Goal: Task Accomplishment & Management: Use online tool/utility

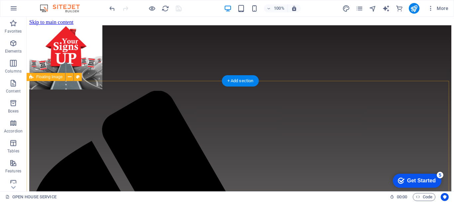
scroll to position [438, 0]
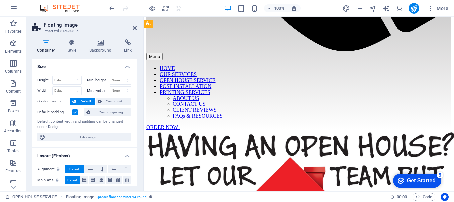
select select "%"
select select "rem"
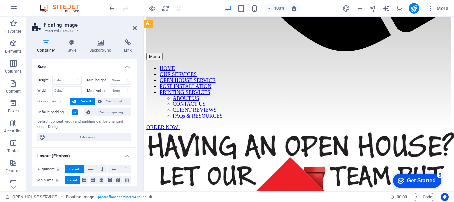
select select "%"
select select "preset-float-container-v3-round"
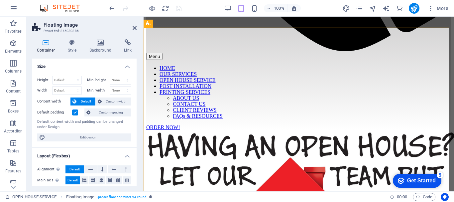
scroll to position [450, 0]
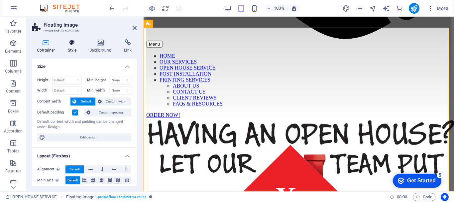
click at [68, 45] on icon at bounding box center [72, 42] width 19 height 7
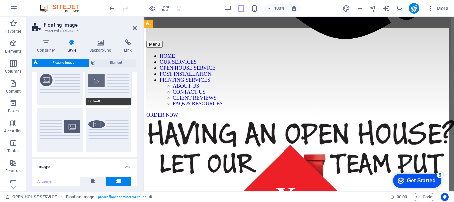
scroll to position [66, 0]
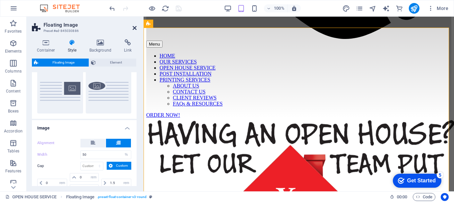
click at [134, 28] on icon at bounding box center [135, 27] width 4 height 5
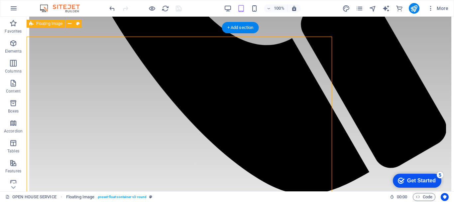
scroll to position [438, 0]
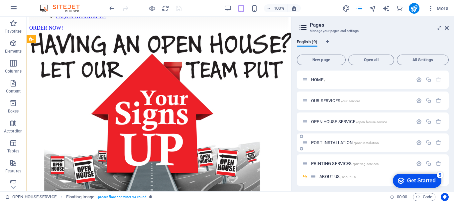
click at [328, 143] on span "POST INSTALLATION /post-installation" at bounding box center [345, 142] width 68 height 5
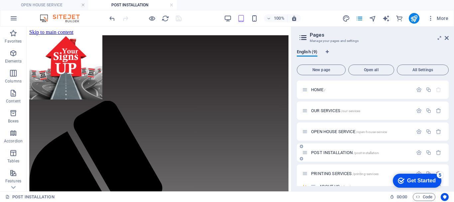
scroll to position [0, 0]
click at [83, 4] on link at bounding box center [83, 5] width 4 height 6
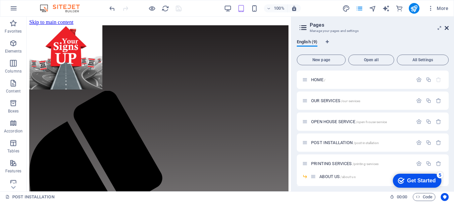
click at [446, 28] on icon at bounding box center [447, 27] width 4 height 5
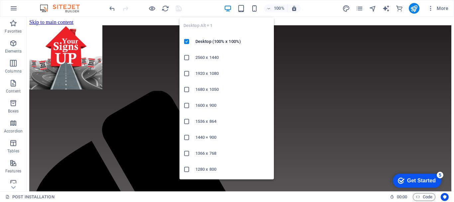
click at [229, 10] on icon "button" at bounding box center [228, 9] width 8 height 8
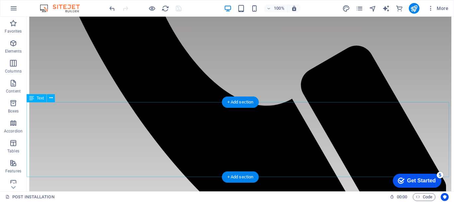
scroll to position [399, 0]
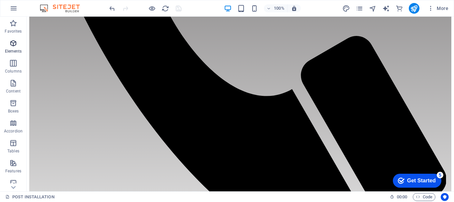
click at [15, 45] on icon "button" at bounding box center [13, 43] width 8 height 8
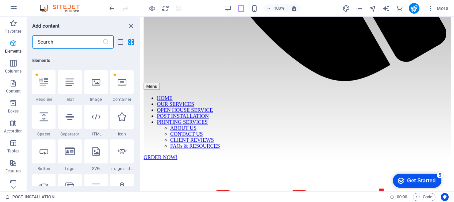
scroll to position [71, 0]
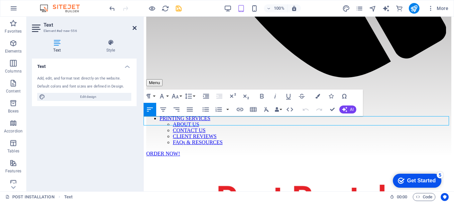
click at [136, 31] on link at bounding box center [135, 28] width 4 height 6
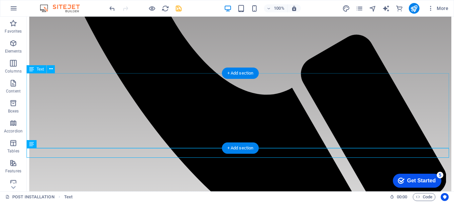
scroll to position [400, 0]
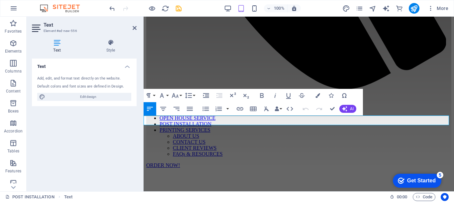
scroll to position [412, 0]
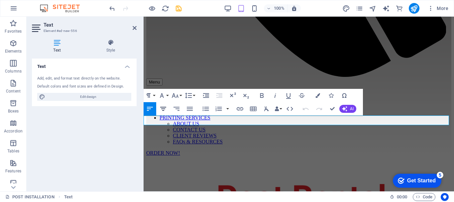
click at [161, 110] on icon "button" at bounding box center [163, 109] width 8 height 8
click at [165, 109] on icon "button" at bounding box center [163, 109] width 6 height 4
drag, startPoint x: 211, startPoint y: 119, endPoint x: 385, endPoint y: 124, distance: 174.3
click at [264, 95] on icon "button" at bounding box center [262, 95] width 8 height 8
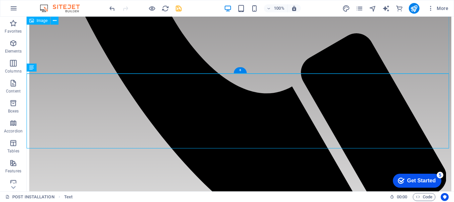
scroll to position [401, 0]
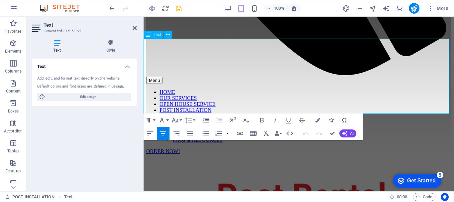
drag, startPoint x: 246, startPoint y: 45, endPoint x: 224, endPoint y: 46, distance: 22.6
click at [182, 119] on button "Font Size" at bounding box center [176, 119] width 13 height 13
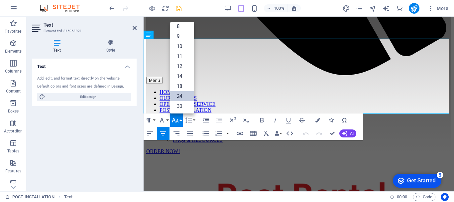
scroll to position [0, 0]
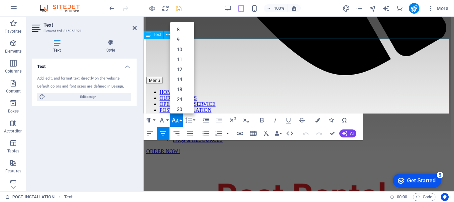
drag, startPoint x: 201, startPoint y: 43, endPoint x: 360, endPoint y: 46, distance: 158.9
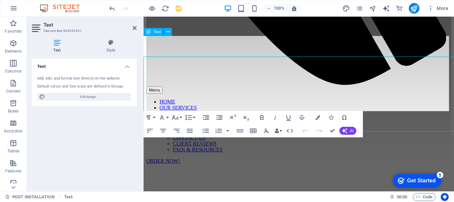
scroll to position [416, 0]
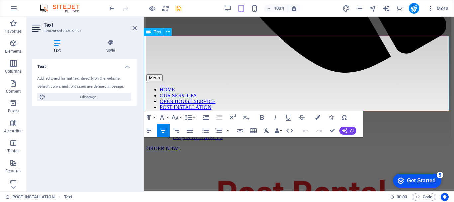
drag, startPoint x: 183, startPoint y: 41, endPoint x: 434, endPoint y: 42, distance: 251.7
click at [182, 117] on button "Font Size" at bounding box center [176, 117] width 13 height 13
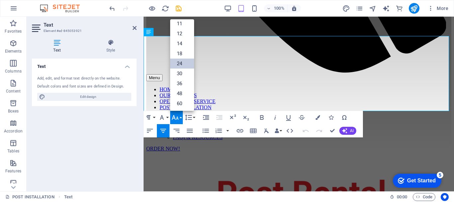
scroll to position [54, 0]
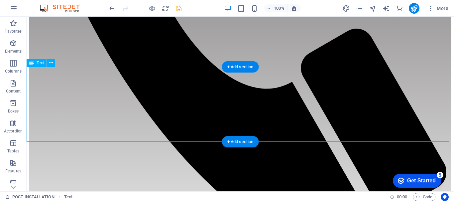
scroll to position [406, 0]
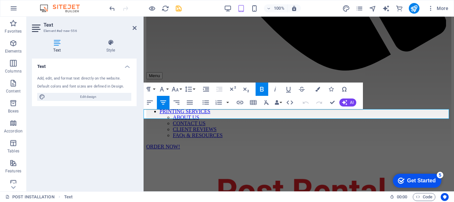
drag, startPoint x: 391, startPoint y: 114, endPoint x: 208, endPoint y: 116, distance: 182.9
click at [181, 87] on button "Font Size" at bounding box center [176, 88] width 13 height 13
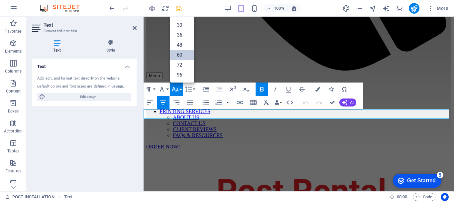
scroll to position [0, 0]
click at [184, 59] on link "18" at bounding box center [182, 59] width 24 height 10
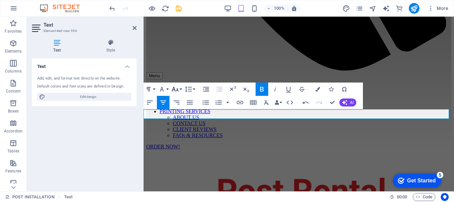
click at [179, 87] on icon "button" at bounding box center [175, 89] width 8 height 8
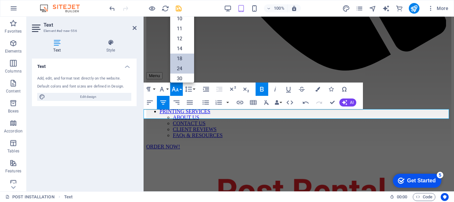
click at [184, 69] on link "24" at bounding box center [182, 68] width 24 height 10
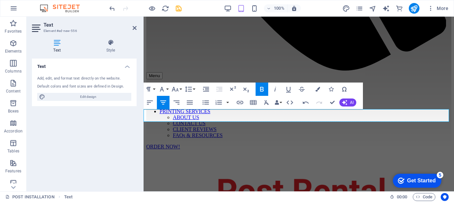
click at [263, 88] on icon "button" at bounding box center [262, 89] width 4 height 5
click at [180, 90] on button "Font Size" at bounding box center [176, 88] width 13 height 13
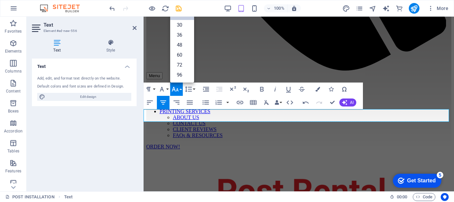
scroll to position [54, 0]
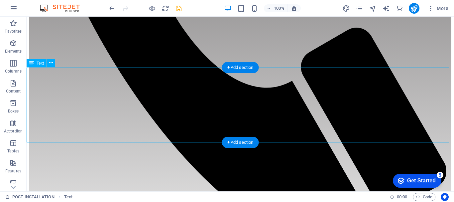
scroll to position [407, 0]
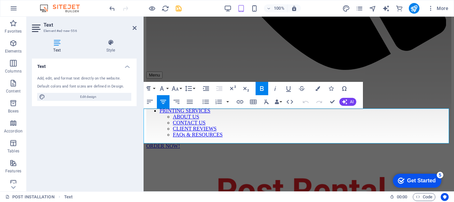
drag, startPoint x: 304, startPoint y: 137, endPoint x: 287, endPoint y: 137, distance: 16.3
click at [318, 87] on icon "button" at bounding box center [318, 88] width 5 height 5
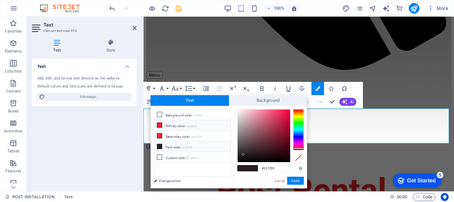
drag, startPoint x: 160, startPoint y: 125, endPoint x: 164, endPoint y: 126, distance: 3.8
click at [162, 125] on span at bounding box center [159, 124] width 5 height 5
type input "#ed2027"
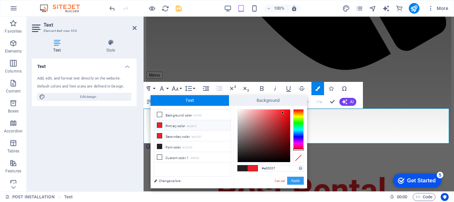
click at [294, 181] on button "Apply" at bounding box center [295, 181] width 17 height 8
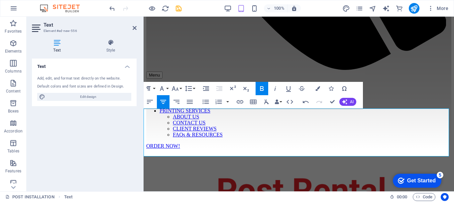
drag, startPoint x: 388, startPoint y: 152, endPoint x: 141, endPoint y: 138, distance: 247.4
click at [261, 88] on icon "button" at bounding box center [262, 88] width 8 height 8
click at [180, 89] on button "Font Size" at bounding box center [176, 88] width 13 height 13
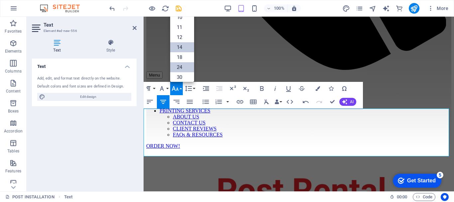
scroll to position [0, 0]
click at [181, 75] on link "30" at bounding box center [182, 78] width 24 height 10
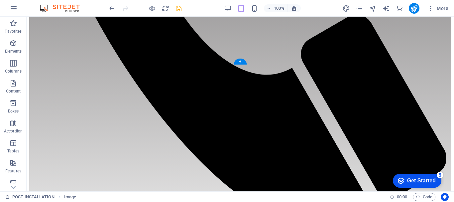
scroll to position [410, 0]
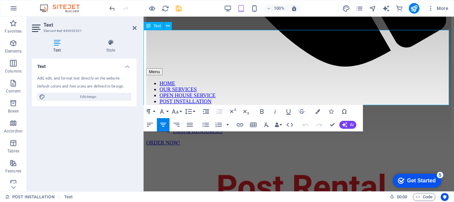
drag, startPoint x: 188, startPoint y: 36, endPoint x: 322, endPoint y: 37, distance: 134.3
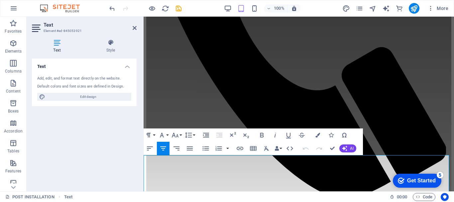
scroll to position [289, 0]
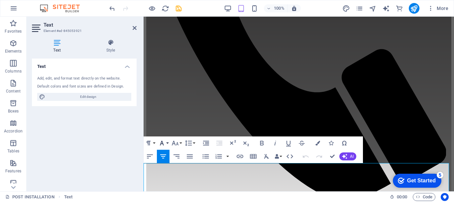
click at [167, 142] on button "Font Family" at bounding box center [163, 142] width 13 height 13
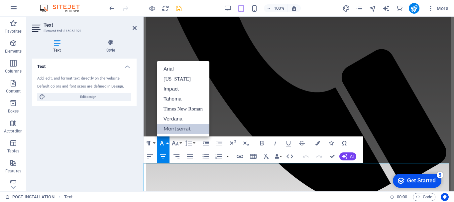
scroll to position [0, 0]
drag, startPoint x: 332, startPoint y: 156, endPoint x: 304, endPoint y: 92, distance: 69.9
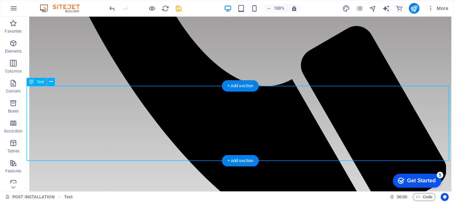
scroll to position [420, 0]
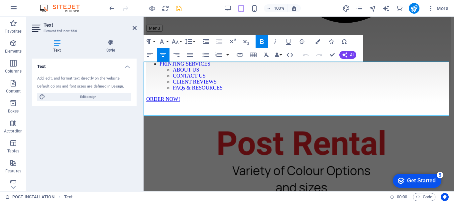
scroll to position [466, 22]
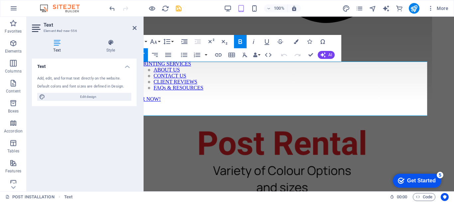
drag, startPoint x: 178, startPoint y: 67, endPoint x: 436, endPoint y: 99, distance: 259.3
click at [146, 40] on button "Font Family" at bounding box center [141, 41] width 13 height 13
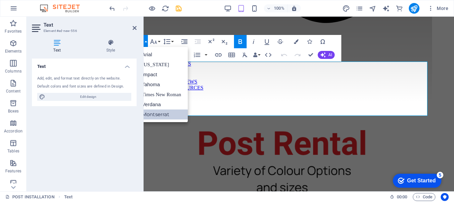
scroll to position [0, 0]
click at [157, 115] on link "Montserrat" at bounding box center [161, 114] width 53 height 10
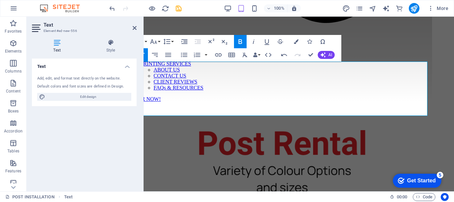
click at [128, 31] on header "Text Element #ed-new-556" at bounding box center [84, 25] width 105 height 17
click at [133, 28] on icon at bounding box center [135, 27] width 4 height 5
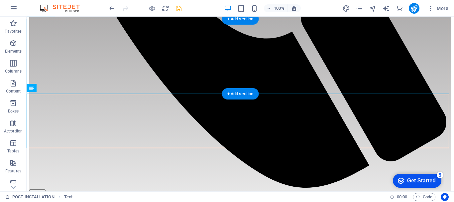
scroll to position [455, 0]
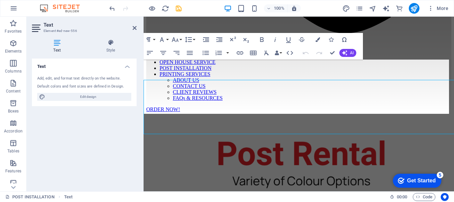
scroll to position [468, 0]
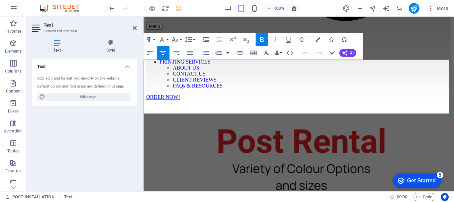
drag, startPoint x: 422, startPoint y: 65, endPoint x: 174, endPoint y: 67, distance: 248.4
click at [316, 40] on icon "button" at bounding box center [318, 39] width 5 height 5
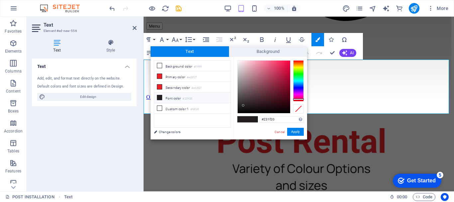
click at [158, 97] on icon at bounding box center [159, 97] width 5 height 5
click at [159, 96] on icon at bounding box center [159, 97] width 5 height 5
type input "#030303"
click at [239, 112] on div at bounding box center [264, 87] width 53 height 53
drag, startPoint x: 296, startPoint y: 131, endPoint x: 188, endPoint y: 88, distance: 116.2
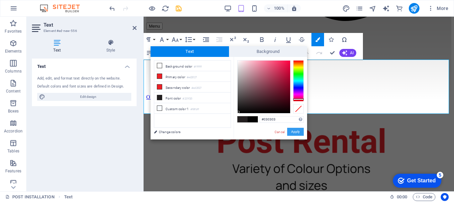
click at [296, 131] on button "Apply" at bounding box center [295, 132] width 17 height 8
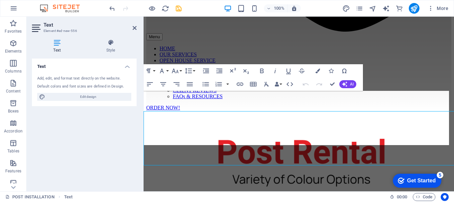
scroll to position [437, 0]
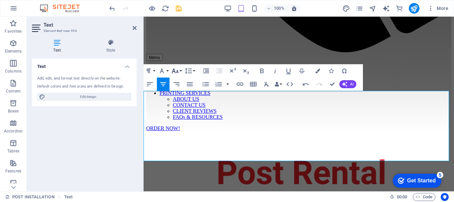
click at [181, 70] on button "Font Size" at bounding box center [176, 70] width 13 height 13
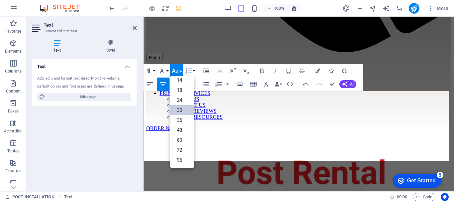
scroll to position [54, 0]
click at [184, 88] on link "18" at bounding box center [182, 90] width 24 height 10
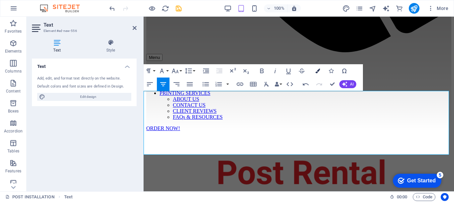
click at [317, 70] on icon "button" at bounding box center [318, 70] width 5 height 5
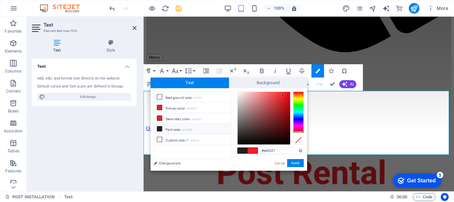
click at [159, 128] on icon at bounding box center [159, 128] width 5 height 5
type input "#231f20"
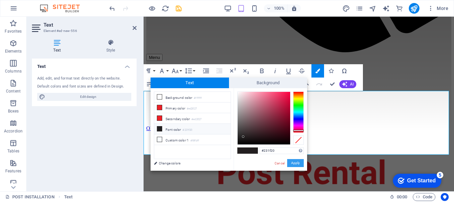
click at [296, 163] on button "Apply" at bounding box center [295, 163] width 17 height 8
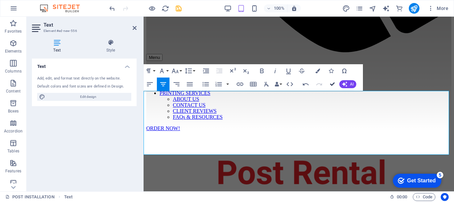
drag, startPoint x: 334, startPoint y: 84, endPoint x: 295, endPoint y: 62, distance: 44.8
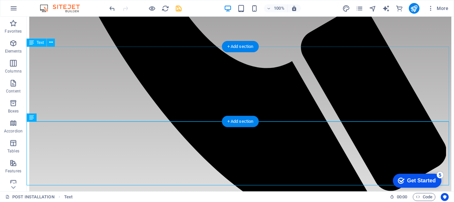
scroll to position [426, 0]
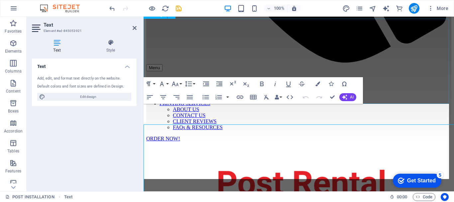
scroll to position [348, 0]
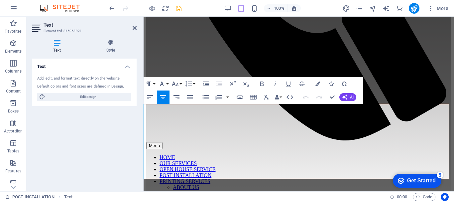
drag, startPoint x: 289, startPoint y: 109, endPoint x: 233, endPoint y: 105, distance: 56.7
click at [316, 81] on icon "button" at bounding box center [318, 83] width 5 height 5
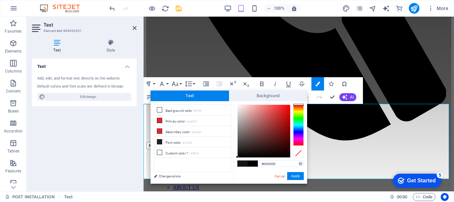
drag, startPoint x: 282, startPoint y: 164, endPoint x: 255, endPoint y: 159, distance: 26.6
click at [255, 159] on div "#000000 Supported formats #0852ed rgb(8, 82, 237) rgba(8, 82, 237, 90%) hsv(221…" at bounding box center [270, 190] width 73 height 179
click at [279, 177] on link "Cancel" at bounding box center [280, 176] width 12 height 5
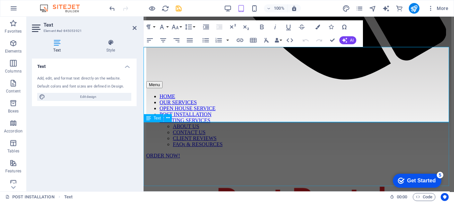
scroll to position [415, 0]
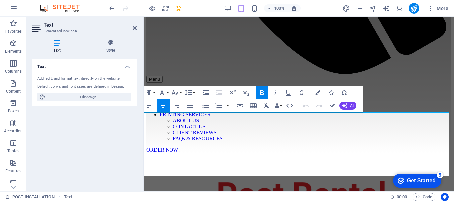
drag, startPoint x: 385, startPoint y: 118, endPoint x: 180, endPoint y: 123, distance: 205.8
click at [316, 94] on icon "button" at bounding box center [318, 92] width 5 height 5
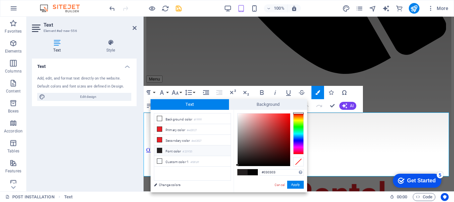
drag, startPoint x: 287, startPoint y: 170, endPoint x: 216, endPoint y: 165, distance: 71.0
click at [216, 165] on div "less Background color #ffffff Primary color #ed2027 Secondary color #ed2027 Fon…" at bounding box center [229, 151] width 157 height 82
click at [297, 185] on button "Apply" at bounding box center [295, 185] width 17 height 8
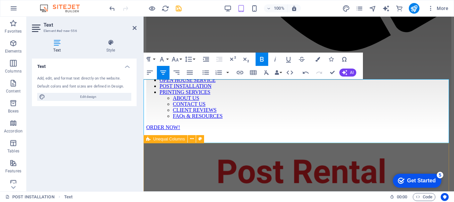
scroll to position [448, 0]
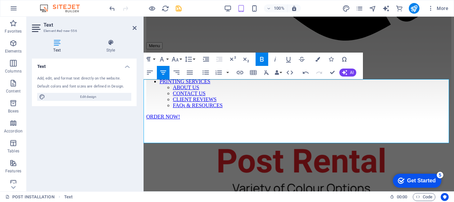
click at [318, 57] on icon "button" at bounding box center [318, 59] width 5 height 5
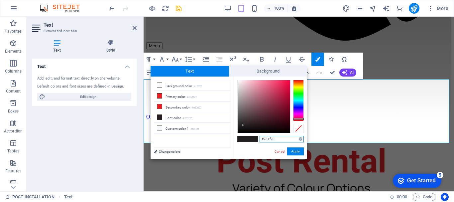
drag, startPoint x: 283, startPoint y: 139, endPoint x: 222, endPoint y: 134, distance: 60.7
click at [222, 134] on div "less Background color #ffffff Primary color #ed2027 Secondary color #ed2027 Fon…" at bounding box center [229, 117] width 157 height 82
paste input "00000"
type input "#000000"
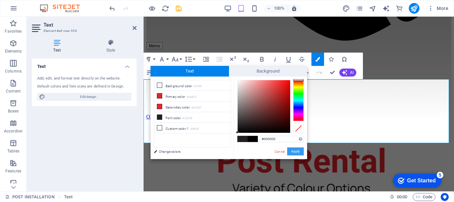
click at [296, 151] on button "Apply" at bounding box center [295, 151] width 17 height 8
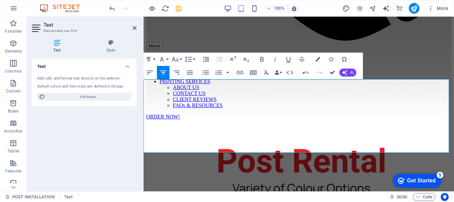
drag, startPoint x: 334, startPoint y: 74, endPoint x: 308, endPoint y: 57, distance: 32.2
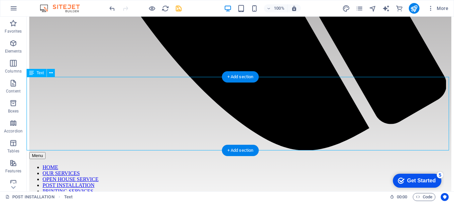
scroll to position [504, 0]
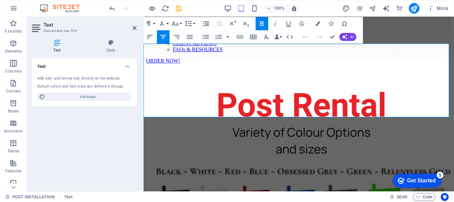
scroll to position [484, 0]
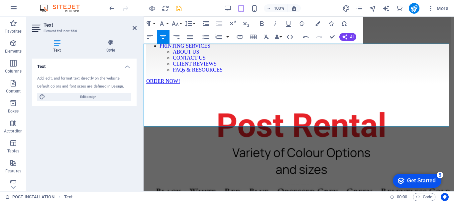
drag, startPoint x: 376, startPoint y: 122, endPoint x: 137, endPoint y: 115, distance: 239.8
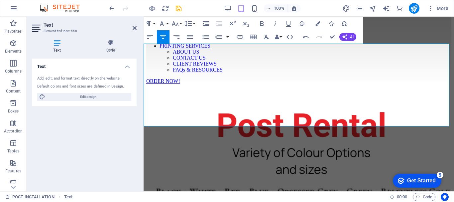
click at [262, 22] on icon "button" at bounding box center [262, 24] width 8 height 8
click at [168, 21] on button "Font Family" at bounding box center [163, 23] width 13 height 13
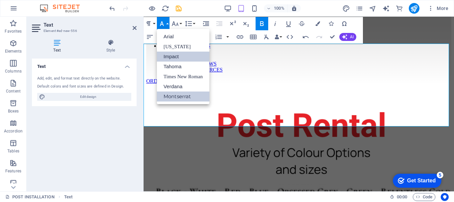
scroll to position [0, 0]
click at [184, 96] on link "Montserrat" at bounding box center [183, 96] width 53 height 10
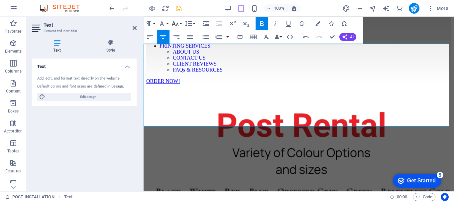
click at [181, 22] on button "Font Size" at bounding box center [176, 23] width 13 height 13
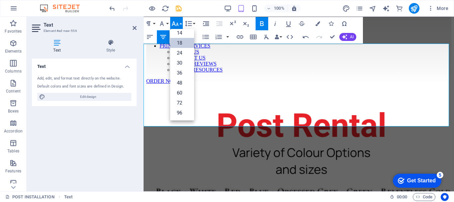
scroll to position [54, 0]
click at [183, 51] on link "24" at bounding box center [182, 53] width 24 height 10
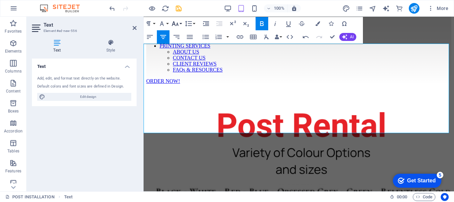
click at [182, 23] on button "Font Size" at bounding box center [176, 23] width 13 height 13
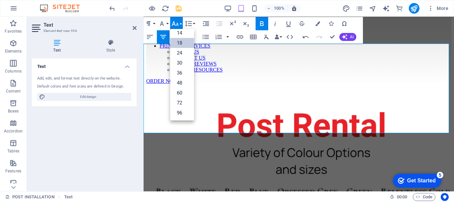
click at [183, 43] on link "18" at bounding box center [182, 43] width 24 height 10
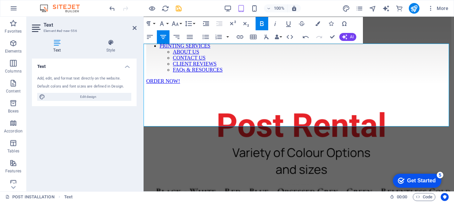
drag, startPoint x: 374, startPoint y: 124, endPoint x: 150, endPoint y: 108, distance: 224.0
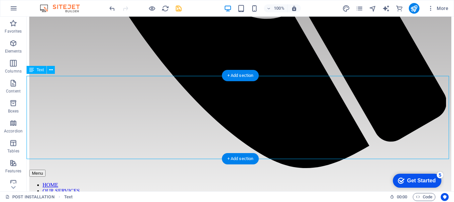
scroll to position [474, 0]
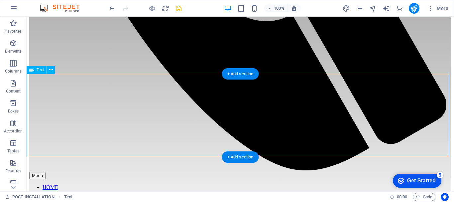
drag, startPoint x: 340, startPoint y: 142, endPoint x: 223, endPoint y: 141, distance: 117.0
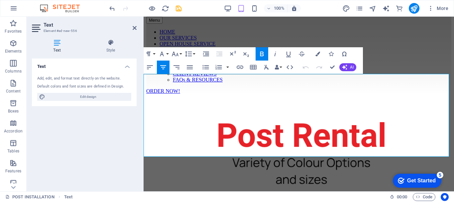
scroll to position [453, 0]
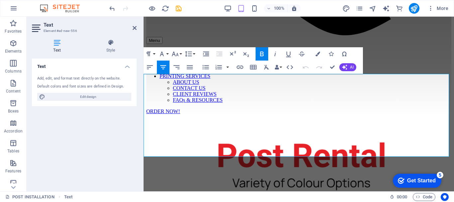
drag, startPoint x: 371, startPoint y: 152, endPoint x: 279, endPoint y: 152, distance: 92.1
click at [320, 52] on icon "button" at bounding box center [318, 54] width 5 height 5
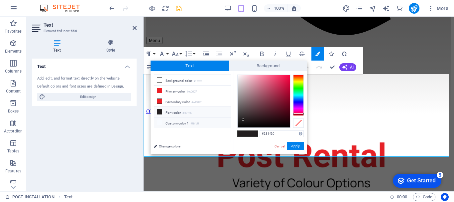
drag, startPoint x: 280, startPoint y: 132, endPoint x: 202, endPoint y: 123, distance: 78.9
click at [202, 124] on div "less Background color #ffffff Primary color #ed2027 Secondary color #ed2027 Fon…" at bounding box center [229, 112] width 157 height 82
type input "#000000"
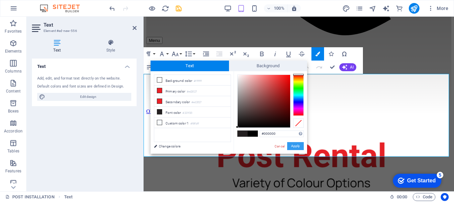
click at [296, 144] on button "Apply" at bounding box center [295, 146] width 17 height 8
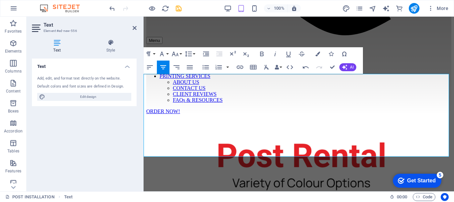
drag, startPoint x: 313, startPoint y: 29, endPoint x: 431, endPoint y: 29, distance: 117.7
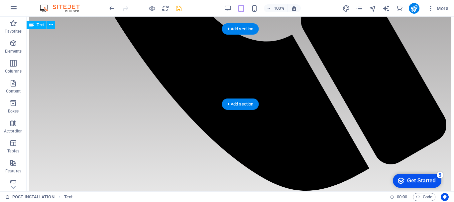
scroll to position [444, 0]
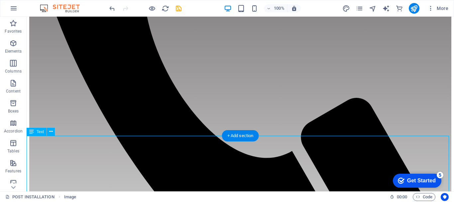
drag, startPoint x: 280, startPoint y: 166, endPoint x: 291, endPoint y: 163, distance: 10.7
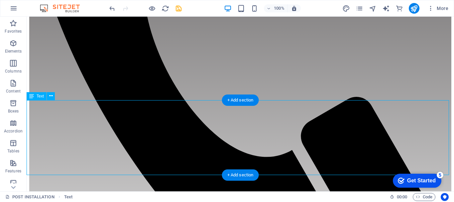
scroll to position [405, 0]
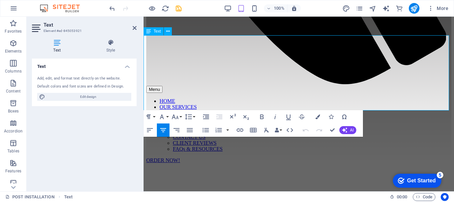
scroll to position [417, 0]
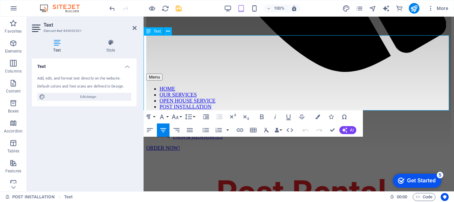
drag, startPoint x: 236, startPoint y: 65, endPoint x: 342, endPoint y: 76, distance: 106.6
click at [320, 117] on button "Colors" at bounding box center [318, 116] width 13 height 13
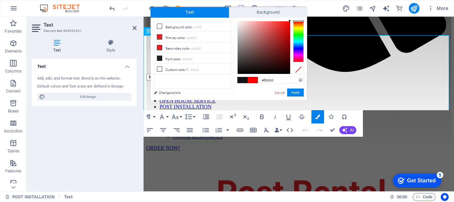
drag, startPoint x: 284, startPoint y: 79, endPoint x: 235, endPoint y: 78, distance: 49.2
click at [235, 78] on div "#ff0000 Supported formats #0852ed rgb(8, 82, 237) rgba(8, 82, 237, 90%) hsv(221…" at bounding box center [270, 107] width 73 height 179
copy span "​ se Durable Powder Coated Aluminum Posts, ensuring a pristine display of y"
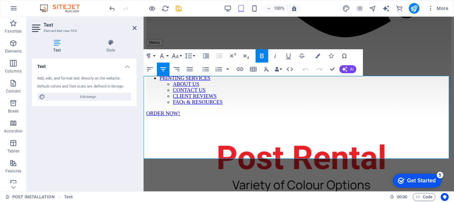
drag, startPoint x: 442, startPoint y: 122, endPoint x: 158, endPoint y: 101, distance: 285.4
click at [317, 57] on icon "button" at bounding box center [318, 56] width 5 height 5
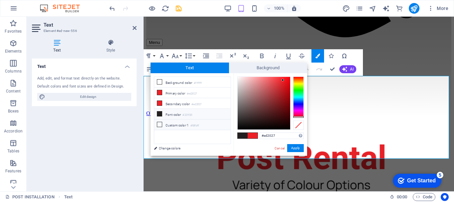
drag, startPoint x: 282, startPoint y: 134, endPoint x: 222, endPoint y: 128, distance: 59.8
click at [222, 128] on div "less Background color #ffffff Primary color #ed2027 Secondary color #ed2027 Fon…" at bounding box center [229, 114] width 157 height 82
type input "#ff0000"
click at [297, 147] on button "Apply" at bounding box center [295, 148] width 17 height 8
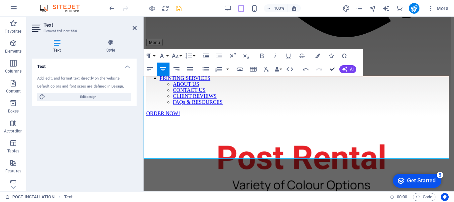
drag, startPoint x: 333, startPoint y: 67, endPoint x: 307, endPoint y: 52, distance: 30.7
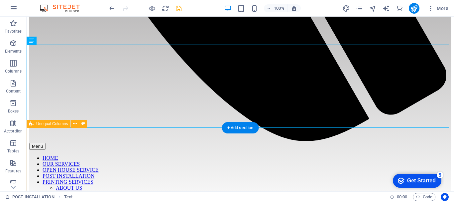
scroll to position [507, 0]
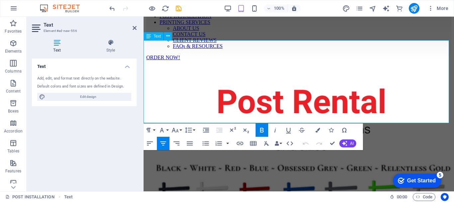
scroll to position [487, 0]
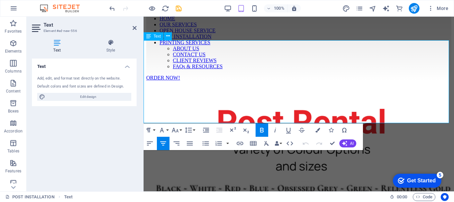
drag, startPoint x: 294, startPoint y: 49, endPoint x: 246, endPoint y: 51, distance: 48.6
click at [317, 128] on icon "button" at bounding box center [318, 130] width 5 height 5
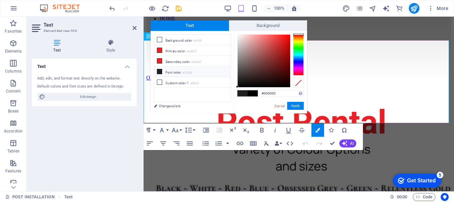
drag, startPoint x: 281, startPoint y: 95, endPoint x: 248, endPoint y: 91, distance: 33.4
click at [248, 91] on div "#000000 Supported formats #0852ed rgb(8, 82, 237) rgba(8, 82, 237, 90%) hsv(221…" at bounding box center [270, 120] width 73 height 179
drag, startPoint x: 155, startPoint y: 89, endPoint x: 297, endPoint y: 105, distance: 142.8
click at [297, 105] on button "Apply" at bounding box center [295, 106] width 17 height 8
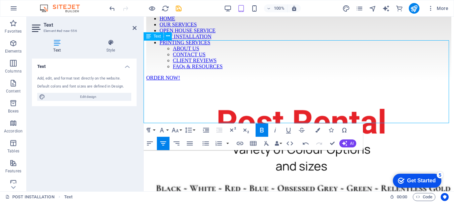
drag, startPoint x: 372, startPoint y: 118, endPoint x: 148, endPoint y: 109, distance: 224.6
click at [317, 129] on icon "button" at bounding box center [318, 130] width 5 height 5
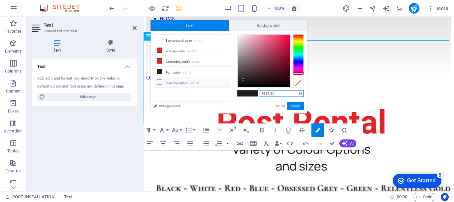
drag, startPoint x: 284, startPoint y: 93, endPoint x: 216, endPoint y: 86, distance: 68.3
click at [216, 86] on div "less Background color #ffffff Primary color #ed2027 Secondary color #ed2027 Fon…" at bounding box center [229, 72] width 157 height 82
type input "#000000"
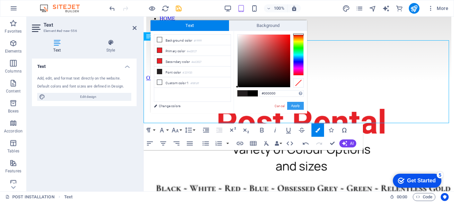
click at [296, 106] on button "Apply" at bounding box center [295, 106] width 17 height 8
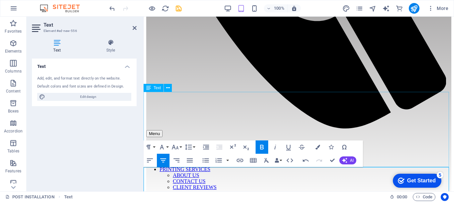
scroll to position [354, 0]
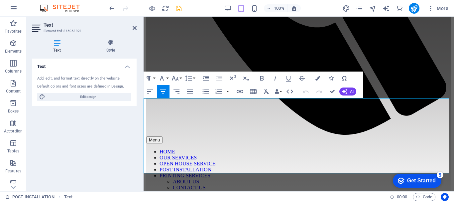
drag, startPoint x: 308, startPoint y: 125, endPoint x: 261, endPoint y: 126, distance: 47.5
drag, startPoint x: 316, startPoint y: 77, endPoint x: 167, endPoint y: 93, distance: 149.4
click at [316, 77] on icon "button" at bounding box center [318, 78] width 5 height 5
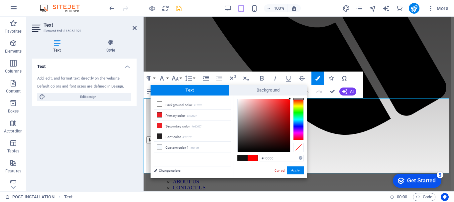
drag, startPoint x: 276, startPoint y: 157, endPoint x: 244, endPoint y: 154, distance: 32.7
click at [244, 154] on div "#ff0000 Supported formats #0852ed rgb(8, 82, 237) rgba(8, 82, 237, 90%) hsv(221…" at bounding box center [270, 184] width 73 height 179
click at [282, 171] on link "Cancel" at bounding box center [280, 170] width 12 height 5
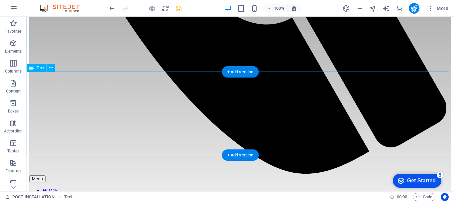
scroll to position [476, 0]
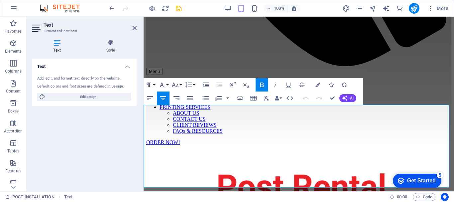
scroll to position [423, 22]
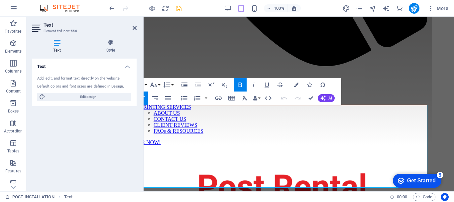
drag, startPoint x: 163, startPoint y: 134, endPoint x: 420, endPoint y: 151, distance: 257.9
drag, startPoint x: 296, startPoint y: 84, endPoint x: 297, endPoint y: 89, distance: 5.7
click at [297, 84] on icon "button" at bounding box center [296, 84] width 5 height 5
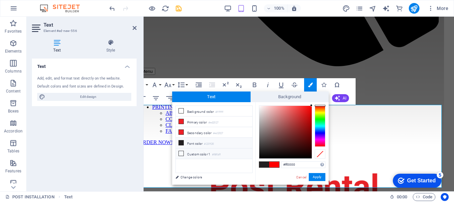
drag, startPoint x: 302, startPoint y: 165, endPoint x: 233, endPoint y: 155, distance: 70.1
click at [233, 155] on div "less Background color #ffffff Primary color #ed2027 Secondary color #ed2027 Fon…" at bounding box center [250, 143] width 157 height 82
click at [317, 177] on button "Apply" at bounding box center [317, 177] width 17 height 8
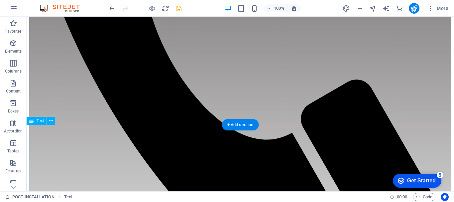
scroll to position [345, 0]
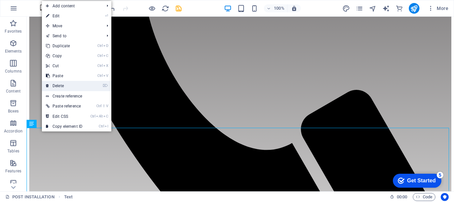
click at [64, 86] on link "⌦ Delete" at bounding box center [64, 86] width 45 height 10
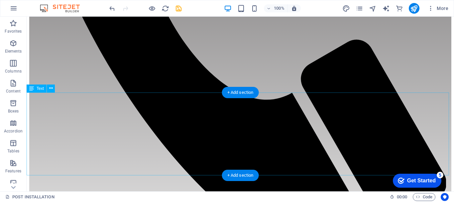
scroll to position [412, 0]
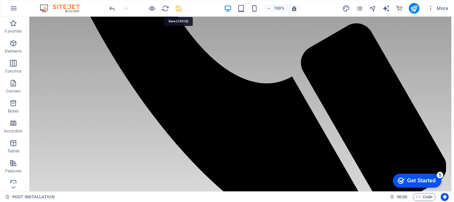
click at [177, 8] on icon "save" at bounding box center [179, 9] width 8 height 8
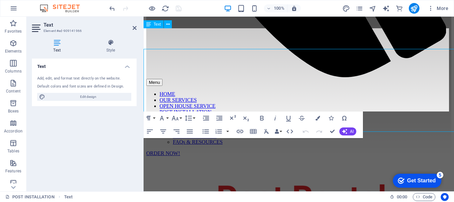
scroll to position [424, 0]
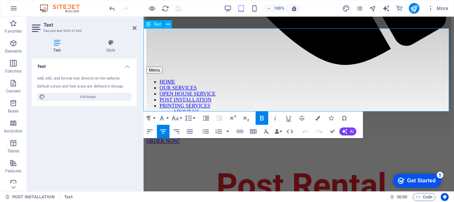
drag, startPoint x: 366, startPoint y: 41, endPoint x: 180, endPoint y: 37, distance: 186.2
click at [181, 118] on button "Font Size" at bounding box center [176, 117] width 13 height 13
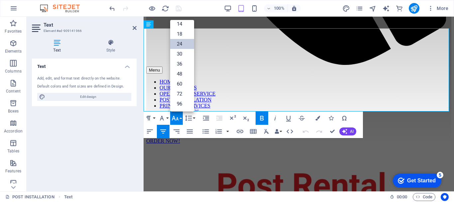
scroll to position [54, 0]
click at [183, 53] on link "30" at bounding box center [182, 54] width 24 height 10
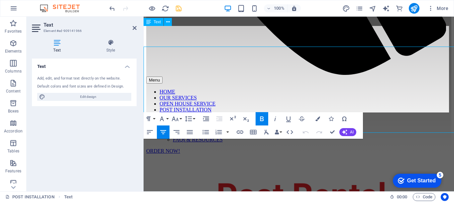
scroll to position [426, 0]
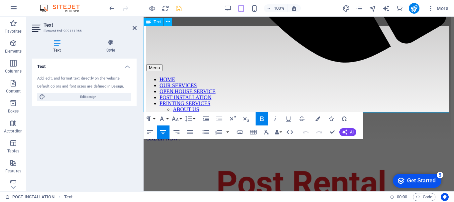
drag, startPoint x: 443, startPoint y: 76, endPoint x: 163, endPoint y: 64, distance: 280.2
click at [178, 119] on icon "button" at bounding box center [175, 118] width 7 height 5
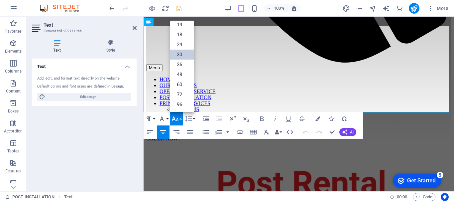
scroll to position [54, 0]
click at [187, 55] on link "30" at bounding box center [182, 55] width 24 height 10
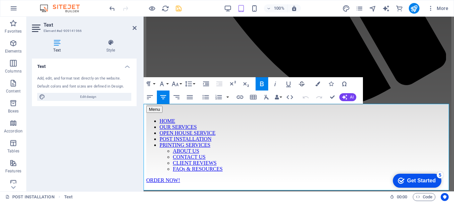
scroll to position [415, 0]
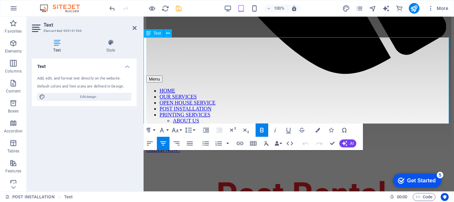
drag, startPoint x: 376, startPoint y: 118, endPoint x: 144, endPoint y: 111, distance: 232.5
click at [181, 130] on button "Font Size" at bounding box center [176, 129] width 13 height 13
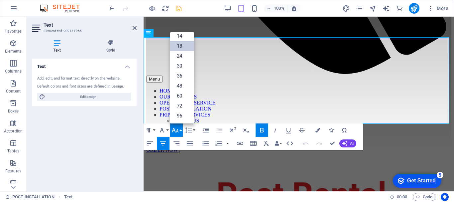
scroll to position [54, 0]
click at [186, 56] on link "24" at bounding box center [182, 56] width 24 height 10
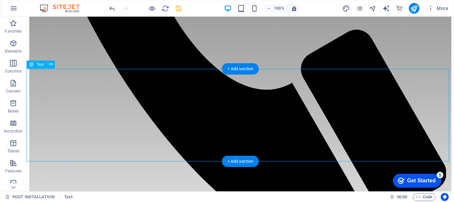
scroll to position [405, 0]
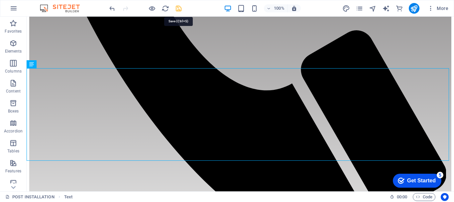
click at [179, 7] on icon "save" at bounding box center [179, 9] width 8 height 8
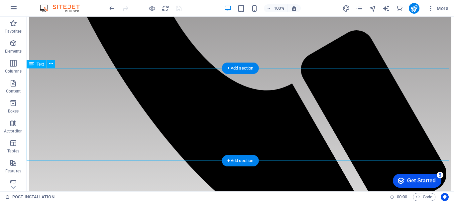
drag, startPoint x: 279, startPoint y: 84, endPoint x: 163, endPoint y: 84, distance: 116.4
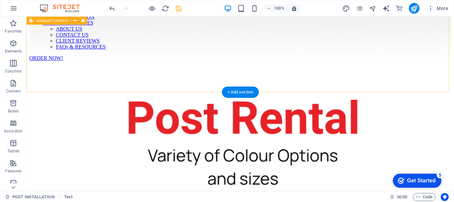
scroll to position [673, 0]
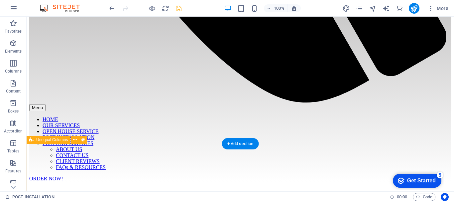
scroll to position [540, 0]
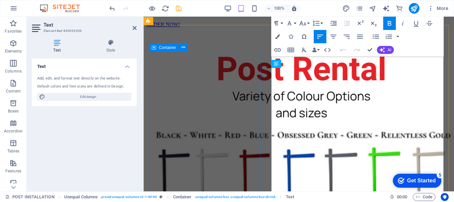
scroll to position [520, 0]
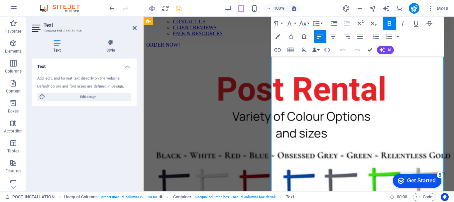
drag, startPoint x: 272, startPoint y: 149, endPoint x: 436, endPoint y: 157, distance: 164.8
copy span "*FOR SALE SIGN STORAGE ONLY - FREE 5 signs or less $35.00 per month 6 signs or …"
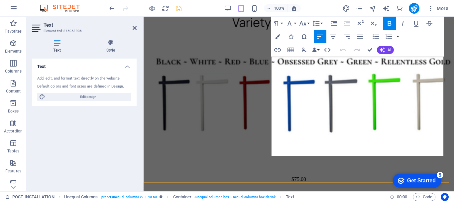
scroll to position [620, 0]
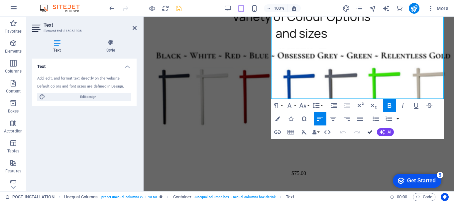
drag, startPoint x: 370, startPoint y: 131, endPoint x: 284, endPoint y: 123, distance: 85.8
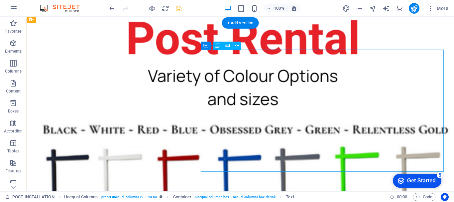
scroll to position [742, 0]
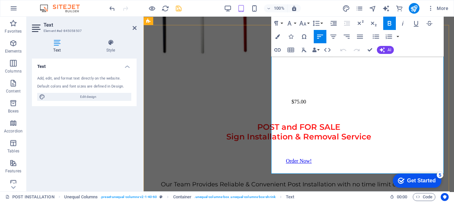
scroll to position [656, 0]
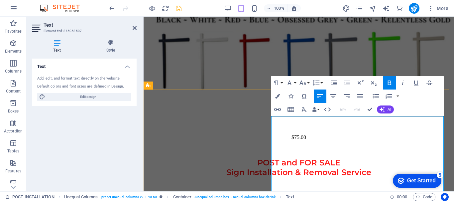
drag, startPoint x: 372, startPoint y: 108, endPoint x: 338, endPoint y: 91, distance: 37.8
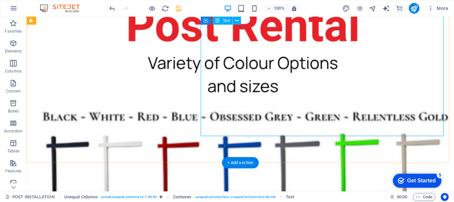
scroll to position [745, 0]
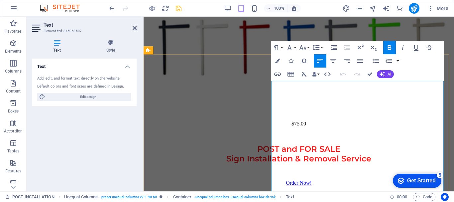
scroll to position [658, 0]
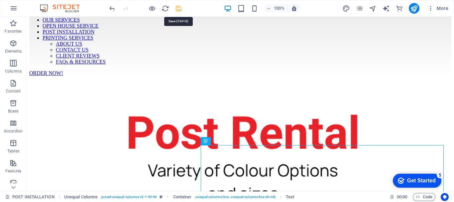
click at [177, 9] on icon "save" at bounding box center [179, 9] width 8 height 8
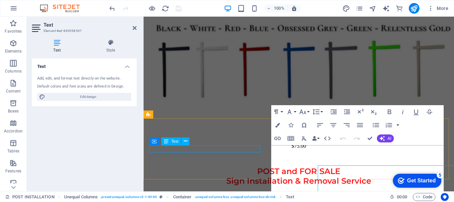
scroll to position [627, 0]
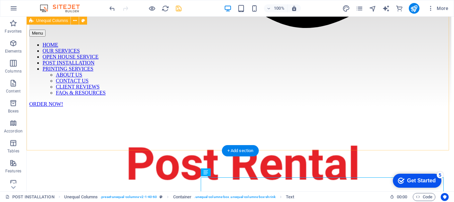
scroll to position [616, 0]
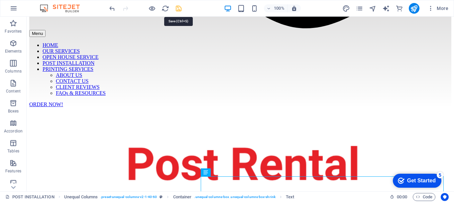
click at [178, 10] on icon "save" at bounding box center [179, 9] width 8 height 8
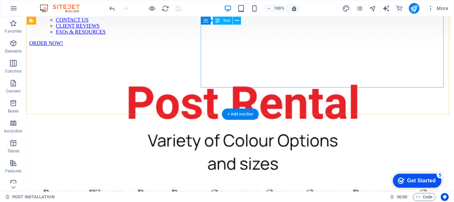
scroll to position [682, 0]
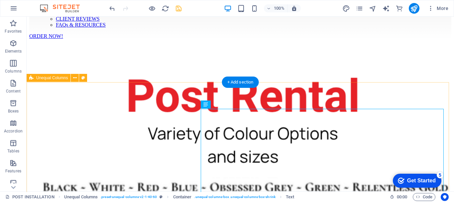
scroll to position [684, 0]
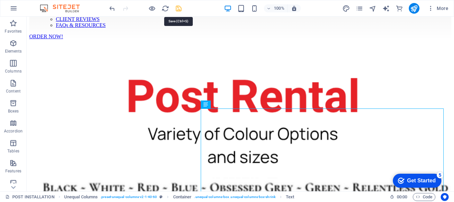
click at [178, 8] on icon "save" at bounding box center [179, 9] width 8 height 8
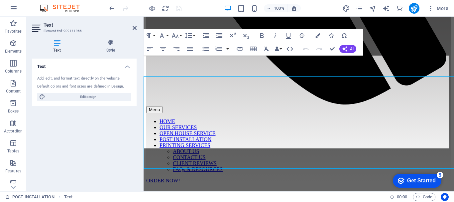
scroll to position [397, 0]
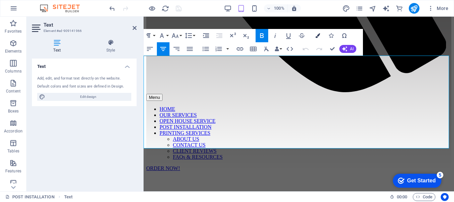
drag, startPoint x: 319, startPoint y: 34, endPoint x: 317, endPoint y: 37, distance: 4.0
click at [319, 35] on icon "button" at bounding box center [318, 35] width 5 height 5
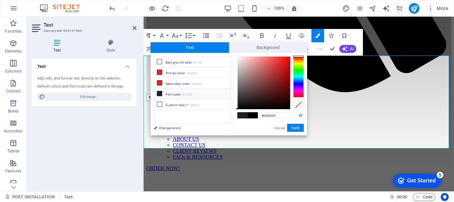
drag, startPoint x: 280, startPoint y: 113, endPoint x: 250, endPoint y: 114, distance: 29.9
click at [250, 114] on div "#000000 Supported formats #0852ed rgb(8, 82, 237) rgba(8, 82, 237, 90%) hsv(221…" at bounding box center [270, 142] width 73 height 179
copy span "​ **With our superior posts, you'll never arrive at your listed property disapp…"
drag, startPoint x: 281, startPoint y: 128, endPoint x: 113, endPoint y: 71, distance: 177.7
click at [281, 128] on link "Cancel" at bounding box center [280, 127] width 12 height 5
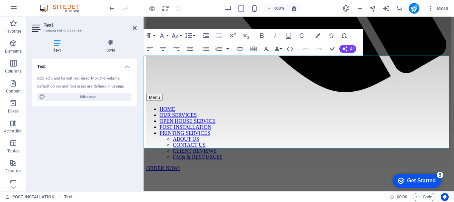
click at [317, 36] on icon "button" at bounding box center [318, 35] width 5 height 5
type input "#000000"
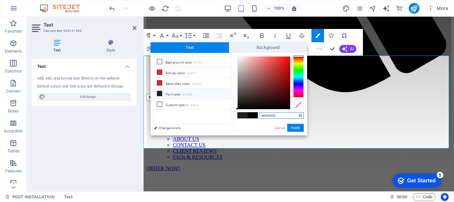
drag, startPoint x: 233, startPoint y: 109, endPoint x: 229, endPoint y: 110, distance: 4.0
click at [229, 110] on div "less Background color #ffffff Primary color #ed2027 Secondary color #ed2027 Fon…" at bounding box center [229, 94] width 157 height 82
click at [296, 126] on button "Apply" at bounding box center [295, 128] width 17 height 8
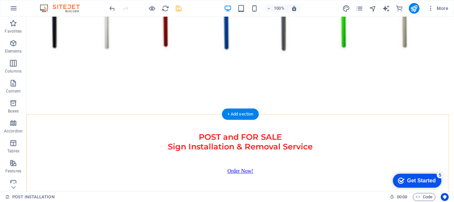
scroll to position [918, 0]
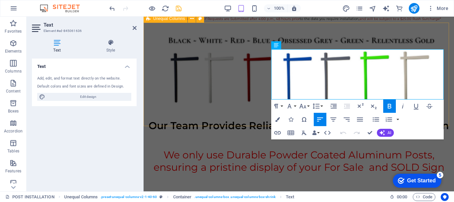
scroll to position [898, 0]
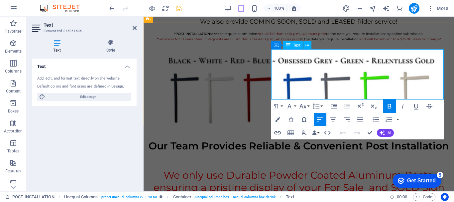
click at [344, 133] on icon "button" at bounding box center [343, 133] width 8 height 8
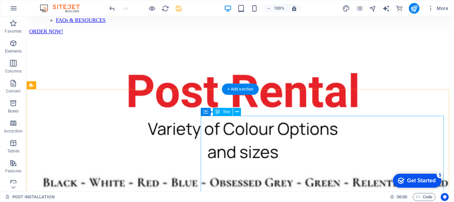
scroll to position [655, 0]
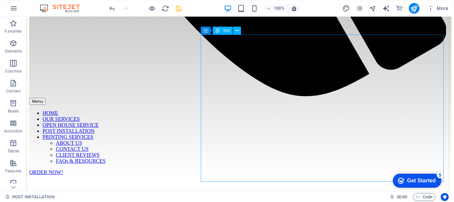
scroll to position [557, 0]
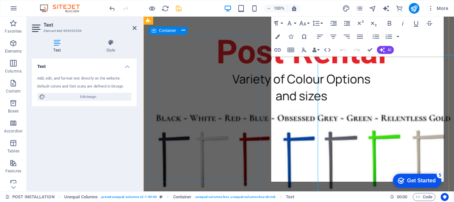
scroll to position [537, 0]
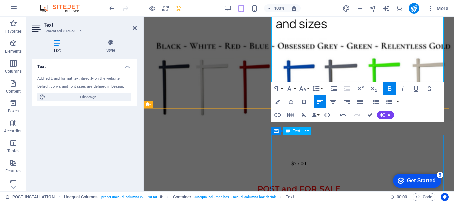
scroll to position [637, 0]
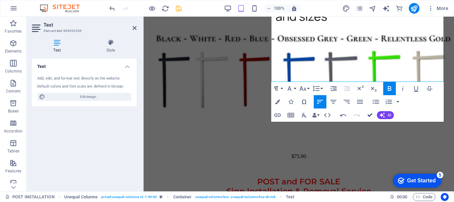
drag, startPoint x: 372, startPoint y: 113, endPoint x: 336, endPoint y: 100, distance: 38.7
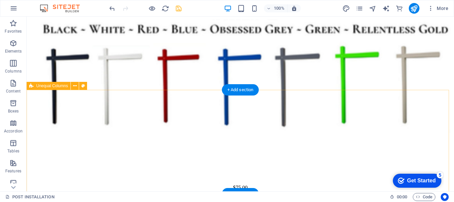
scroll to position [860, 0]
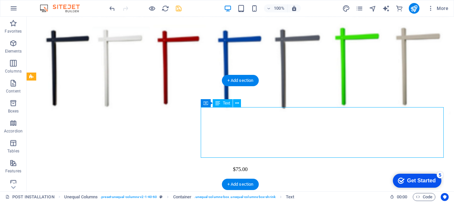
drag, startPoint x: 203, startPoint y: 117, endPoint x: 86, endPoint y: 117, distance: 116.7
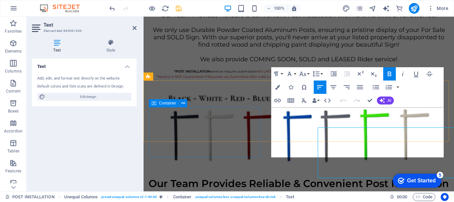
scroll to position [840, 0]
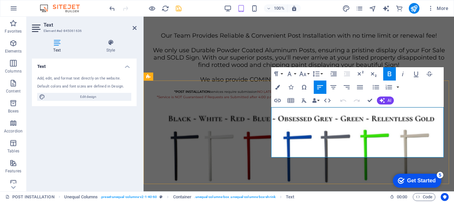
drag, startPoint x: 371, startPoint y: 100, endPoint x: 343, endPoint y: 84, distance: 32.2
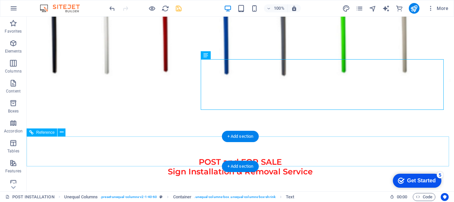
scroll to position [929, 0]
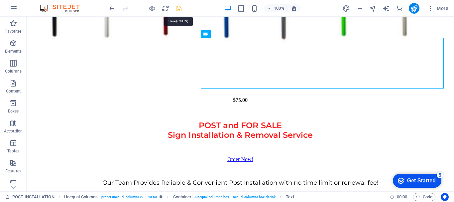
click at [181, 8] on icon "save" at bounding box center [179, 9] width 8 height 8
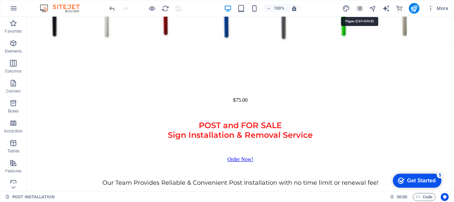
click at [357, 11] on icon "pages" at bounding box center [360, 9] width 8 height 8
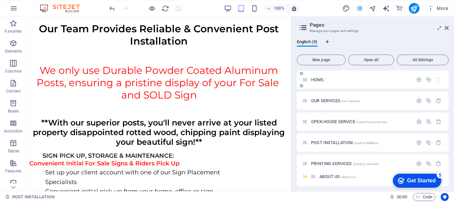
scroll to position [975, 0]
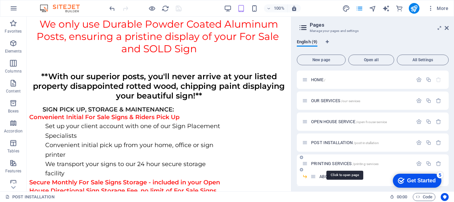
click at [323, 163] on span "PRINTING SERVICES /printing-services" at bounding box center [344, 163] width 67 height 5
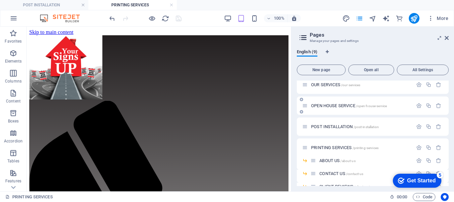
scroll to position [51, 0]
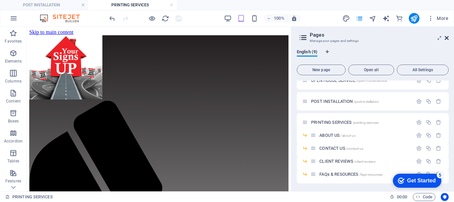
drag, startPoint x: 446, startPoint y: 38, endPoint x: 298, endPoint y: 33, distance: 147.7
click at [446, 38] on icon at bounding box center [447, 37] width 4 height 5
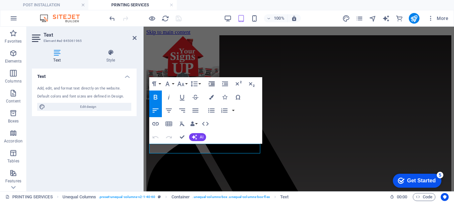
click at [213, 84] on icon "button" at bounding box center [212, 83] width 6 height 5
click at [213, 84] on icon "button" at bounding box center [212, 84] width 8 height 8
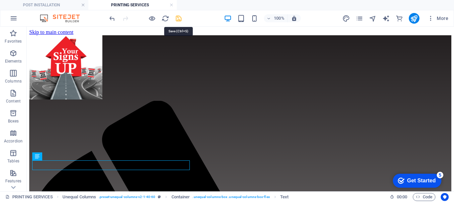
drag, startPoint x: 179, startPoint y: 18, endPoint x: 156, endPoint y: 11, distance: 24.2
click at [179, 18] on icon "save" at bounding box center [179, 19] width 8 height 8
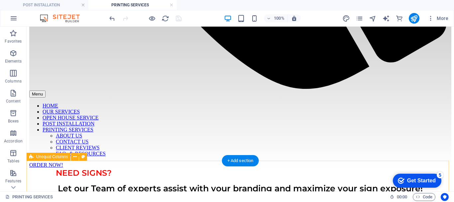
scroll to position [698, 0]
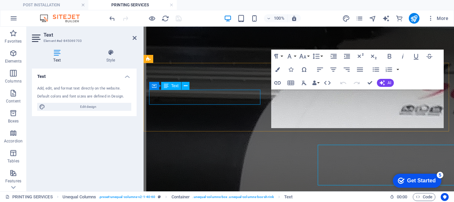
scroll to position [643, 0]
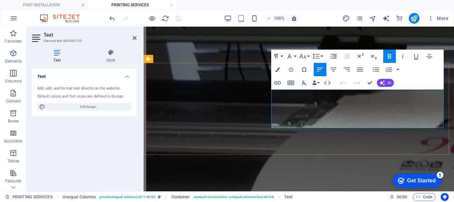
drag, startPoint x: 291, startPoint y: 94, endPoint x: 275, endPoint y: 95, distance: 16.3
click at [277, 70] on icon "button" at bounding box center [277, 69] width 5 height 5
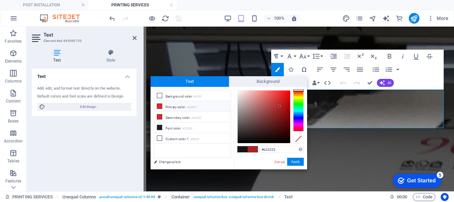
click at [160, 104] on icon at bounding box center [159, 106] width 5 height 5
type input "#ed2027"
drag, startPoint x: 297, startPoint y: 161, endPoint x: 155, endPoint y: 133, distance: 145.3
click at [297, 161] on button "Apply" at bounding box center [295, 162] width 17 height 8
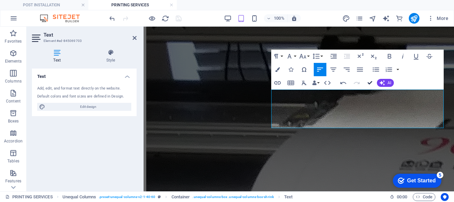
drag, startPoint x: 370, startPoint y: 83, endPoint x: 343, endPoint y: 57, distance: 37.6
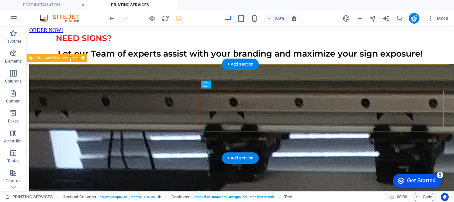
scroll to position [699, 0]
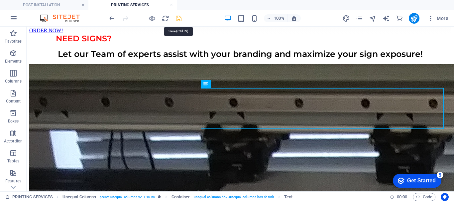
drag, startPoint x: 178, startPoint y: 19, endPoint x: 172, endPoint y: 37, distance: 19.6
click at [178, 19] on icon "save" at bounding box center [179, 19] width 8 height 8
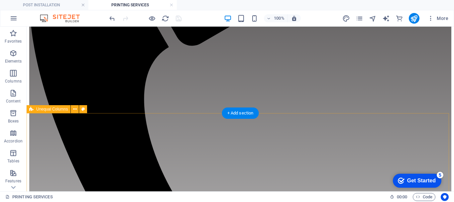
scroll to position [334, 0]
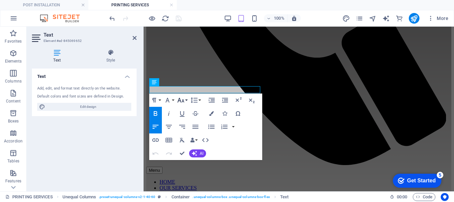
scroll to position [331, 0]
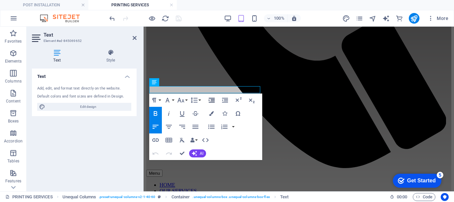
click at [211, 99] on icon "button" at bounding box center [212, 100] width 6 height 5
drag, startPoint x: 183, startPoint y: 154, endPoint x: 156, endPoint y: 127, distance: 38.1
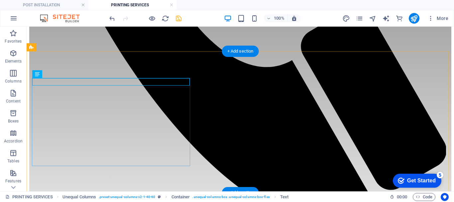
scroll to position [486, 0]
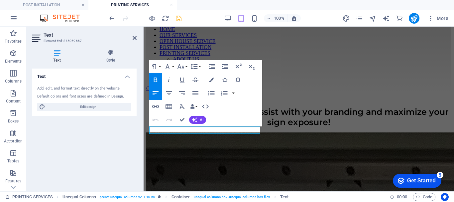
scroll to position [432, 0]
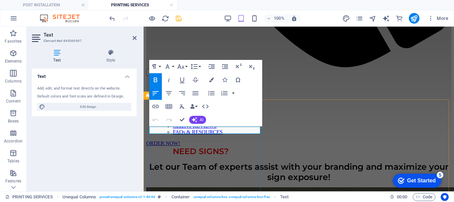
click at [211, 66] on icon "button" at bounding box center [212, 67] width 8 height 8
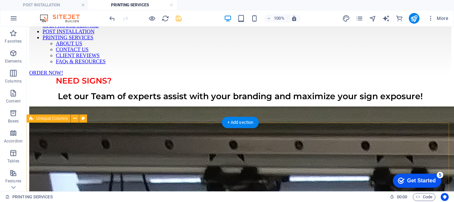
scroll to position [687, 0]
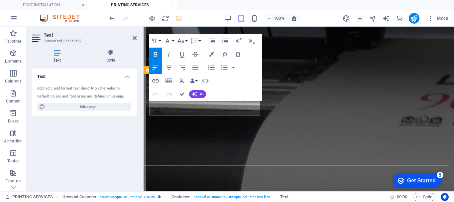
scroll to position [632, 0]
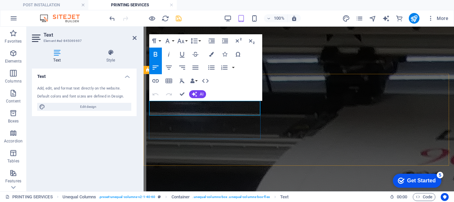
click at [213, 42] on icon "button" at bounding box center [212, 41] width 6 height 5
drag, startPoint x: 155, startPoint y: 67, endPoint x: 182, endPoint y: 93, distance: 37.4
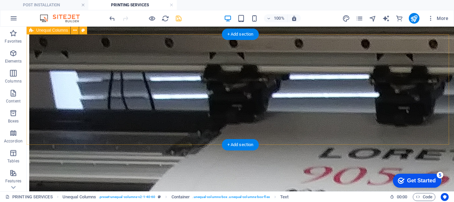
scroll to position [821, 0]
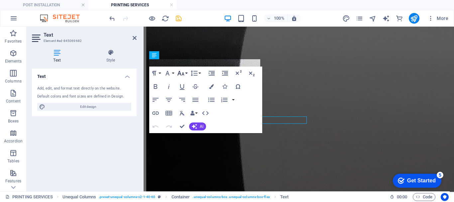
scroll to position [765, 0]
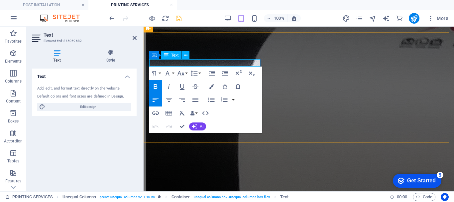
click at [211, 71] on icon "button" at bounding box center [212, 73] width 8 height 8
drag, startPoint x: 157, startPoint y: 99, endPoint x: 183, endPoint y: 126, distance: 37.6
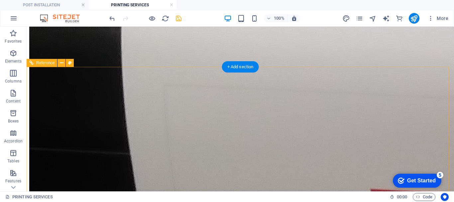
scroll to position [1089, 0]
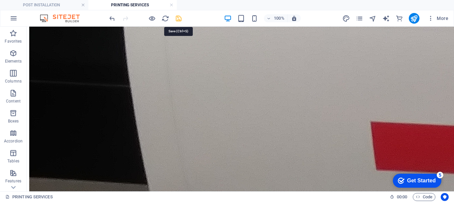
click at [177, 18] on icon "save" at bounding box center [179, 19] width 8 height 8
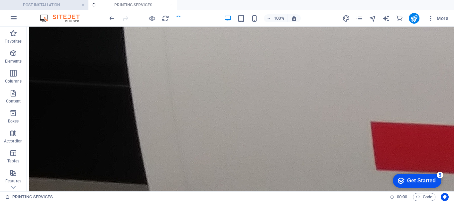
click at [56, 4] on h4 "POST INSTALLATION" at bounding box center [44, 4] width 88 height 7
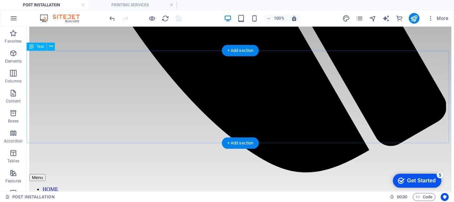
scroll to position [543, 0]
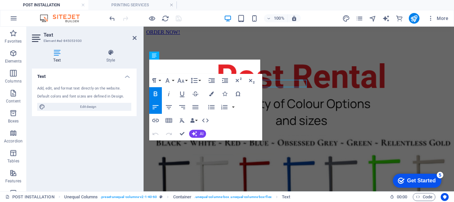
scroll to position [522, 0]
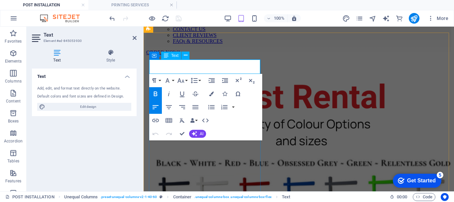
click at [211, 80] on icon "button" at bounding box center [212, 80] width 8 height 8
drag, startPoint x: 183, startPoint y: 134, endPoint x: 157, endPoint y: 106, distance: 38.1
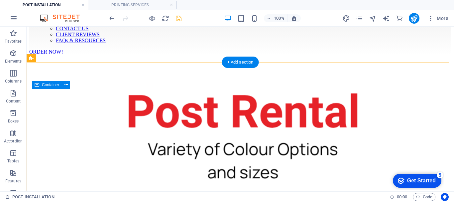
scroll to position [713, 0]
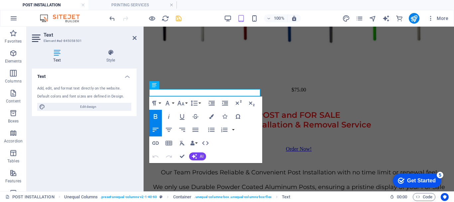
scroll to position [693, 0]
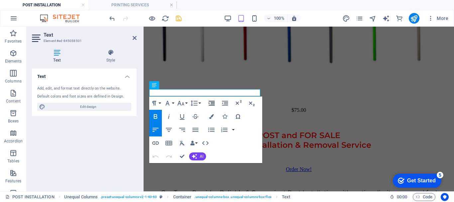
click at [212, 103] on icon "button" at bounding box center [212, 103] width 8 height 8
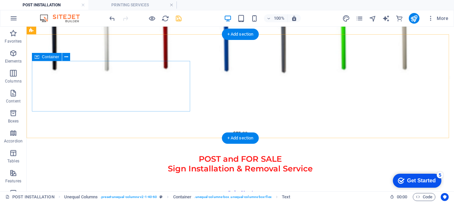
scroll to position [916, 0]
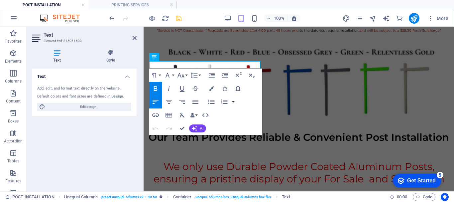
scroll to position [896, 0]
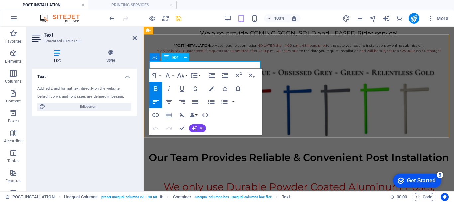
click at [212, 74] on icon "button" at bounding box center [212, 75] width 8 height 8
drag, startPoint x: 182, startPoint y: 128, endPoint x: 155, endPoint y: 99, distance: 39.3
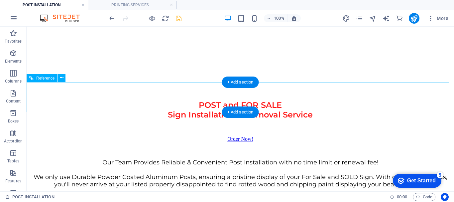
scroll to position [853, 0]
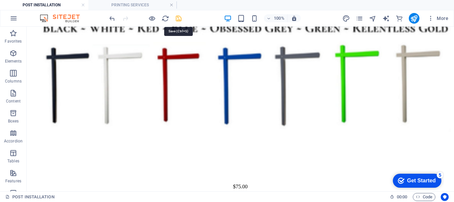
click at [178, 19] on icon "save" at bounding box center [179, 19] width 8 height 8
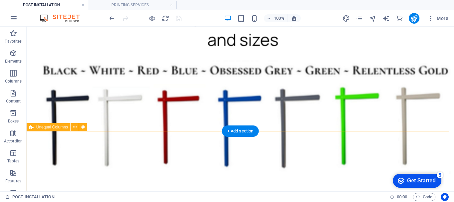
scroll to position [820, 0]
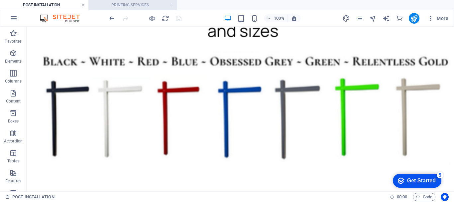
click at [153, 3] on h4 "PRINTING SERVICES" at bounding box center [132, 4] width 88 height 7
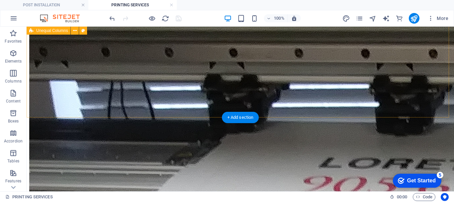
scroll to position [723, 0]
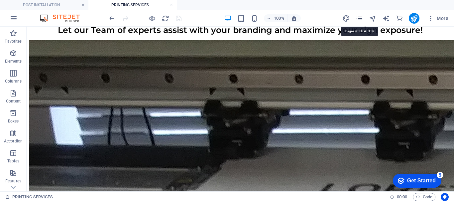
click at [363, 17] on icon "pages" at bounding box center [360, 19] width 8 height 8
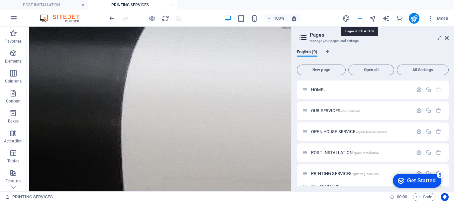
scroll to position [648, 0]
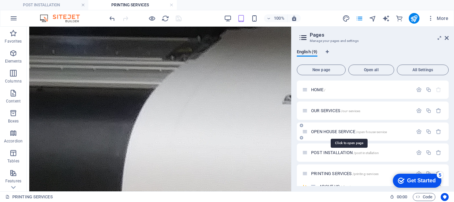
click at [331, 131] on span "OPEN HOUSE SERVICE /open-house-service" at bounding box center [349, 131] width 76 height 5
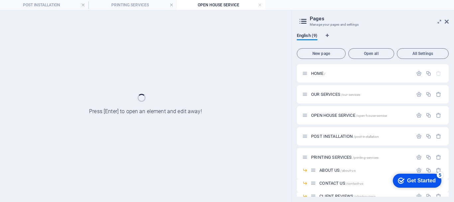
scroll to position [0, 0]
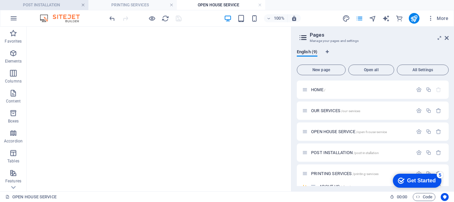
click at [82, 5] on link at bounding box center [83, 5] width 4 height 6
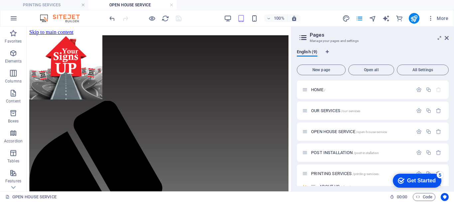
click at [142, 5] on h4 "OPEN HOUSE SERVICE" at bounding box center [132, 4] width 88 height 7
click at [444, 37] on h2 "Pages" at bounding box center [379, 35] width 139 height 6
drag, startPoint x: 446, startPoint y: 38, endPoint x: 412, endPoint y: 17, distance: 40.0
click at [446, 38] on icon at bounding box center [447, 37] width 4 height 5
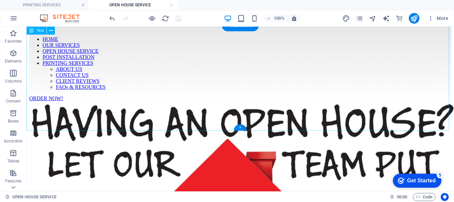
scroll to position [831, 0]
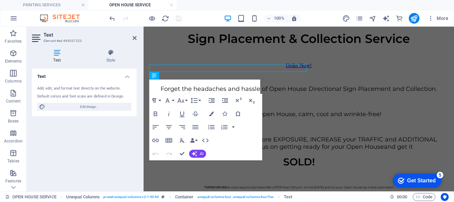
scroll to position [874, 0]
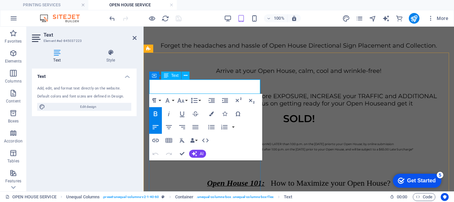
click at [211, 101] on icon "button" at bounding box center [212, 100] width 6 height 5
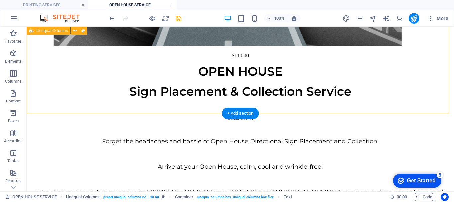
scroll to position [1060, 0]
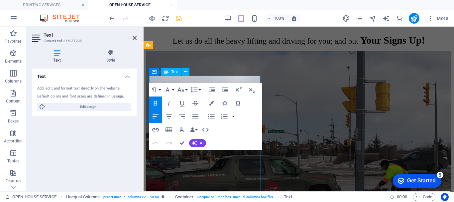
click at [212, 87] on icon "button" at bounding box center [212, 89] width 6 height 5
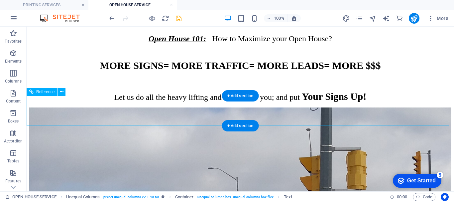
scroll to position [1360, 0]
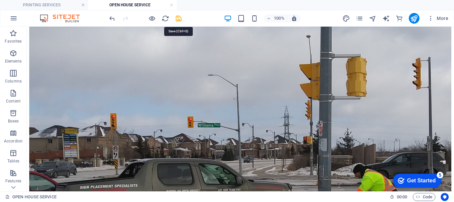
click at [179, 20] on icon "save" at bounding box center [179, 19] width 8 height 8
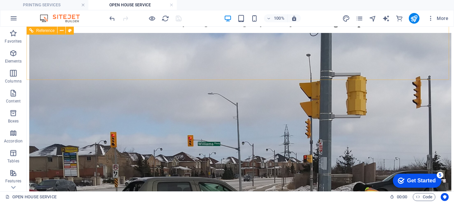
scroll to position [1327, 0]
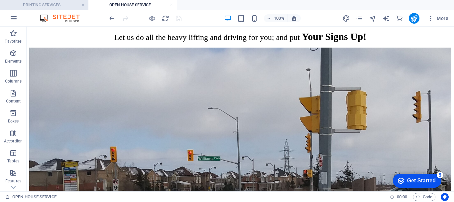
click at [48, 2] on h4 "PRINTING SERVICES" at bounding box center [44, 4] width 88 height 7
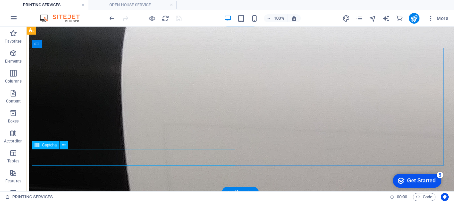
scroll to position [993, 0]
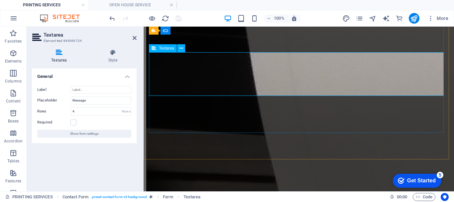
scroll to position [946, 0]
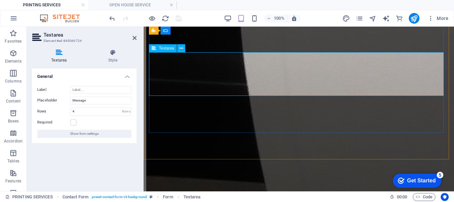
type textarea "More details"
drag, startPoint x: 109, startPoint y: 15, endPoint x: 136, endPoint y: 39, distance: 36.0
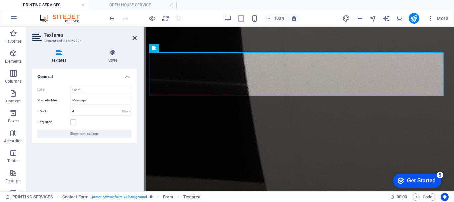
click at [136, 39] on icon at bounding box center [135, 37] width 4 height 5
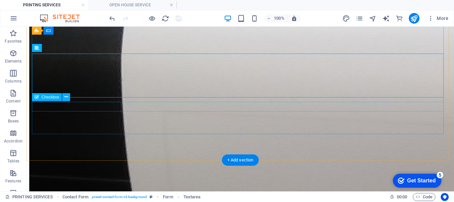
scroll to position [994, 0]
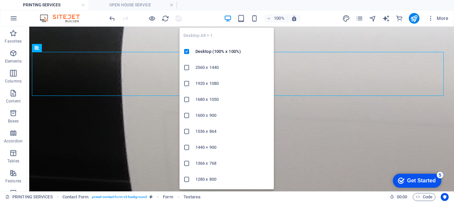
click at [229, 18] on icon "button" at bounding box center [228, 19] width 8 height 8
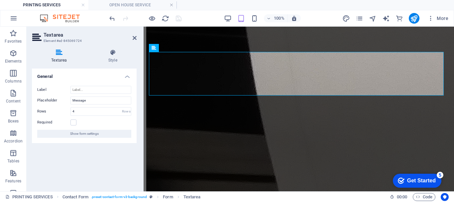
scroll to position [946, 0]
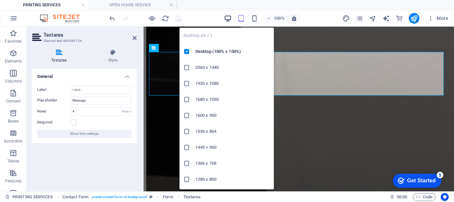
click at [228, 15] on icon "button" at bounding box center [228, 19] width 8 height 8
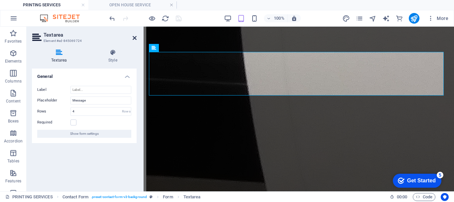
click at [135, 37] on icon at bounding box center [135, 37] width 4 height 5
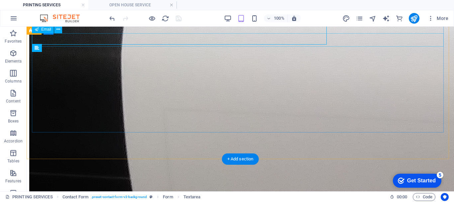
scroll to position [994, 0]
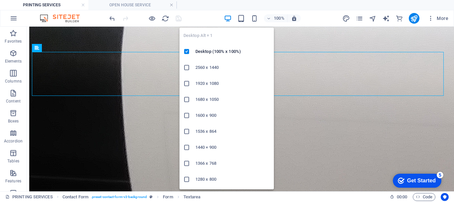
click at [228, 18] on icon "button" at bounding box center [228, 19] width 8 height 8
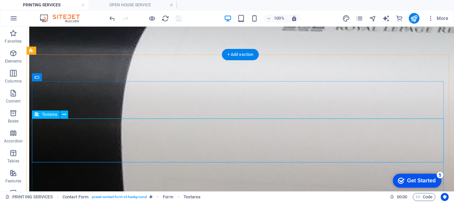
scroll to position [894, 0]
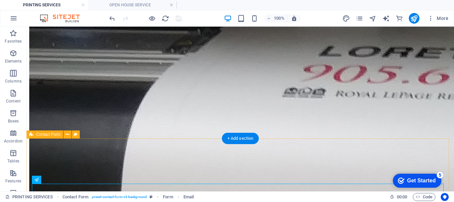
scroll to position [827, 0]
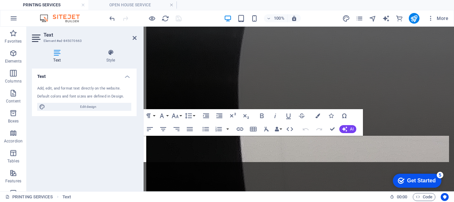
scroll to position [772, 0]
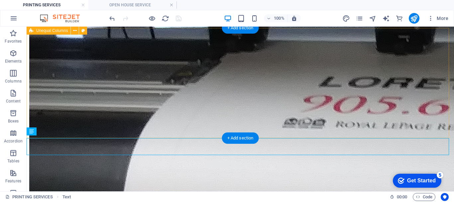
scroll to position [830, 0]
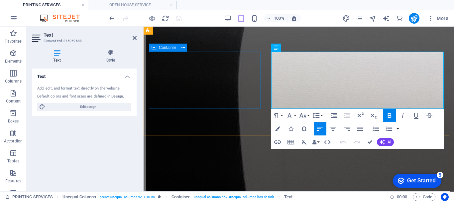
scroll to position [773, 0]
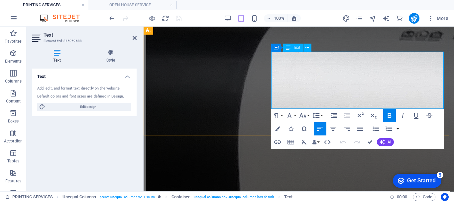
drag, startPoint x: 369, startPoint y: 141, endPoint x: 331, endPoint y: 108, distance: 49.9
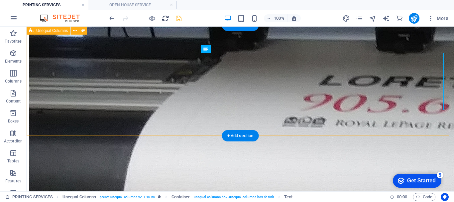
scroll to position [831, 0]
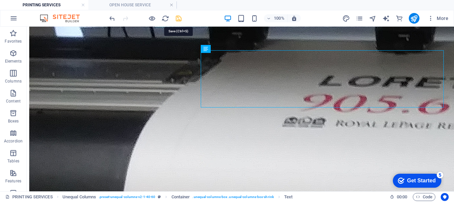
click at [176, 15] on icon "save" at bounding box center [179, 19] width 8 height 8
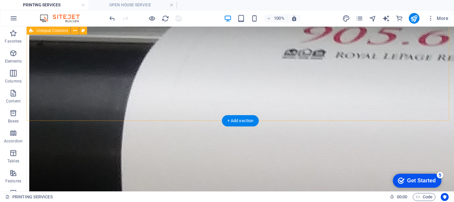
scroll to position [931, 0]
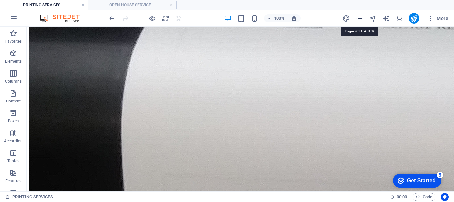
click at [361, 19] on icon "pages" at bounding box center [360, 19] width 8 height 8
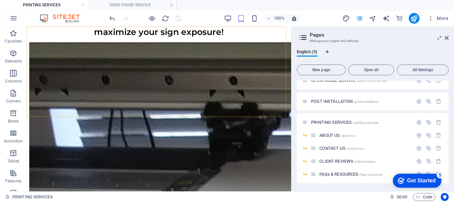
scroll to position [388, 0]
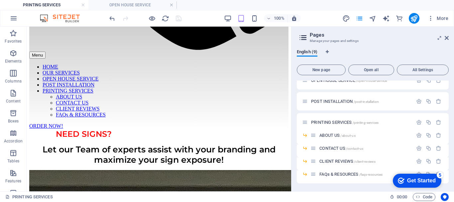
drag, startPoint x: 447, startPoint y: 37, endPoint x: 371, endPoint y: 24, distance: 77.9
click at [448, 38] on icon at bounding box center [447, 37] width 4 height 5
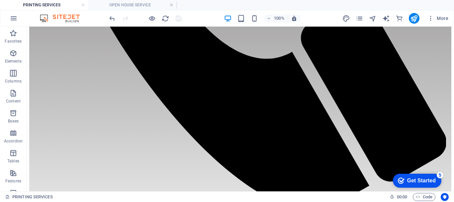
scroll to position [445, 0]
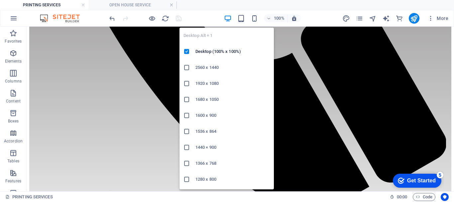
click at [226, 19] on icon "button" at bounding box center [228, 19] width 8 height 8
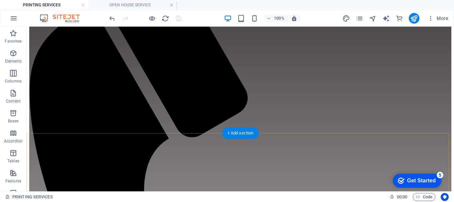
scroll to position [0, 0]
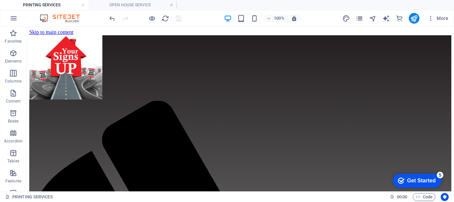
click at [360, 20] on icon "pages" at bounding box center [360, 19] width 8 height 8
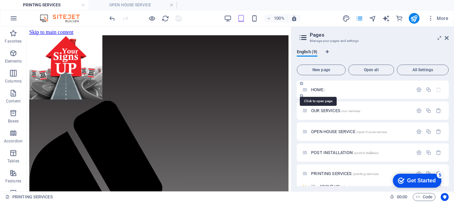
click at [316, 90] on span "HOME /" at bounding box center [318, 89] width 14 height 5
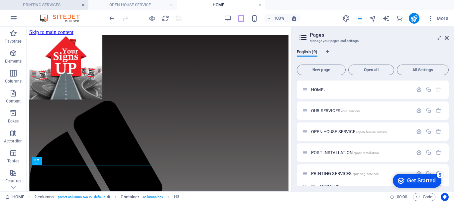
click at [83, 5] on link at bounding box center [83, 5] width 4 height 6
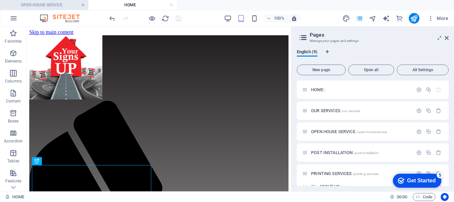
click at [83, 5] on link at bounding box center [83, 5] width 4 height 6
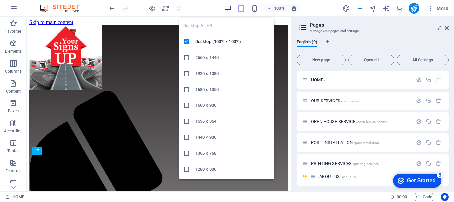
click at [231, 8] on icon "button" at bounding box center [228, 9] width 8 height 8
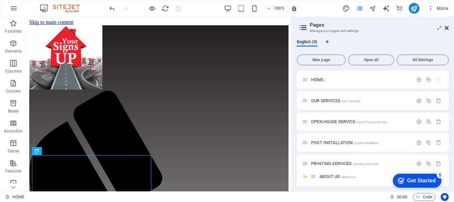
click at [448, 28] on icon at bounding box center [447, 27] width 4 height 5
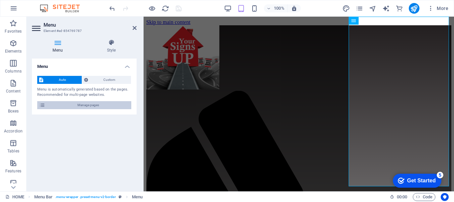
click at [84, 106] on span "Manage pages" at bounding box center [88, 105] width 82 height 8
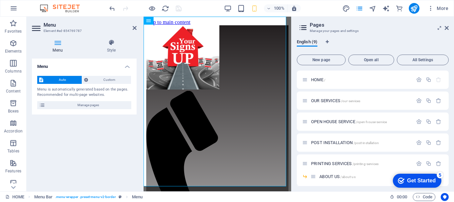
click at [61, 43] on icon at bounding box center [58, 42] width 52 height 7
click at [115, 44] on icon at bounding box center [111, 42] width 51 height 7
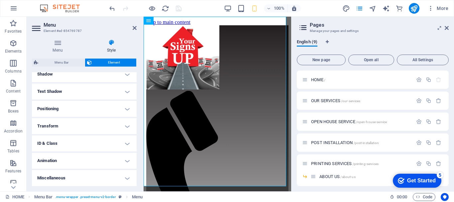
scroll to position [1, 0]
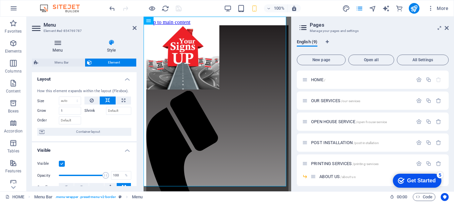
click at [60, 44] on icon at bounding box center [58, 42] width 52 height 7
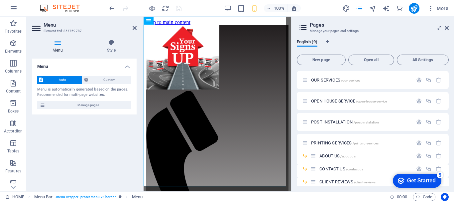
scroll to position [41, 0]
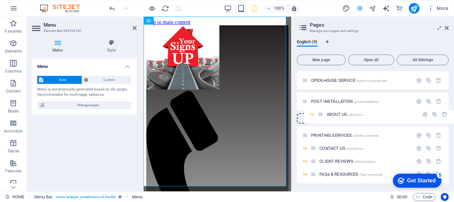
drag, startPoint x: 314, startPoint y: 134, endPoint x: 321, endPoint y: 111, distance: 24.4
click at [321, 111] on div "HOME / OUR SERVICES /our-services OPEN HOUSE SERVICE /open-house-service POST I…" at bounding box center [373, 99] width 152 height 141
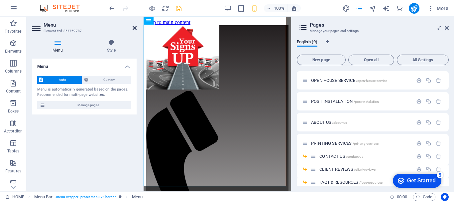
click at [136, 29] on icon at bounding box center [135, 27] width 4 height 5
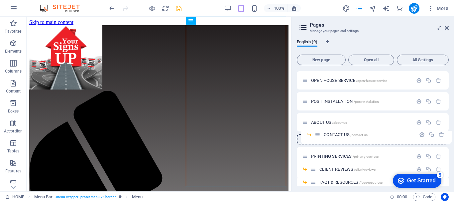
drag, startPoint x: 313, startPoint y: 159, endPoint x: 317, endPoint y: 134, distance: 25.4
click at [317, 134] on div "HOME / OUR SERVICES /our-services OPEN HOUSE SERVICE /open-house-service POST I…" at bounding box center [373, 103] width 152 height 149
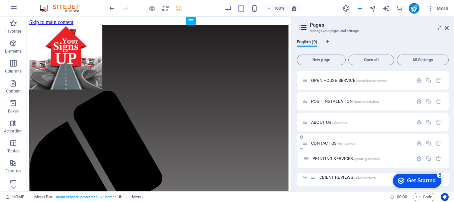
scroll to position [42, 0]
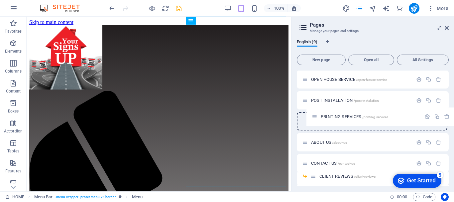
drag, startPoint x: 304, startPoint y: 166, endPoint x: 314, endPoint y: 114, distance: 52.2
click at [314, 114] on div "HOME / OUR SERVICES /our-services OPEN HOUSE SERVICE /open-house-service POST I…" at bounding box center [373, 113] width 152 height 170
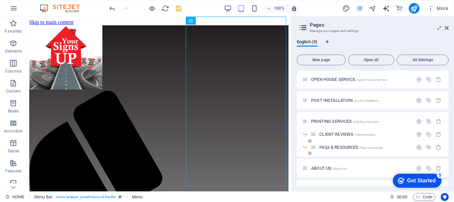
scroll to position [57, 0]
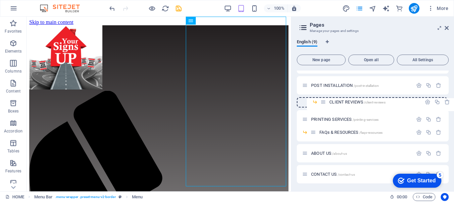
drag, startPoint x: 313, startPoint y: 121, endPoint x: 324, endPoint y: 101, distance: 23.2
click at [324, 101] on div "HOME / OUR SERVICES /our-services OPEN HOUSE SERVICE /open-house-service POST I…" at bounding box center [373, 98] width 152 height 170
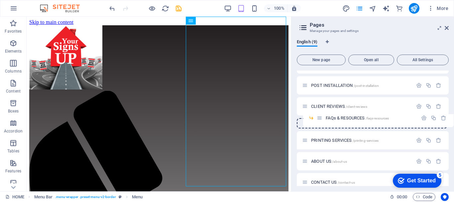
drag, startPoint x: 313, startPoint y: 141, endPoint x: 320, endPoint y: 116, distance: 26.4
click at [320, 116] on div "HOME / OUR SERVICES /our-services OPEN HOUSE SERVICE /open-house-service POST I…" at bounding box center [373, 95] width 152 height 165
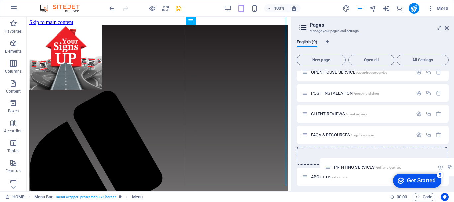
scroll to position [50, 0]
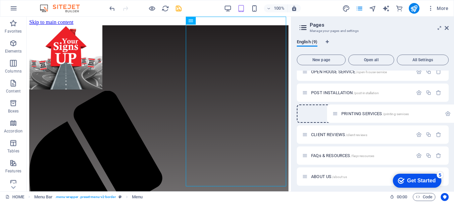
drag, startPoint x: 306, startPoint y: 147, endPoint x: 337, endPoint y: 109, distance: 49.2
click at [337, 109] on div "HOME / OUR SERVICES /our-services OPEN HOUSE SERVICE /open-house-service POST I…" at bounding box center [373, 114] width 152 height 186
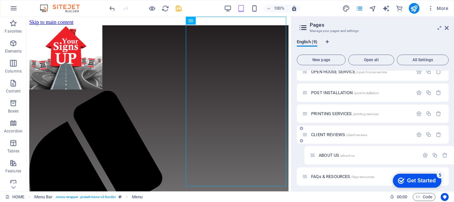
scroll to position [51, 0]
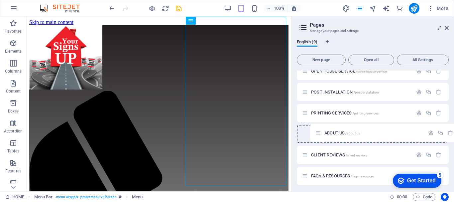
drag, startPoint x: 305, startPoint y: 179, endPoint x: 318, endPoint y: 133, distance: 47.6
click at [318, 133] on div "HOME / OUR SERVICES /our-services OPEN HOUSE SERVICE /open-house-service POST I…" at bounding box center [373, 113] width 152 height 186
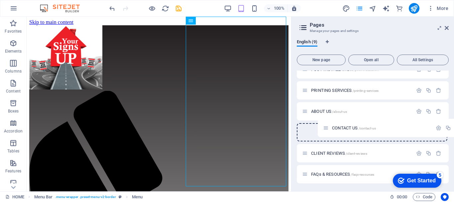
drag, startPoint x: 304, startPoint y: 176, endPoint x: 325, endPoint y: 126, distance: 54.2
click at [325, 126] on div "HOME / OUR SERVICES /our-services OPEN HOUSE SERVICE /open-house-service POST I…" at bounding box center [373, 90] width 152 height 186
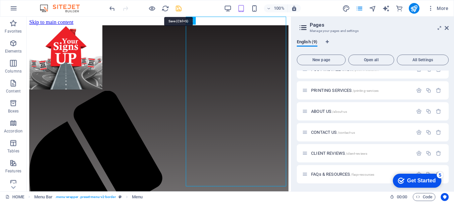
click at [178, 10] on icon "save" at bounding box center [179, 9] width 8 height 8
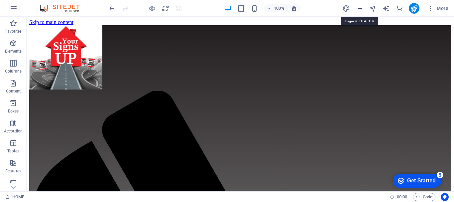
click at [359, 8] on icon "pages" at bounding box center [360, 9] width 8 height 8
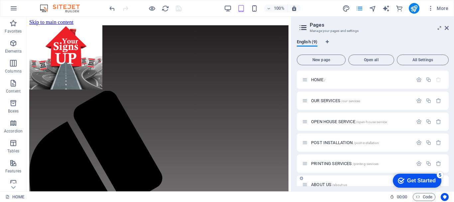
click at [321, 182] on div "ABOUT US /about-us" at bounding box center [357, 185] width 111 height 8
click at [321, 183] on span "ABOUT US /about-us" at bounding box center [329, 184] width 36 height 5
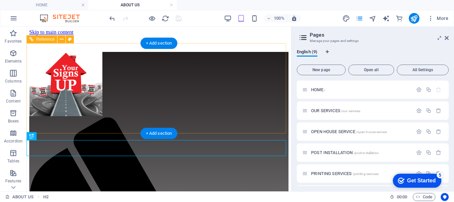
scroll to position [0, 0]
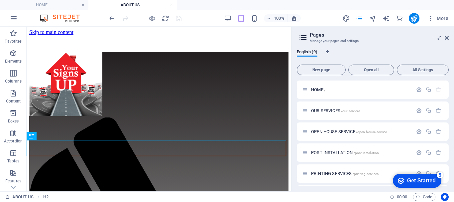
click at [449, 38] on aside "Pages Manage your pages and settings English (9) New page Open all All Settings…" at bounding box center [372, 109] width 163 height 165
click at [446, 37] on icon at bounding box center [447, 37] width 4 height 5
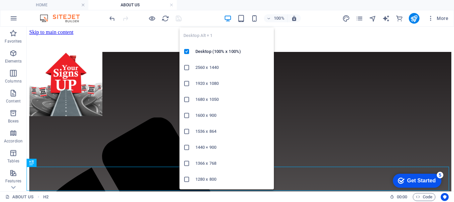
click at [227, 19] on icon "button" at bounding box center [228, 19] width 8 height 8
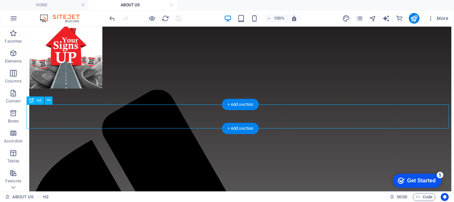
scroll to position [66, 0]
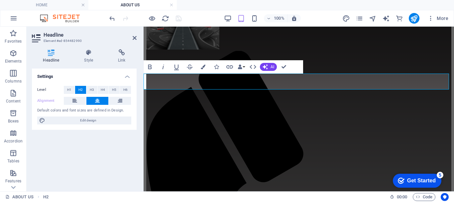
click at [97, 102] on icon at bounding box center [97, 101] width 5 height 8
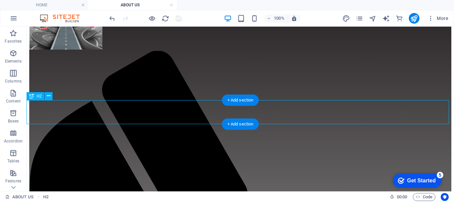
scroll to position [100, 0]
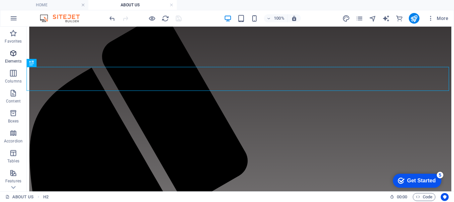
click at [14, 56] on icon "button" at bounding box center [13, 53] width 8 height 8
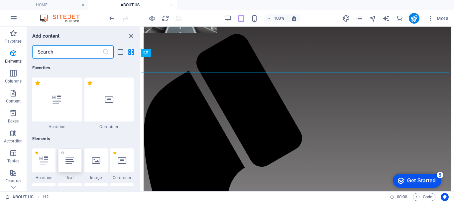
scroll to position [71, 0]
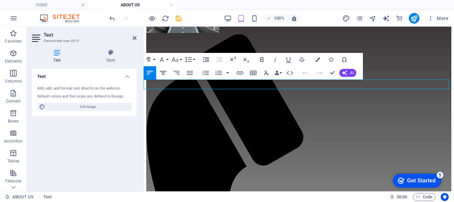
click at [164, 73] on icon "button" at bounding box center [163, 73] width 6 height 4
drag, startPoint x: 217, startPoint y: 85, endPoint x: 145, endPoint y: 86, distance: 72.5
click at [168, 60] on button "Font Family" at bounding box center [163, 59] width 13 height 13
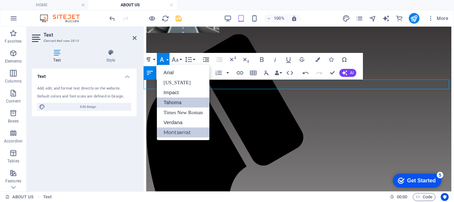
scroll to position [0, 0]
click at [174, 132] on link "Montserrat" at bounding box center [183, 132] width 53 height 10
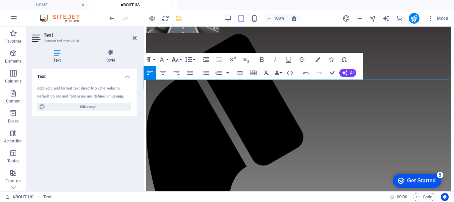
click at [181, 58] on button "Font Size" at bounding box center [176, 59] width 13 height 13
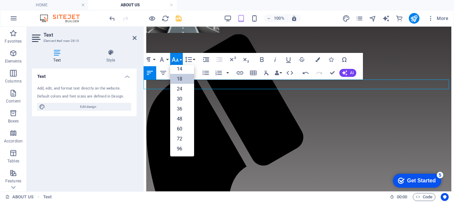
scroll to position [54, 0]
click at [182, 121] on link "48" at bounding box center [182, 119] width 24 height 10
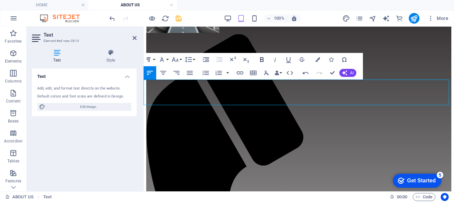
click at [261, 59] on icon "button" at bounding box center [262, 60] width 8 height 8
click at [318, 59] on icon "button" at bounding box center [318, 59] width 5 height 5
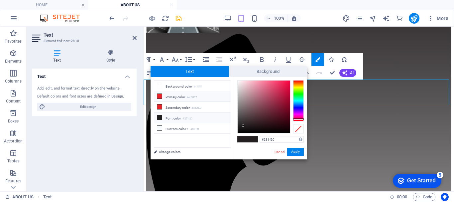
click at [162, 96] on span at bounding box center [159, 95] width 5 height 5
type input "#ed2027"
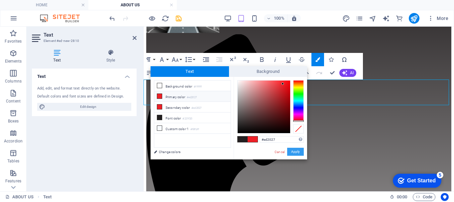
click at [297, 154] on button "Apply" at bounding box center [295, 152] width 17 height 8
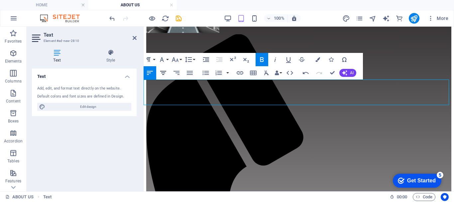
click at [160, 70] on icon "button" at bounding box center [163, 73] width 8 height 8
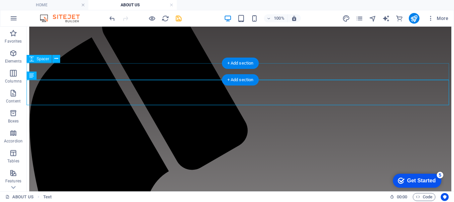
scroll to position [129, 0]
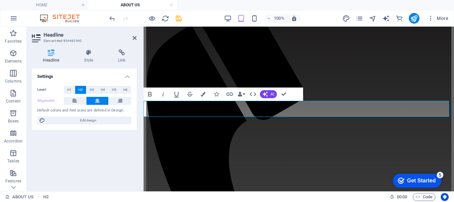
scroll to position [39, 0]
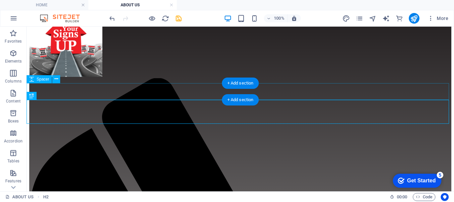
scroll to position [69, 0]
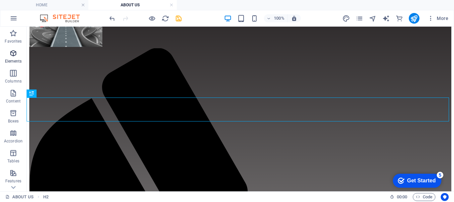
click at [16, 55] on icon "button" at bounding box center [13, 53] width 8 height 8
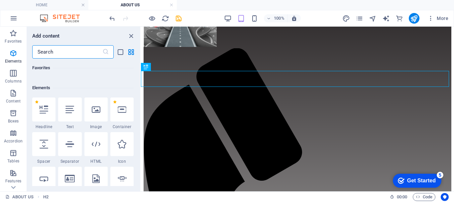
scroll to position [71, 0]
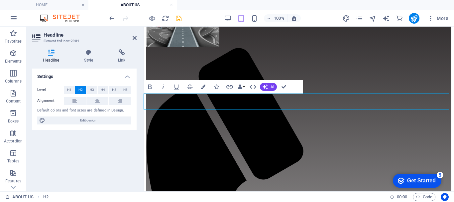
click at [80, 88] on span "H2" at bounding box center [80, 90] width 4 height 8
click at [97, 101] on icon at bounding box center [97, 101] width 5 height 8
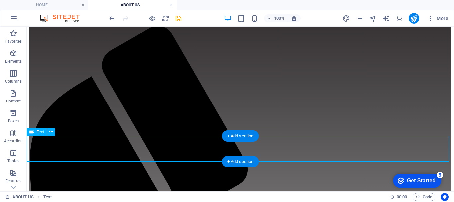
scroll to position [102, 0]
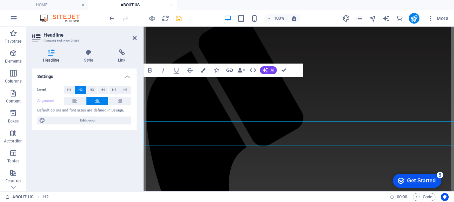
scroll to position [86, 0]
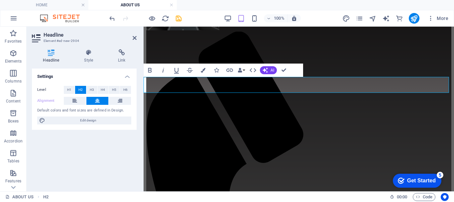
click at [98, 101] on icon at bounding box center [97, 101] width 5 height 8
click at [120, 99] on icon at bounding box center [120, 101] width 5 height 8
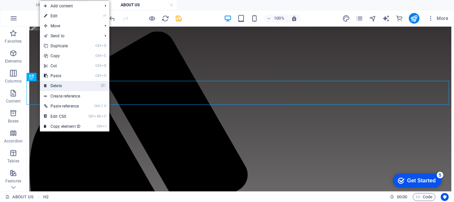
drag, startPoint x: 59, startPoint y: 87, endPoint x: 33, endPoint y: 61, distance: 37.1
click at [60, 87] on link "⌦ Delete" at bounding box center [62, 86] width 45 height 10
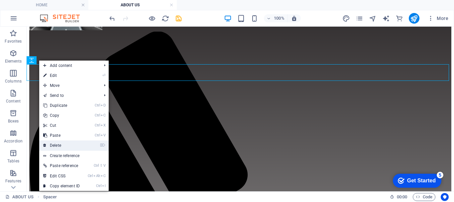
click at [57, 143] on link "⌦ Delete" at bounding box center [61, 145] width 45 height 10
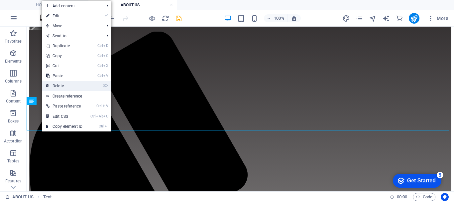
click at [68, 87] on link "⌦ Delete" at bounding box center [64, 86] width 45 height 10
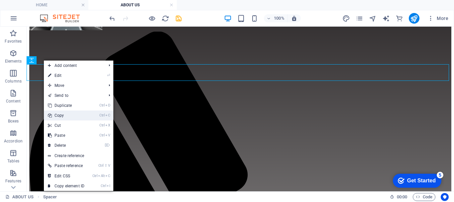
click at [64, 115] on link "Ctrl C Copy" at bounding box center [66, 115] width 45 height 10
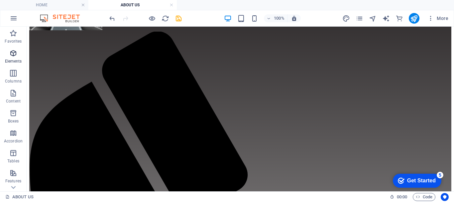
click at [13, 59] on p "Elements" at bounding box center [13, 61] width 17 height 5
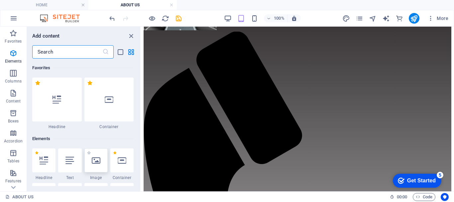
scroll to position [71, 0]
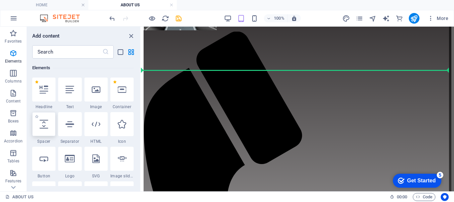
select select "px"
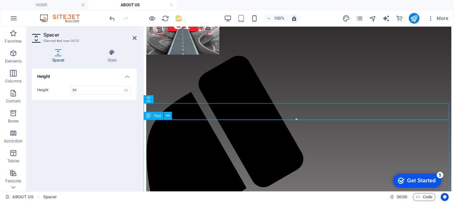
scroll to position [53, 0]
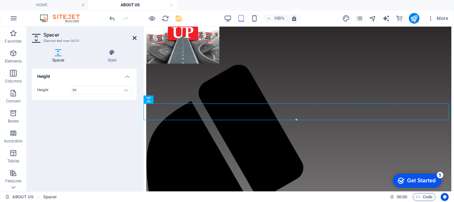
click at [133, 37] on icon at bounding box center [135, 37] width 4 height 5
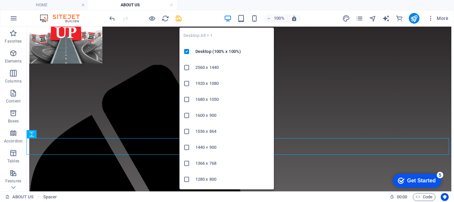
click at [228, 17] on icon "button" at bounding box center [228, 19] width 8 height 8
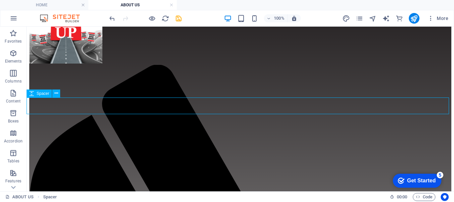
click at [45, 94] on span "Spacer" at bounding box center [43, 93] width 13 height 4
select select "px"
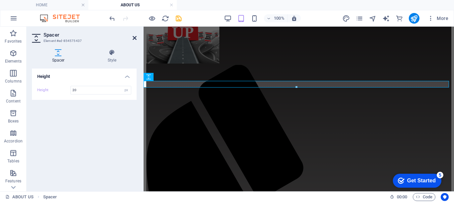
click at [134, 39] on icon at bounding box center [135, 37] width 4 height 5
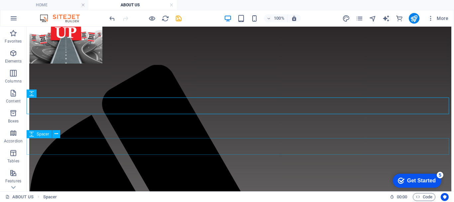
click at [45, 135] on span "Spacer" at bounding box center [43, 134] width 13 height 4
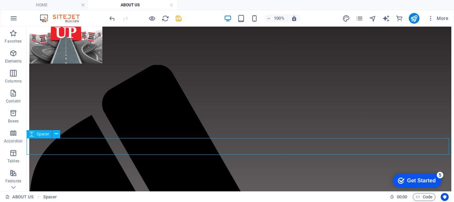
click at [45, 135] on span "Spacer" at bounding box center [43, 134] width 13 height 4
select select "px"
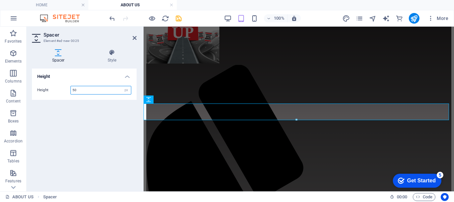
drag, startPoint x: 89, startPoint y: 91, endPoint x: 48, endPoint y: 87, distance: 41.1
click at [48, 89] on div "Height 50 px rem vh vw" at bounding box center [84, 90] width 94 height 9
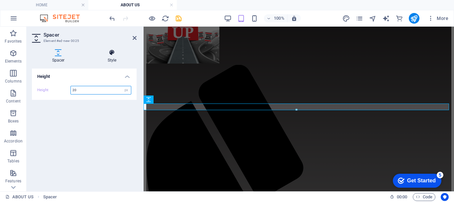
type input "20"
click at [135, 37] on icon at bounding box center [135, 37] width 4 height 5
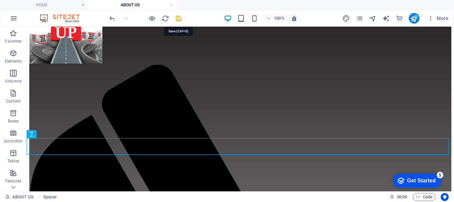
click at [179, 18] on icon "save" at bounding box center [179, 19] width 8 height 8
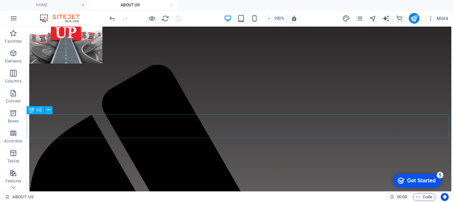
click at [39, 111] on span "H2" at bounding box center [39, 110] width 5 height 4
click at [39, 112] on span "H2" at bounding box center [39, 110] width 5 height 4
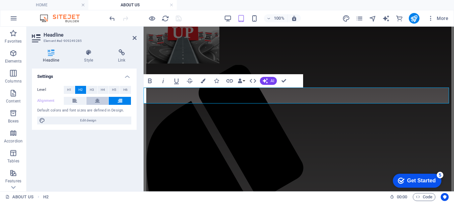
click at [96, 102] on icon at bounding box center [97, 101] width 5 height 8
drag, startPoint x: 1, startPoint y: 10, endPoint x: 134, endPoint y: 38, distance: 136.5
click at [134, 38] on icon at bounding box center [135, 37] width 4 height 5
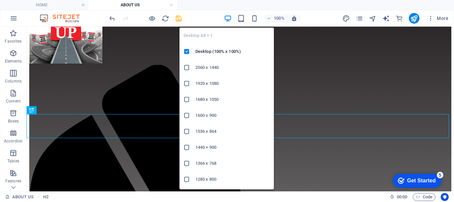
click at [228, 17] on icon "button" at bounding box center [228, 19] width 8 height 8
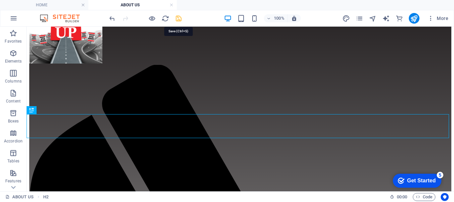
click at [178, 17] on icon "save" at bounding box center [179, 19] width 8 height 8
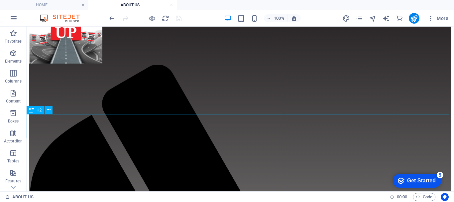
click at [37, 108] on span "H2" at bounding box center [39, 110] width 5 height 4
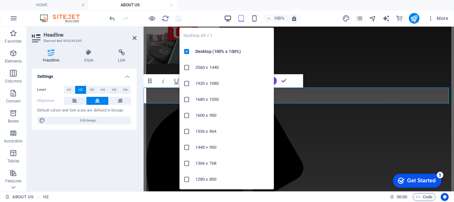
click at [230, 16] on icon "button" at bounding box center [228, 19] width 8 height 8
click at [228, 18] on icon "button" at bounding box center [228, 19] width 8 height 8
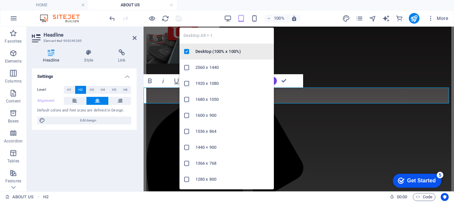
click at [196, 50] on h6 "Desktop (100% x 100%)" at bounding box center [232, 52] width 74 height 8
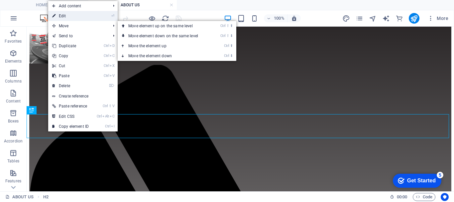
click at [75, 17] on link "⏎ Edit" at bounding box center [70, 16] width 45 height 10
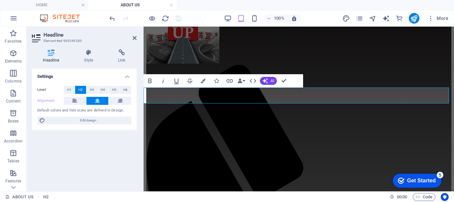
click at [98, 102] on icon at bounding box center [97, 101] width 5 height 8
click at [135, 37] on icon at bounding box center [135, 37] width 4 height 5
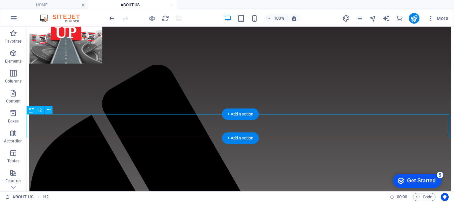
scroll to position [219, 0]
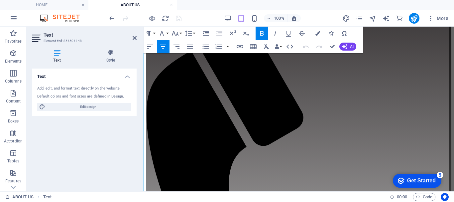
scroll to position [154, 0]
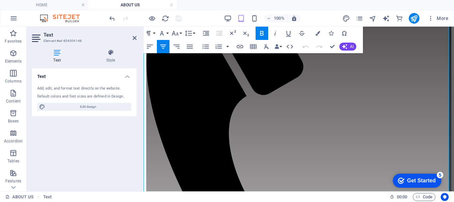
drag, startPoint x: 258, startPoint y: 101, endPoint x: 345, endPoint y: 118, distance: 88.7
click at [181, 32] on button "Font Size" at bounding box center [176, 33] width 13 height 13
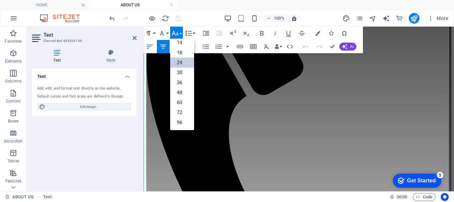
scroll to position [54, 0]
drag, startPoint x: 222, startPoint y: 140, endPoint x: 377, endPoint y: 145, distance: 155.0
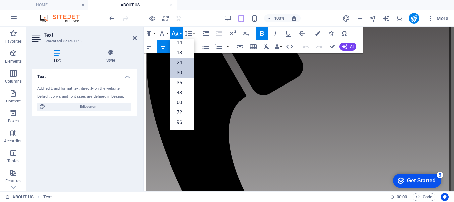
click at [181, 72] on link "30" at bounding box center [182, 72] width 24 height 10
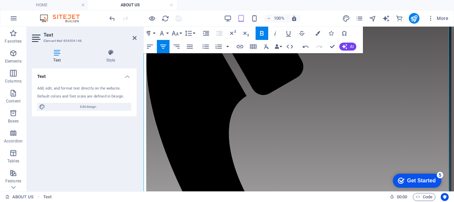
drag, startPoint x: 307, startPoint y: 141, endPoint x: 378, endPoint y: 142, distance: 71.2
click at [180, 32] on button "Font Size" at bounding box center [176, 33] width 13 height 13
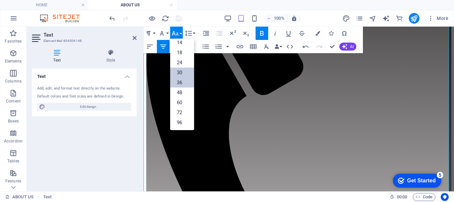
click at [184, 84] on link "36" at bounding box center [182, 82] width 24 height 10
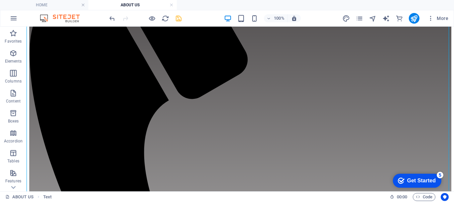
scroll to position [199, 0]
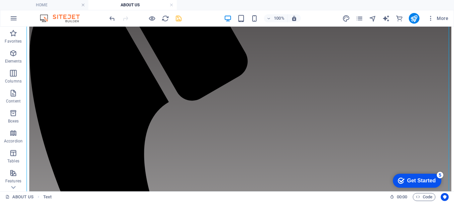
click at [180, 18] on icon "save" at bounding box center [179, 19] width 8 height 8
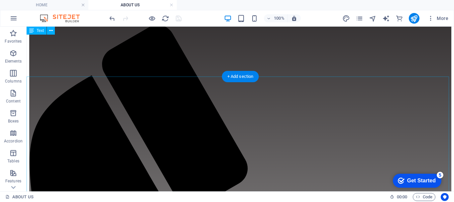
scroll to position [0, 0]
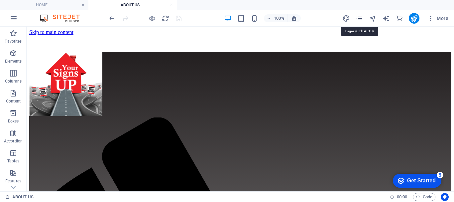
click at [360, 17] on icon "pages" at bounding box center [360, 19] width 8 height 8
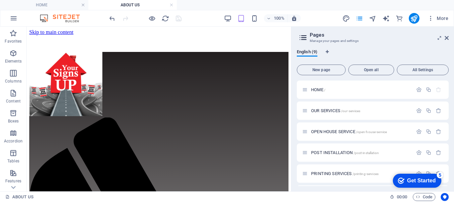
drag, startPoint x: 444, startPoint y: 37, endPoint x: 409, endPoint y: 43, distance: 35.7
click at [444, 37] on header "Pages Manage your pages and settings" at bounding box center [373, 35] width 151 height 17
click at [447, 38] on icon at bounding box center [447, 37] width 4 height 5
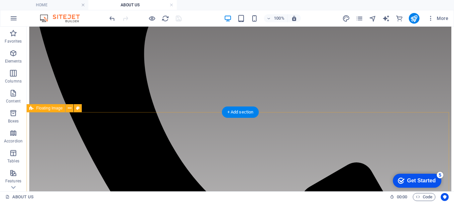
scroll to position [399, 0]
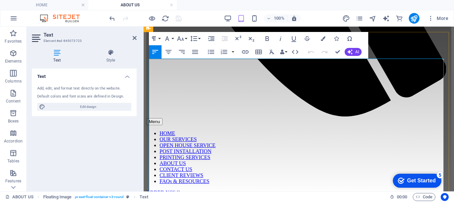
drag, startPoint x: 336, startPoint y: 53, endPoint x: 310, endPoint y: 26, distance: 38.1
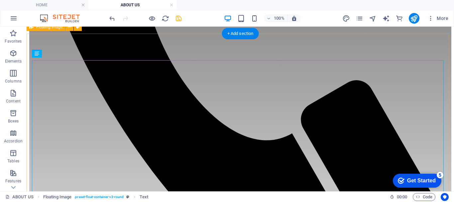
scroll to position [380, 0]
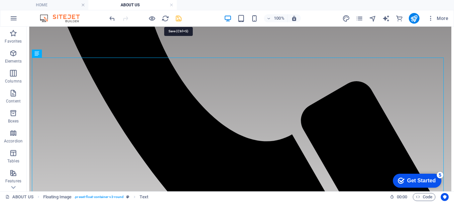
click at [176, 18] on icon "save" at bounding box center [179, 19] width 8 height 8
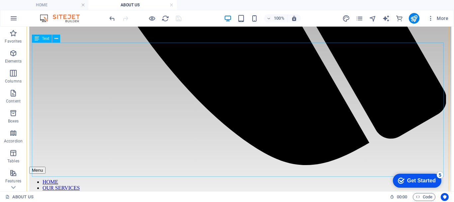
scroll to position [580, 0]
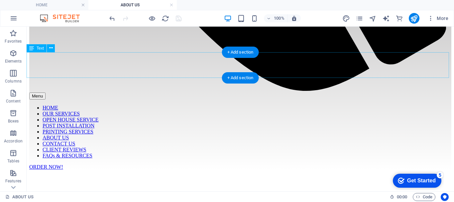
drag, startPoint x: 335, startPoint y: 58, endPoint x: 218, endPoint y: 58, distance: 116.7
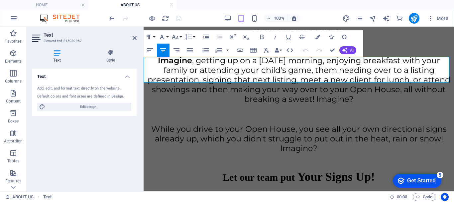
scroll to position [599, 0]
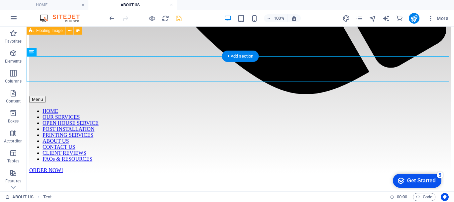
scroll to position [576, 0]
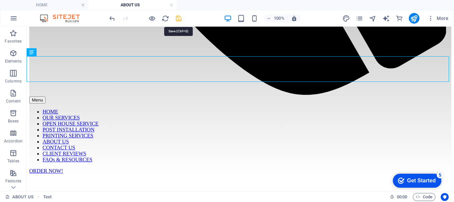
click at [178, 17] on icon "save" at bounding box center [179, 19] width 8 height 8
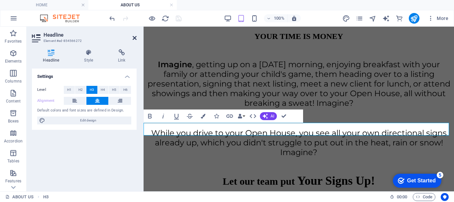
click at [134, 38] on icon at bounding box center [135, 37] width 4 height 5
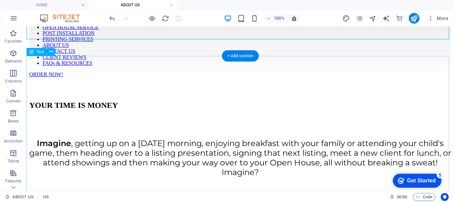
scroll to position [673, 0]
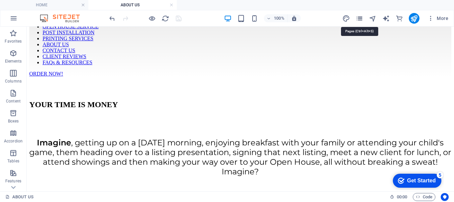
click at [362, 17] on icon "pages" at bounding box center [360, 19] width 8 height 8
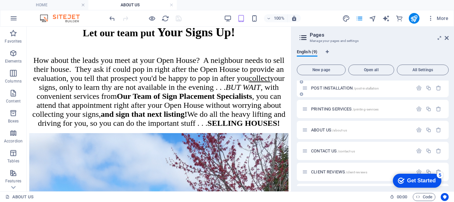
scroll to position [66, 0]
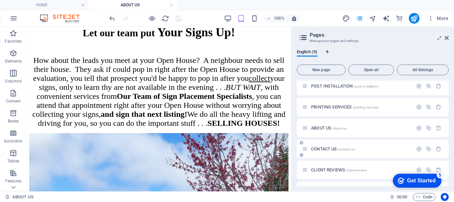
click at [318, 145] on div "CONTACT US /contact-us" at bounding box center [357, 149] width 111 height 8
click at [316, 148] on span "CONTACT US /contact-us" at bounding box center [333, 148] width 44 height 5
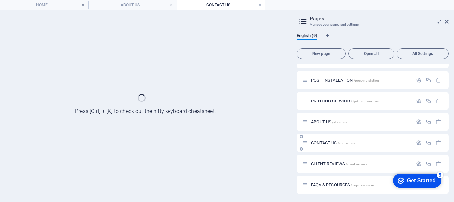
scroll to position [56, 0]
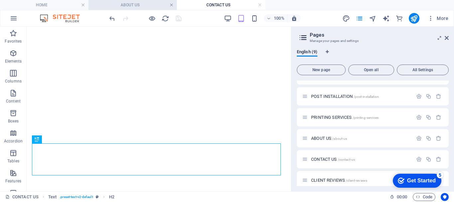
click at [171, 4] on link at bounding box center [172, 5] width 4 height 6
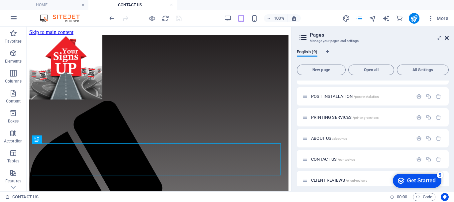
scroll to position [0, 0]
click at [445, 37] on icon at bounding box center [447, 37] width 4 height 5
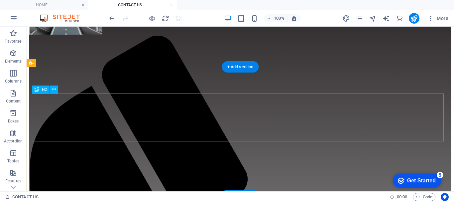
scroll to position [66, 0]
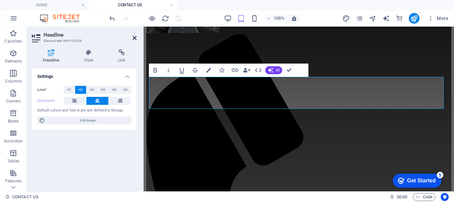
click at [136, 37] on icon at bounding box center [135, 37] width 4 height 5
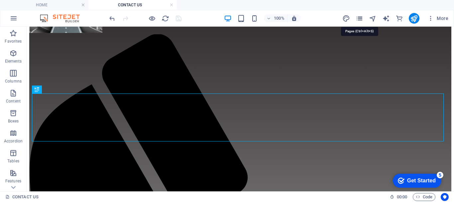
click at [361, 19] on icon "pages" at bounding box center [360, 19] width 8 height 8
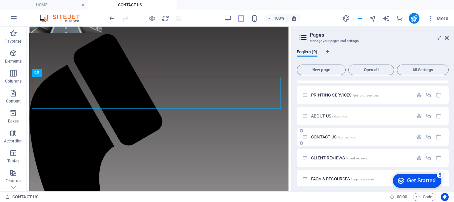
scroll to position [83, 0]
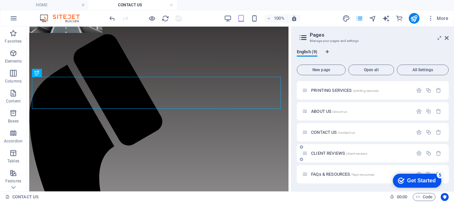
click at [319, 154] on span "CLIENT REVIEWS /client-reviews" at bounding box center [339, 153] width 56 height 5
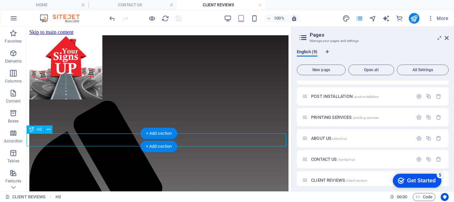
scroll to position [0, 0]
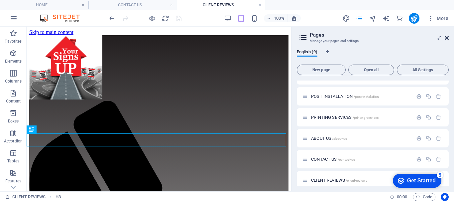
click at [446, 37] on icon at bounding box center [447, 37] width 4 height 5
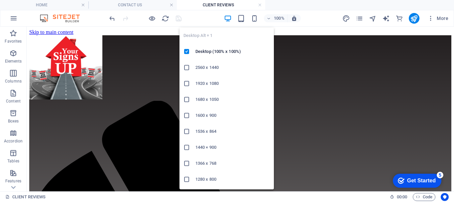
click at [228, 17] on icon "button" at bounding box center [228, 19] width 8 height 8
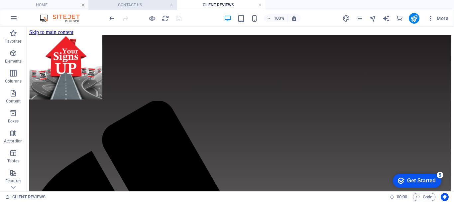
click at [173, 6] on link at bounding box center [172, 5] width 4 height 6
click at [171, 6] on link at bounding box center [172, 5] width 4 height 6
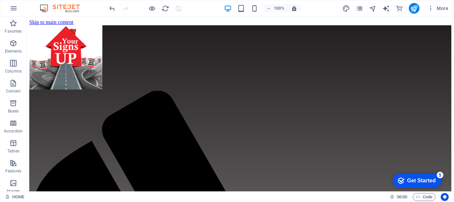
click at [361, 11] on icon "pages" at bounding box center [360, 9] width 8 height 8
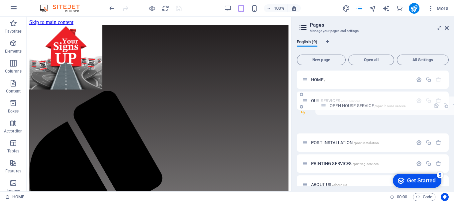
drag, startPoint x: 305, startPoint y: 122, endPoint x: 325, endPoint y: 104, distance: 26.9
click at [325, 104] on div "HOME / OUR SERVICES /our-services OPEN HOUSE SERVICE /open-house-service POST I…" at bounding box center [373, 152] width 152 height 165
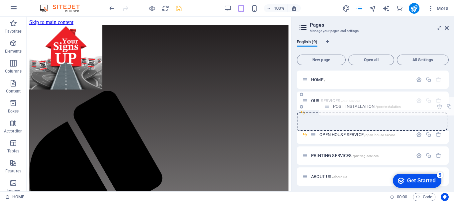
drag, startPoint x: 303, startPoint y: 136, endPoint x: 326, endPoint y: 105, distance: 38.3
click at [326, 105] on div "HOME / OUR SERVICES /our-services OPEN HOUSE SERVICE /open-house-service POST I…" at bounding box center [373, 148] width 152 height 157
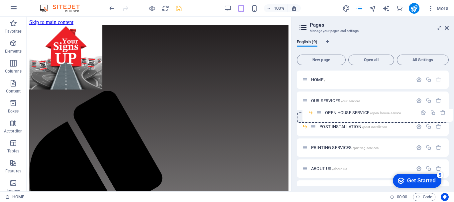
drag, startPoint x: 314, startPoint y: 126, endPoint x: 320, endPoint y: 111, distance: 17.0
click at [320, 111] on div "HOME / OUR SERVICES /our-services POST INSTALLATION /post-installation OPEN HOU…" at bounding box center [373, 148] width 152 height 157
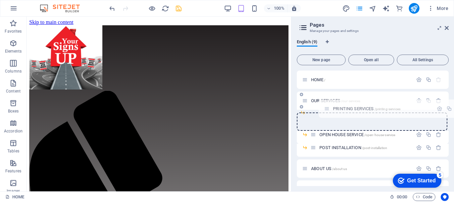
drag, startPoint x: 306, startPoint y: 147, endPoint x: 329, endPoint y: 105, distance: 48.7
click at [329, 105] on div "HOME / OUR SERVICES /our-services OPEN HOUSE SERVICE /open-house-service POST I…" at bounding box center [373, 144] width 152 height 149
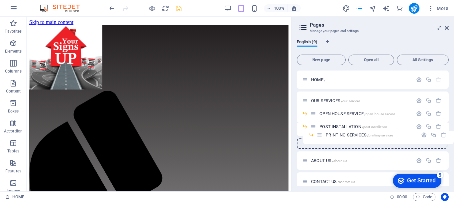
drag, startPoint x: 314, startPoint y: 114, endPoint x: 322, endPoint y: 137, distance: 24.1
click at [322, 137] on div "HOME / OUR SERVICES /our-services PRINTING SERVICES /printing-services OPEN HOU…" at bounding box center [373, 144] width 152 height 149
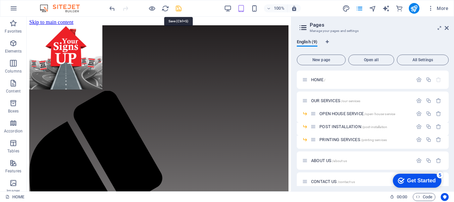
drag, startPoint x: 178, startPoint y: 9, endPoint x: 186, endPoint y: 10, distance: 7.8
click at [178, 9] on icon "save" at bounding box center [179, 9] width 8 height 8
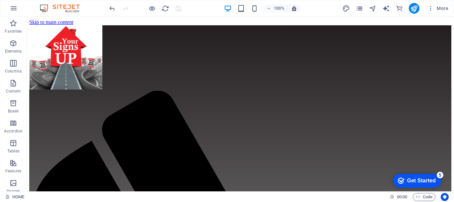
click at [361, 10] on icon "pages" at bounding box center [360, 9] width 8 height 8
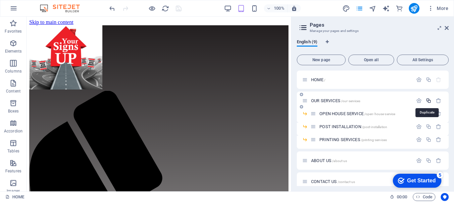
click at [427, 101] on icon "button" at bounding box center [429, 101] width 6 height 6
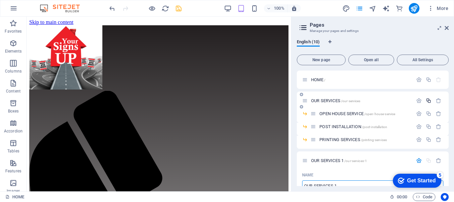
scroll to position [5, 0]
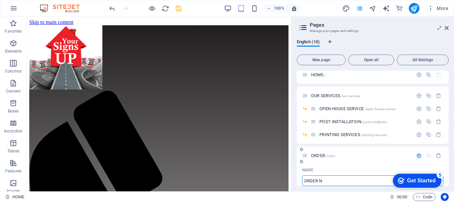
type input "ORDER NO"
type input "/order"
type input "ORDER"
type input "ORDER NOW!"
type input "/order-now"
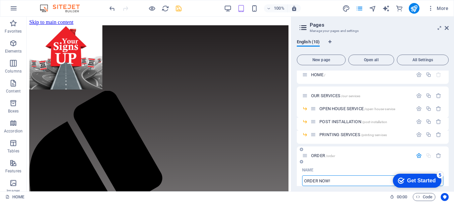
type input "ORDER NOW"
type input "ORDER NOW!"
click at [304, 181] on input "ORDER NOW!" at bounding box center [372, 180] width 141 height 11
type input "*ORDER NOW!"
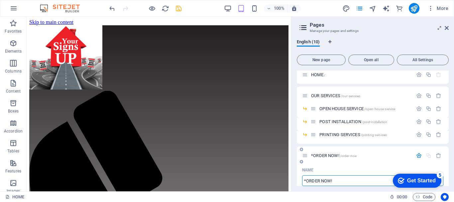
type input "*ORDER NOW!"
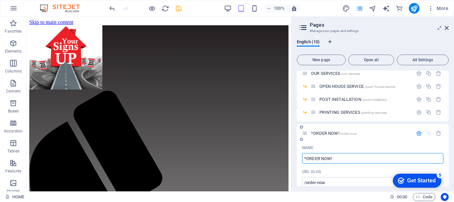
scroll to position [38, 0]
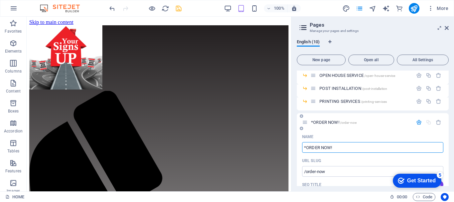
type input "*ORDER NOW!"
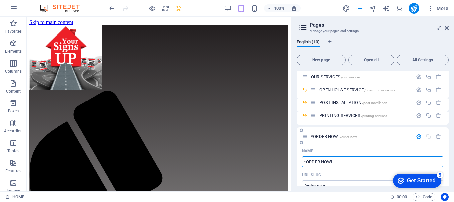
scroll to position [19, 0]
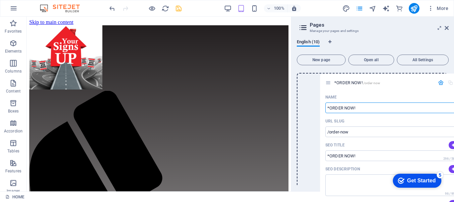
drag, startPoint x: 305, startPoint y: 143, endPoint x: 330, endPoint y: 80, distance: 67.0
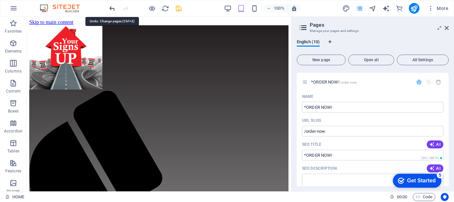
click at [112, 8] on icon "undo" at bounding box center [112, 9] width 8 height 8
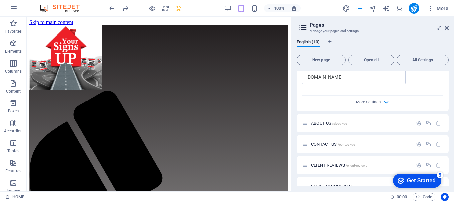
scroll to position [318, 0]
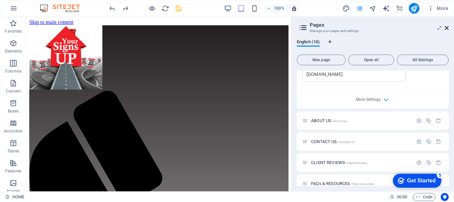
click at [447, 28] on icon at bounding box center [447, 27] width 4 height 5
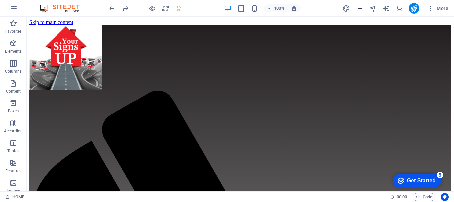
click at [361, 7] on icon "pages" at bounding box center [360, 9] width 8 height 8
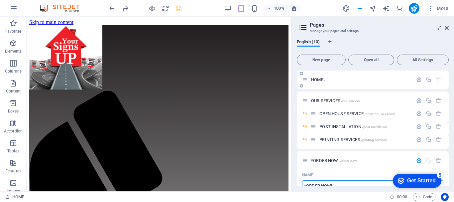
scroll to position [5, 0]
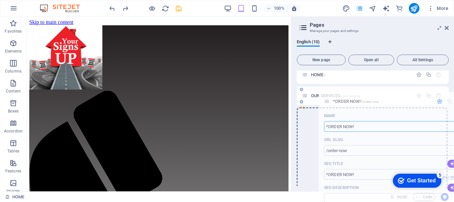
drag, startPoint x: 306, startPoint y: 155, endPoint x: 330, endPoint y: 100, distance: 60.5
click at [330, 100] on div "HOME / OUR SERVICES /our-services OPEN HOUSE SERVICE /open-house-service POST I…" at bounding box center [373, 146] width 152 height 162
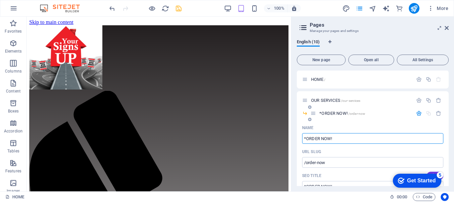
scroll to position [0, 0]
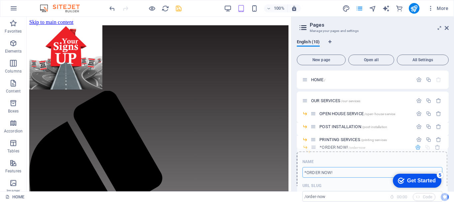
drag, startPoint x: 314, startPoint y: 113, endPoint x: 314, endPoint y: 150, distance: 36.6
click at [314, 150] on div "HOME / OUR SERVICES /our-services *ORDER NOW! /order-now Name *ORDER NOW! ​ URL…" at bounding box center [373, 151] width 152 height 162
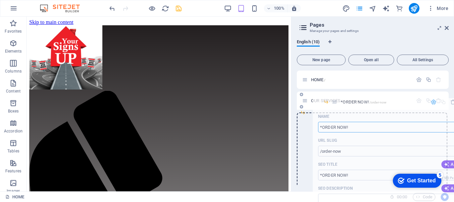
drag, startPoint x: 319, startPoint y: 152, endPoint x: 331, endPoint y: 102, distance: 51.0
click at [331, 102] on div "HOME / OUR SERVICES /our-services OPEN HOUSE SERVICE /open-house-service POST I…" at bounding box center [373, 151] width 152 height 162
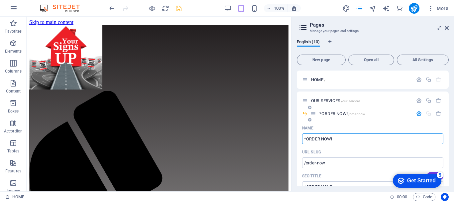
click at [393, 117] on div "*ORDER NOW! /order-now" at bounding box center [362, 114] width 102 height 8
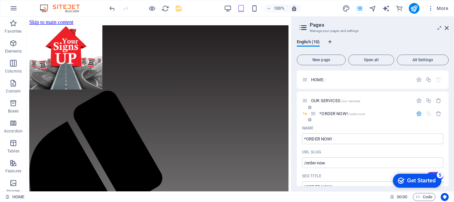
click at [417, 114] on icon "button" at bounding box center [419, 114] width 6 height 6
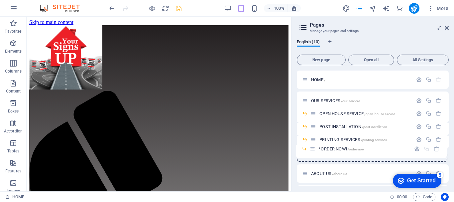
drag, startPoint x: 314, startPoint y: 114, endPoint x: 314, endPoint y: 152, distance: 37.6
click at [314, 152] on div "HOME / OUR SERVICES /our-services *ORDER NOW! /order-now OPEN HOUSE SERVICE /op…" at bounding box center [373, 157] width 152 height 175
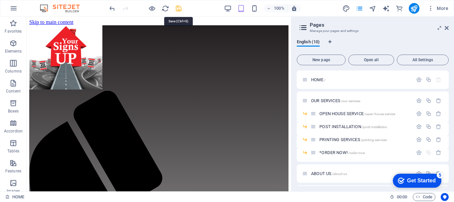
click at [178, 8] on icon "save" at bounding box center [179, 9] width 8 height 8
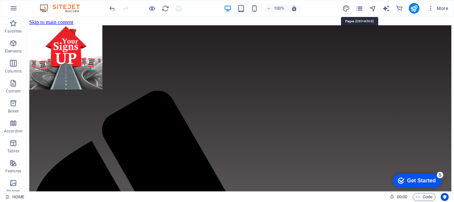
click at [360, 7] on icon "pages" at bounding box center [360, 9] width 8 height 8
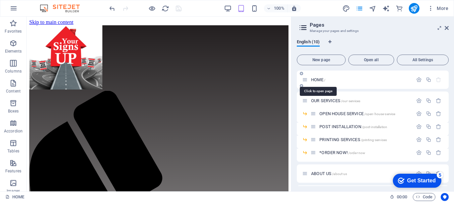
click at [316, 78] on span "HOME /" at bounding box center [318, 79] width 14 height 5
click at [446, 28] on icon at bounding box center [447, 27] width 4 height 5
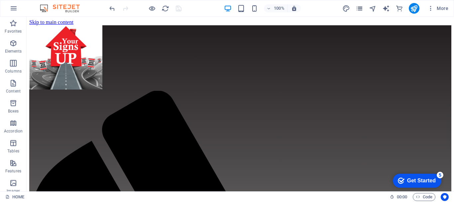
click at [361, 9] on icon "pages" at bounding box center [360, 9] width 8 height 8
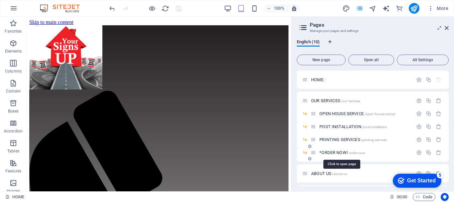
click at [330, 151] on span "*ORDER NOW! /order-now" at bounding box center [342, 152] width 46 height 5
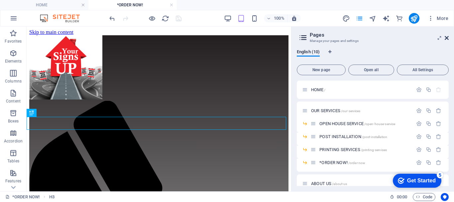
click at [446, 21] on span "More" at bounding box center [438, 18] width 21 height 7
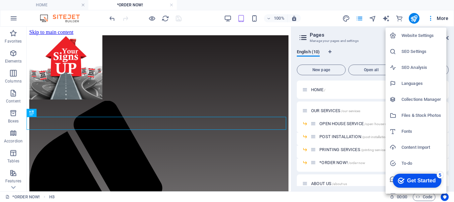
click at [381, 33] on div at bounding box center [227, 101] width 454 height 202
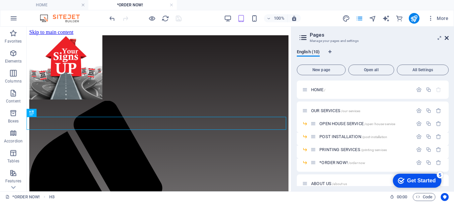
drag, startPoint x: 447, startPoint y: 37, endPoint x: 190, endPoint y: 57, distance: 257.8
click at [447, 37] on icon at bounding box center [447, 37] width 4 height 5
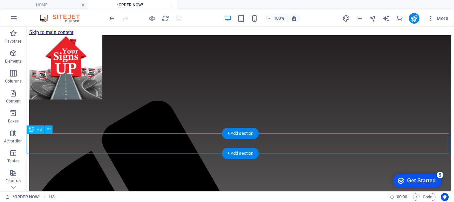
drag, startPoint x: 312, startPoint y: 142, endPoint x: 195, endPoint y: 142, distance: 116.4
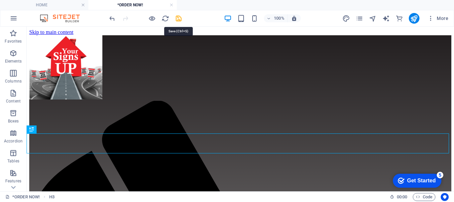
click at [181, 21] on icon "save" at bounding box center [179, 19] width 8 height 8
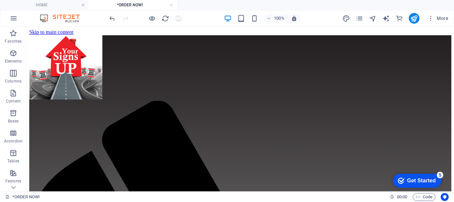
click at [173, 3] on link at bounding box center [172, 5] width 4 height 6
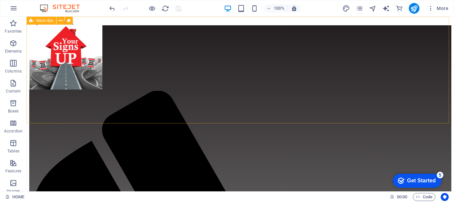
click at [38, 21] on span "Menu Bar" at bounding box center [44, 21] width 17 height 4
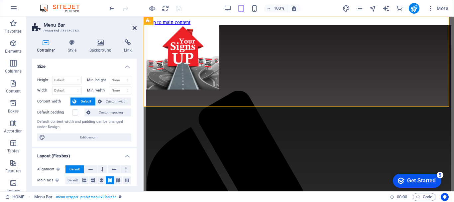
drag, startPoint x: 134, startPoint y: 27, endPoint x: 107, endPoint y: 13, distance: 30.2
click at [134, 27] on icon at bounding box center [135, 27] width 4 height 5
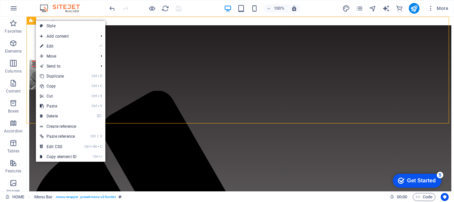
click at [95, 8] on div "100% More" at bounding box center [226, 8] width 453 height 16
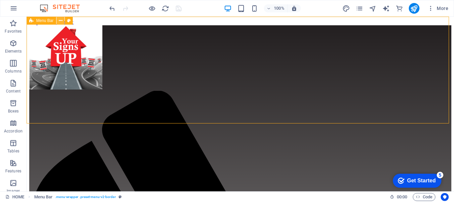
click at [59, 20] on icon at bounding box center [61, 20] width 4 height 7
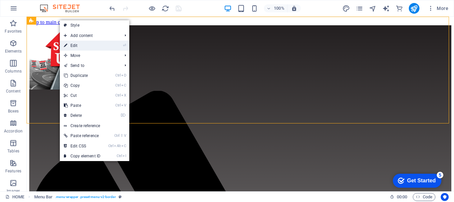
click at [76, 46] on link "⏎ Edit" at bounding box center [82, 46] width 45 height 10
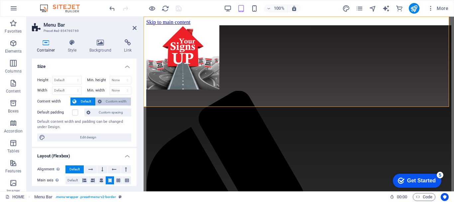
click at [117, 101] on span "Custom width" at bounding box center [117, 101] width 26 height 8
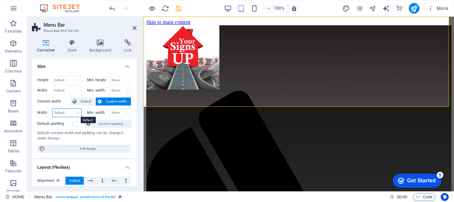
click at [77, 112] on select "Default px rem % em vh vw" at bounding box center [67, 113] width 29 height 8
select select "px"
click at [71, 109] on select "Default px rem % em vh vw" at bounding box center [67, 113] width 29 height 8
type input "919"
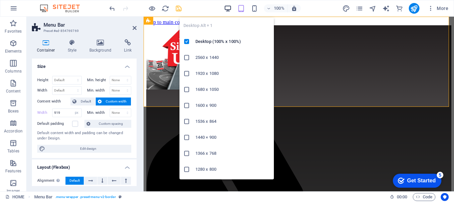
click at [231, 7] on icon "button" at bounding box center [228, 9] width 8 height 8
click at [227, 6] on icon "button" at bounding box center [228, 9] width 8 height 8
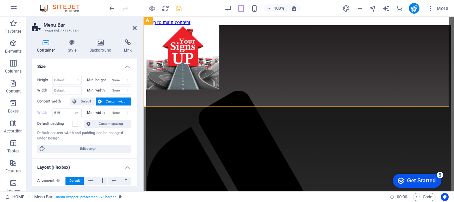
click at [117, 101] on span "Custom width" at bounding box center [117, 101] width 26 height 8
click at [121, 111] on select "None px rem % vh vw" at bounding box center [120, 113] width 21 height 8
select select "px"
click at [120, 109] on select "None px rem % vh vw" at bounding box center [120, 113] width 21 height 8
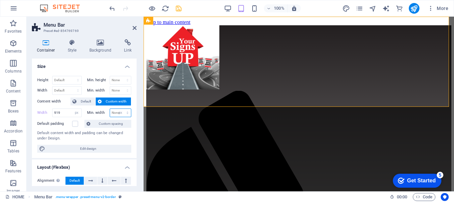
type input "0"
drag, startPoint x: 64, startPoint y: 111, endPoint x: 33, endPoint y: 105, distance: 32.5
click at [33, 105] on div "Height Default px rem % vh vw Min. height None px rem % vh vw Width Default px …" at bounding box center [84, 113] width 105 height 87
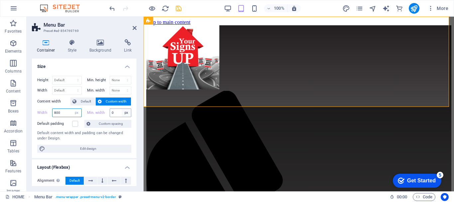
type input "800"
click at [124, 112] on select "None px rem % vh vw" at bounding box center [126, 113] width 9 height 8
select select "ug5f8f67aok"
click at [122, 109] on select "None px rem % vh vw" at bounding box center [126, 113] width 9 height 8
type input "0"
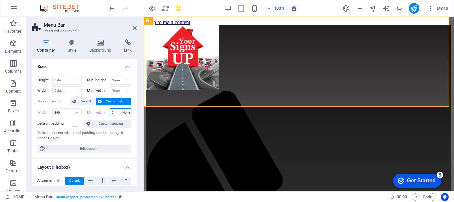
select select "px"
click at [135, 26] on icon at bounding box center [135, 27] width 4 height 5
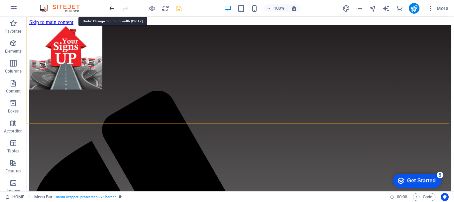
click at [113, 7] on icon "undo" at bounding box center [112, 9] width 8 height 8
click at [114, 6] on icon "undo" at bounding box center [112, 9] width 8 height 8
click at [113, 6] on icon "undo" at bounding box center [112, 9] width 8 height 8
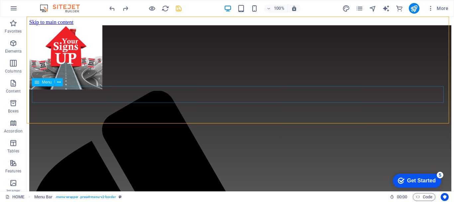
click at [47, 80] on span "Menu" at bounding box center [47, 82] width 10 height 4
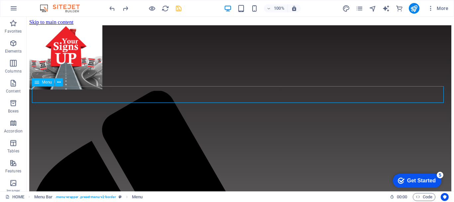
click at [47, 80] on span "Menu" at bounding box center [47, 82] width 10 height 4
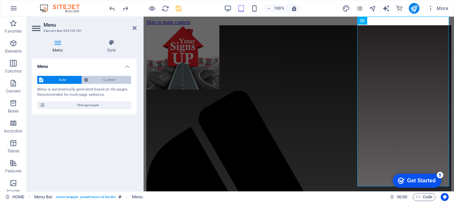
click at [98, 80] on span "Custom" at bounding box center [109, 80] width 39 height 8
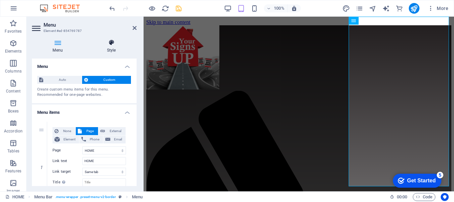
click at [116, 52] on h4 "Style" at bounding box center [111, 46] width 51 height 14
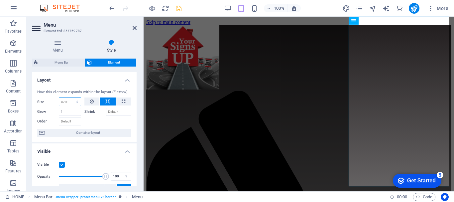
click at [76, 101] on select "Default auto px % 1/1 1/2 1/3 1/4 1/5 1/6 1/7 1/8 1/9 1/10" at bounding box center [70, 102] width 22 height 8
click at [59, 98] on select "Default auto px % 1/1 1/2 1/3 1/4 1/5 1/6 1/7 1/8 1/9 1/10" at bounding box center [70, 102] width 22 height 8
select select "DISABLED_OPTION_VALUE"
click at [133, 28] on icon at bounding box center [135, 27] width 4 height 5
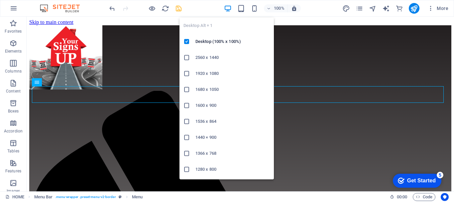
click at [228, 9] on icon "button" at bounding box center [228, 9] width 8 height 8
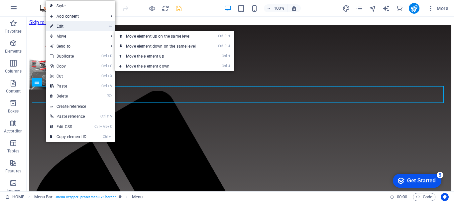
click at [71, 28] on link "⏎ Edit" at bounding box center [68, 26] width 45 height 10
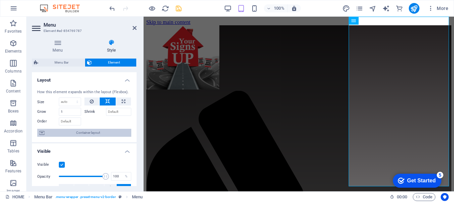
click at [84, 129] on span "Container layout" at bounding box center [88, 133] width 83 height 8
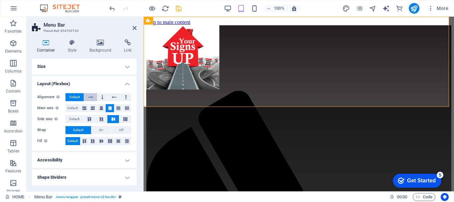
click at [90, 95] on icon at bounding box center [90, 97] width 5 height 8
click at [115, 96] on icon at bounding box center [114, 97] width 5 height 8
click at [92, 97] on icon at bounding box center [90, 97] width 5 height 8
click at [102, 98] on icon at bounding box center [102, 97] width 2 height 8
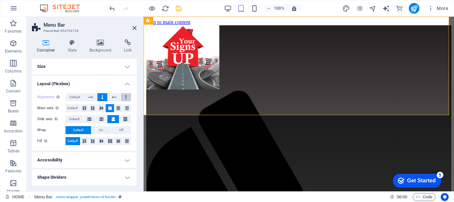
click at [128, 96] on button at bounding box center [126, 97] width 10 height 8
click at [93, 96] on icon at bounding box center [90, 97] width 5 height 8
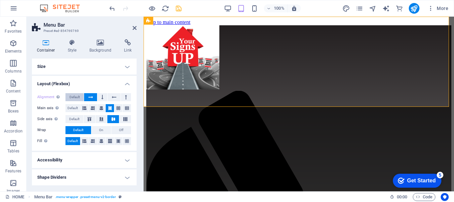
click at [76, 96] on span "Default" at bounding box center [74, 97] width 10 height 8
click at [85, 108] on icon at bounding box center [84, 108] width 4 height 8
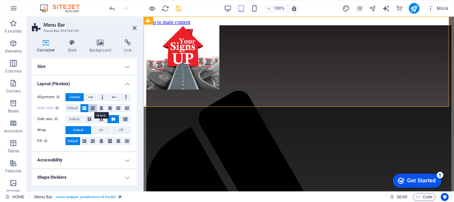
click at [93, 107] on icon at bounding box center [93, 108] width 4 height 8
click at [101, 107] on icon at bounding box center [101, 108] width 4 height 8
click at [110, 107] on icon at bounding box center [110, 108] width 4 height 8
click at [119, 108] on icon at bounding box center [118, 108] width 4 height 8
click at [128, 105] on icon at bounding box center [127, 108] width 4 height 8
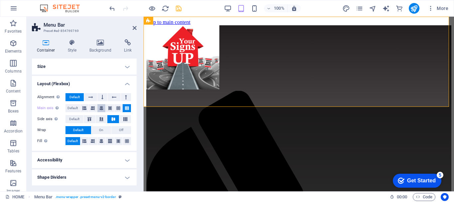
click at [101, 107] on icon at bounding box center [101, 108] width 4 height 8
click at [110, 107] on icon at bounding box center [110, 108] width 4 height 8
click at [90, 118] on icon at bounding box center [89, 119] width 8 height 4
drag, startPoint x: 99, startPoint y: 117, endPoint x: 102, endPoint y: 118, distance: 3.4
click at [99, 117] on icon at bounding box center [101, 119] width 8 height 4
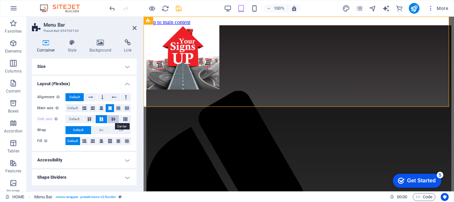
click at [113, 117] on icon at bounding box center [113, 119] width 8 height 4
click at [101, 128] on span "On" at bounding box center [101, 130] width 4 height 8
click at [124, 129] on button "Off" at bounding box center [121, 130] width 20 height 8
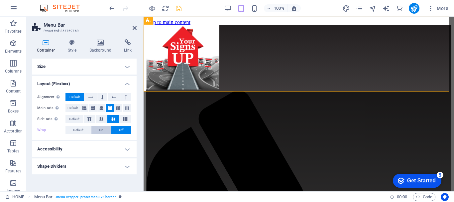
click at [99, 129] on span "On" at bounding box center [101, 130] width 4 height 8
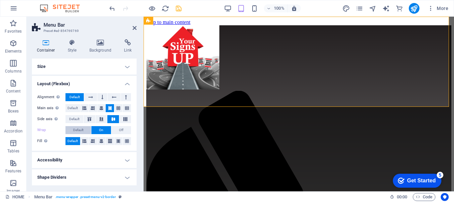
click at [76, 130] on span "Default" at bounding box center [78, 130] width 10 height 8
click at [127, 131] on button "Off" at bounding box center [121, 130] width 20 height 8
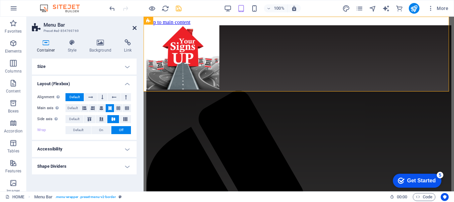
click at [136, 27] on icon at bounding box center [135, 27] width 4 height 5
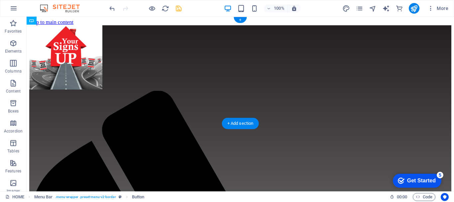
drag, startPoint x: 68, startPoint y: 115, endPoint x: 117, endPoint y: 109, distance: 48.6
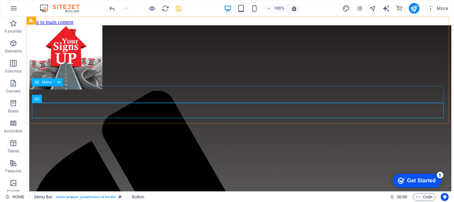
click at [48, 82] on span "Menu" at bounding box center [47, 82] width 10 height 4
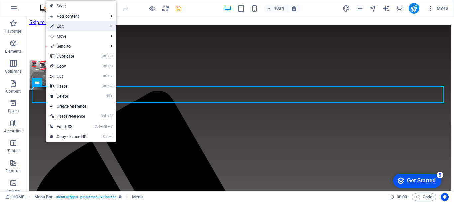
click at [70, 27] on link "⏎ Edit" at bounding box center [68, 26] width 45 height 10
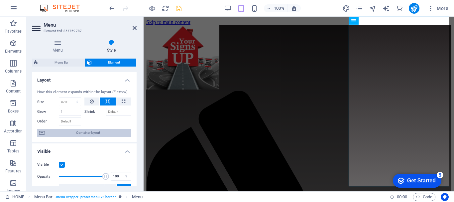
click at [86, 133] on span "Container layout" at bounding box center [88, 133] width 83 height 8
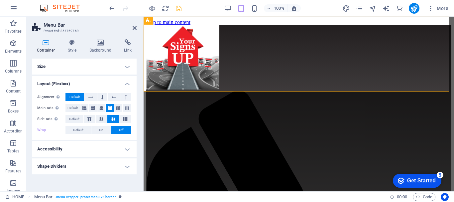
click at [101, 70] on h4 "Size" at bounding box center [84, 67] width 105 height 16
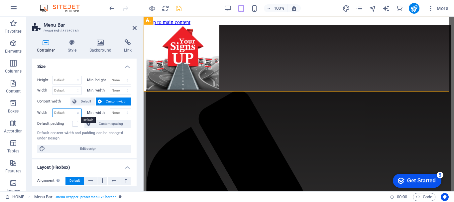
click at [74, 112] on select "Default px rem % em vh vw" at bounding box center [67, 113] width 29 height 8
select select "px"
click at [71, 109] on select "Default px rem % em vh vw" at bounding box center [67, 113] width 29 height 8
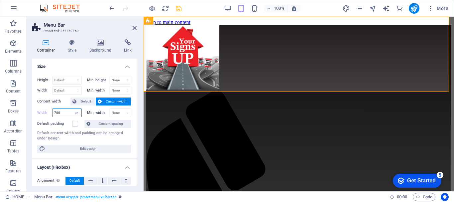
type input "700"
click at [99, 65] on h4 "Size" at bounding box center [84, 65] width 105 height 12
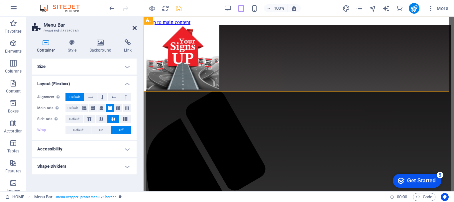
click at [136, 28] on icon at bounding box center [135, 27] width 4 height 5
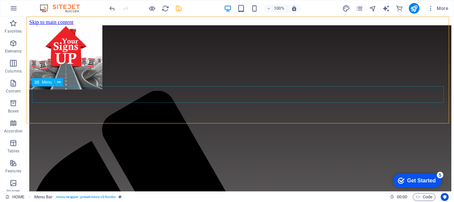
click at [49, 82] on span "Menu" at bounding box center [47, 82] width 10 height 4
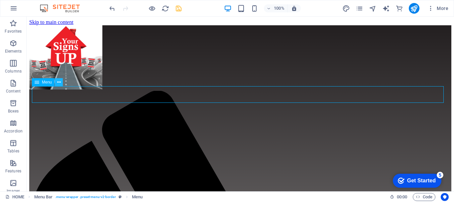
click at [60, 80] on icon at bounding box center [59, 82] width 4 height 7
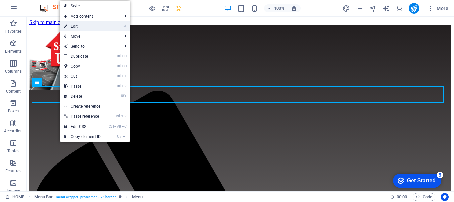
click at [83, 24] on link "⏎ Edit" at bounding box center [82, 26] width 45 height 10
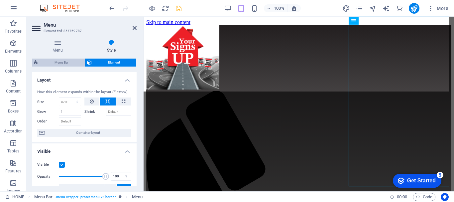
click at [71, 62] on span "Menu Bar" at bounding box center [61, 63] width 43 height 8
select select "rem"
select select "preset-menu-v2-border"
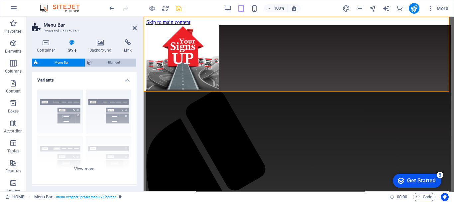
click at [114, 60] on span "Element" at bounding box center [114, 63] width 41 height 8
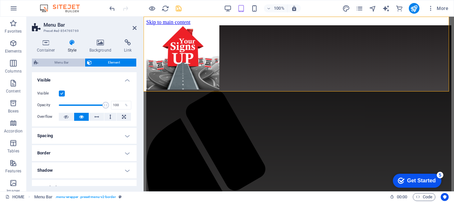
click at [62, 63] on span "Menu Bar" at bounding box center [61, 63] width 43 height 8
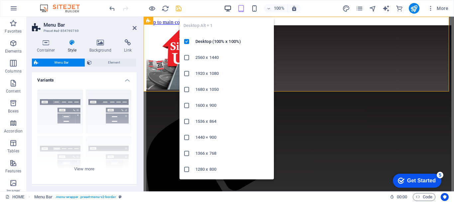
click at [229, 10] on icon "button" at bounding box center [228, 9] width 8 height 8
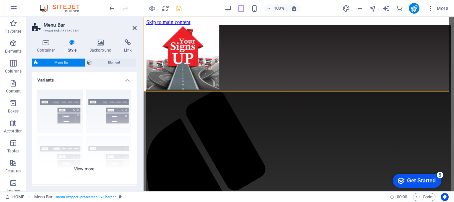
click at [90, 168] on div "Border Centered Default Fixed Loki Trigger Wide XXL" at bounding box center [84, 134] width 105 height 100
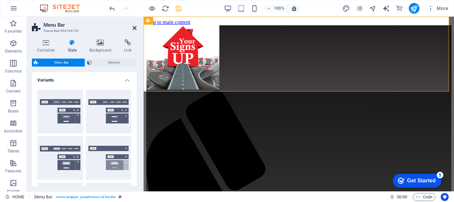
click at [136, 26] on icon at bounding box center [135, 27] width 4 height 5
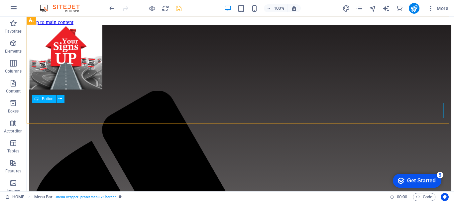
click at [46, 100] on span "Button" at bounding box center [48, 99] width 12 height 4
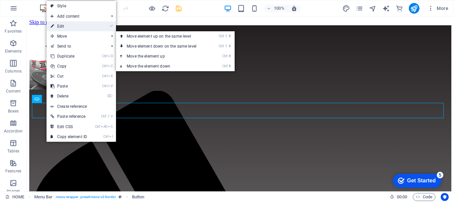
click at [70, 27] on link "⏎ Edit" at bounding box center [69, 26] width 45 height 10
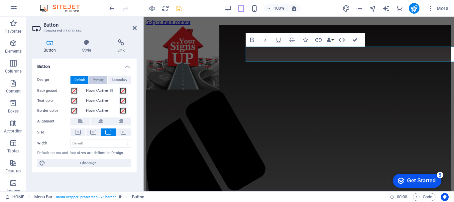
click at [99, 79] on span "Primary" at bounding box center [98, 80] width 11 height 8
click at [117, 79] on span "Secondary" at bounding box center [120, 80] width 16 height 8
click at [83, 78] on span "Default" at bounding box center [79, 80] width 10 height 8
click at [100, 123] on icon at bounding box center [100, 121] width 5 height 8
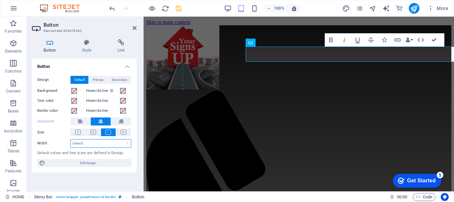
click at [101, 141] on select "Default px rem % em vh vw" at bounding box center [101, 143] width 60 height 8
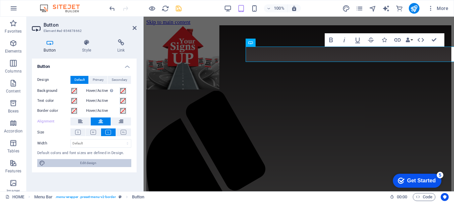
click at [88, 163] on span "Edit design" at bounding box center [88, 163] width 82 height 8
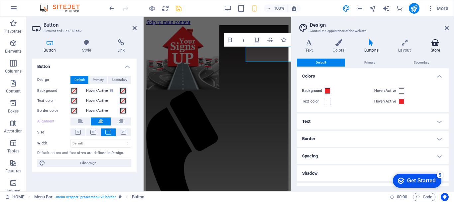
click at [436, 45] on icon at bounding box center [435, 42] width 27 height 7
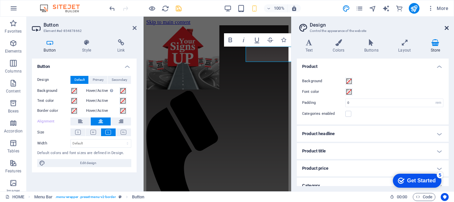
click at [446, 27] on icon at bounding box center [447, 27] width 4 height 5
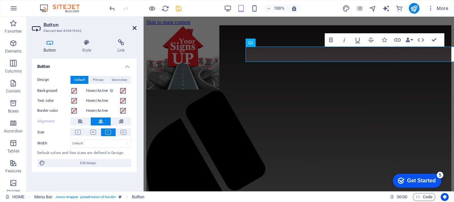
click at [136, 27] on icon at bounding box center [135, 27] width 4 height 5
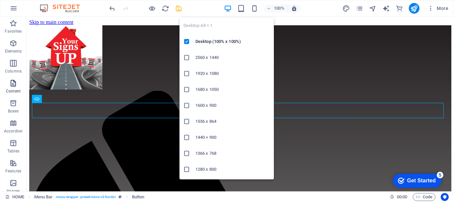
click at [231, 7] on icon "button" at bounding box center [228, 9] width 8 height 8
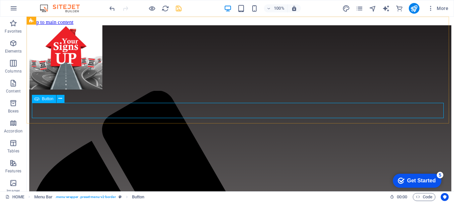
click at [41, 98] on div "Button" at bounding box center [44, 99] width 24 height 8
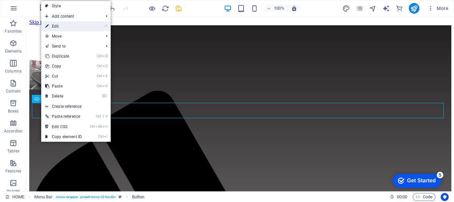
click at [70, 28] on link "⏎ Edit" at bounding box center [63, 26] width 45 height 10
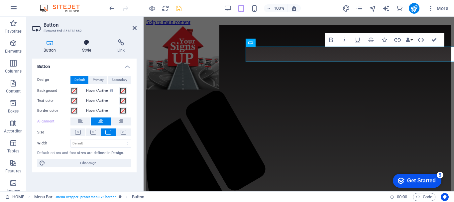
click at [90, 42] on icon at bounding box center [86, 42] width 33 height 7
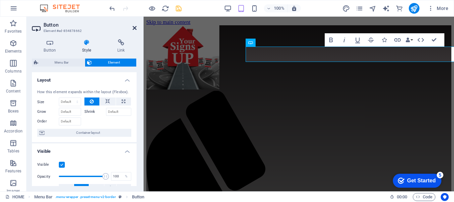
click at [136, 26] on icon at bounding box center [135, 27] width 4 height 5
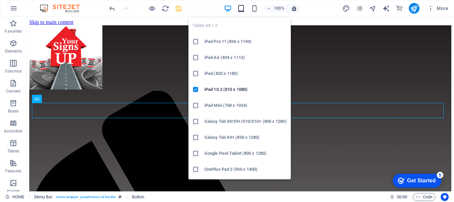
click at [238, 10] on icon "button" at bounding box center [241, 9] width 8 height 8
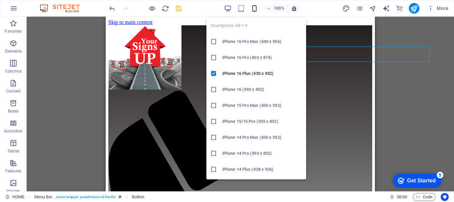
click at [255, 10] on icon "button" at bounding box center [255, 9] width 8 height 8
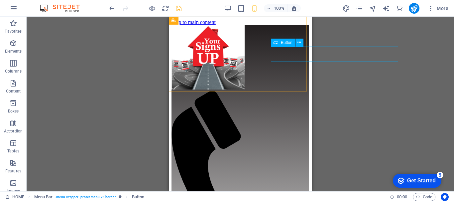
click at [286, 43] on span "Button" at bounding box center [287, 43] width 12 height 4
click at [285, 42] on span "Button" at bounding box center [287, 43] width 12 height 4
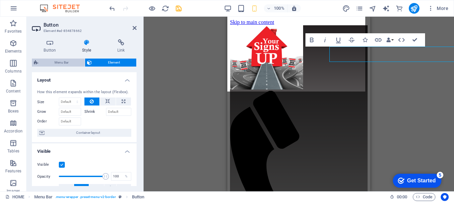
click at [57, 63] on span "Menu Bar" at bounding box center [61, 63] width 43 height 8
select select "rem"
select select "preset-menu-v2-border"
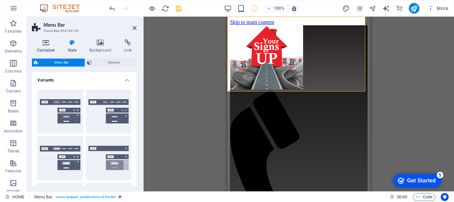
click at [47, 45] on icon at bounding box center [46, 42] width 28 height 7
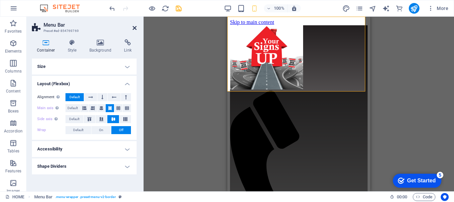
click at [134, 27] on icon at bounding box center [135, 27] width 4 height 5
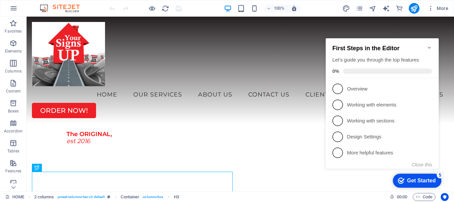
click at [429, 45] on icon "Minimize checklist" at bounding box center [429, 47] width 5 height 5
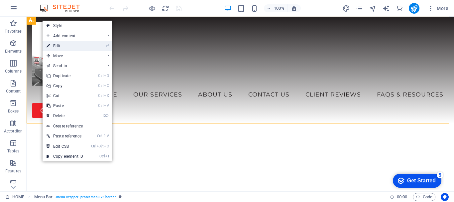
click at [62, 47] on link "⏎ Edit" at bounding box center [65, 46] width 45 height 10
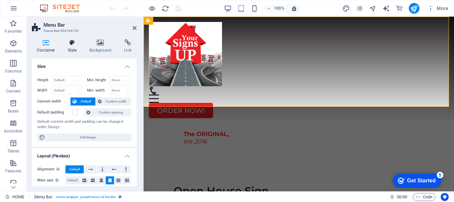
click at [76, 44] on icon at bounding box center [72, 42] width 19 height 7
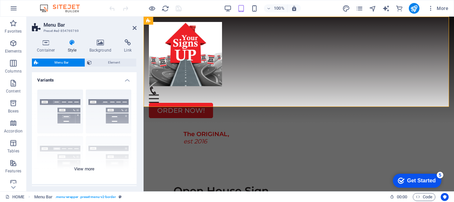
click at [82, 170] on div "Border Centered Default Fixed Loki Trigger Wide XXL" at bounding box center [84, 134] width 105 height 100
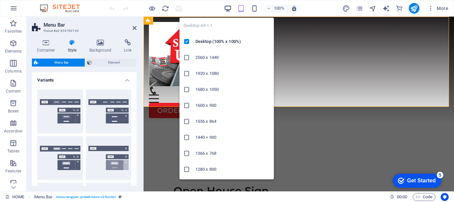
click at [229, 8] on icon "button" at bounding box center [228, 9] width 8 height 8
click at [228, 8] on icon "button" at bounding box center [228, 9] width 8 height 8
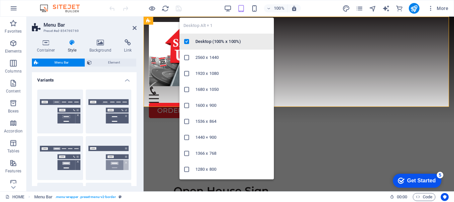
click at [188, 42] on icon at bounding box center [187, 41] width 7 height 7
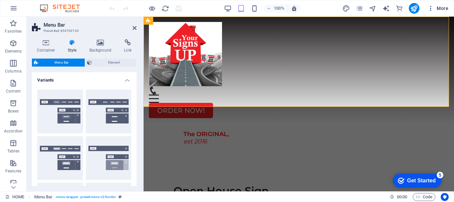
click at [446, 9] on span "More" at bounding box center [438, 8] width 21 height 7
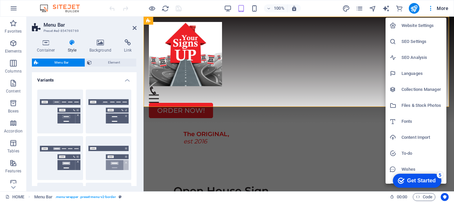
click at [211, 5] on div at bounding box center [227, 101] width 454 height 202
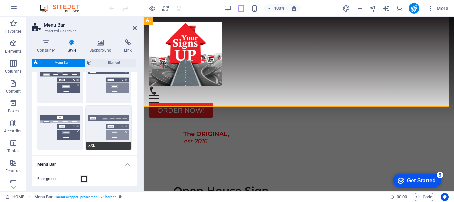
scroll to position [133, 0]
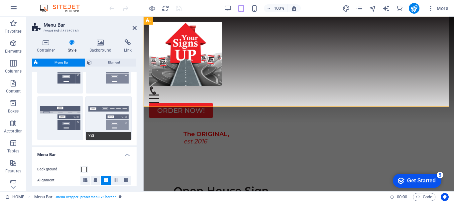
click at [97, 116] on button "XXL" at bounding box center [109, 118] width 46 height 44
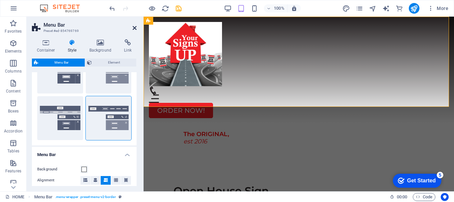
click at [134, 28] on icon at bounding box center [135, 27] width 4 height 5
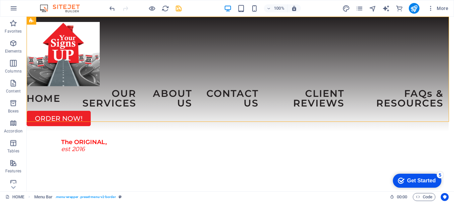
scroll to position [0, 0]
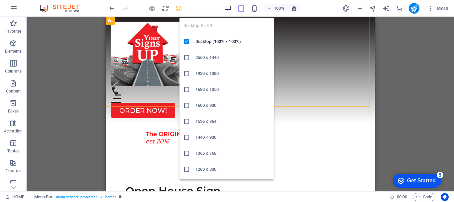
click at [229, 7] on icon "button" at bounding box center [228, 9] width 8 height 8
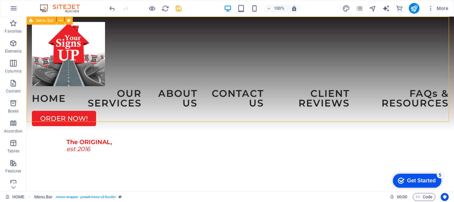
click at [32, 21] on icon at bounding box center [31, 21] width 4 height 8
click at [36, 21] on div "Menu Bar" at bounding box center [42, 21] width 30 height 8
click at [36, 21] on span "Menu Bar" at bounding box center [44, 21] width 17 height 4
select select "rem"
select select "preset-menu-v2-border"
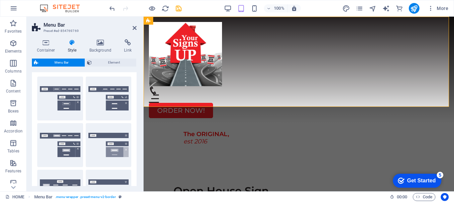
scroll to position [8, 0]
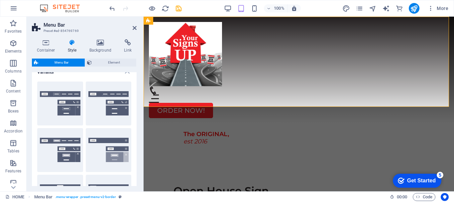
click at [63, 151] on div "Default" at bounding box center [60, 150] width 46 height 44
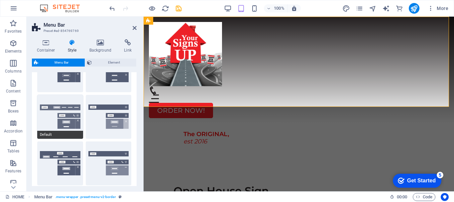
click at [44, 136] on span "Default" at bounding box center [60, 135] width 46 height 8
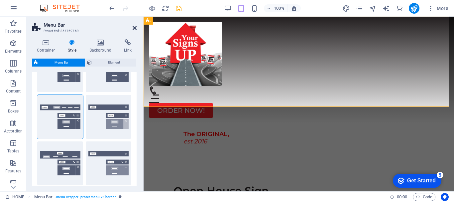
click at [136, 27] on icon at bounding box center [135, 27] width 4 height 5
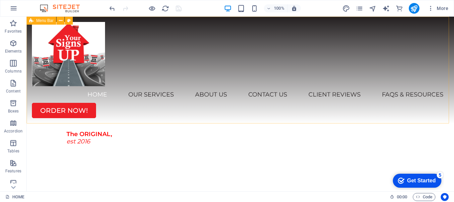
click at [37, 21] on span "Menu Bar" at bounding box center [44, 21] width 17 height 4
select select "rem"
select select "preset-menu-v2-border"
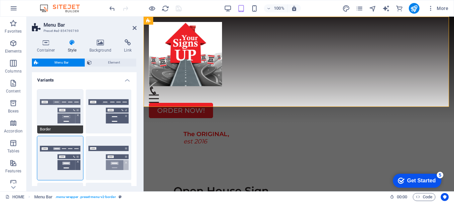
click at [47, 128] on span "Border" at bounding box center [60, 129] width 46 height 8
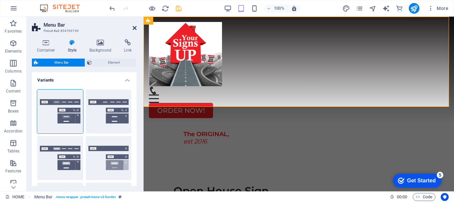
drag, startPoint x: 136, startPoint y: 27, endPoint x: 112, endPoint y: 9, distance: 30.4
click at [136, 27] on icon at bounding box center [135, 27] width 4 height 5
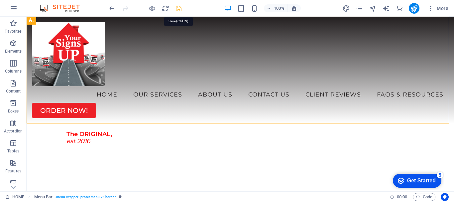
click at [181, 8] on icon "save" at bounding box center [179, 9] width 8 height 8
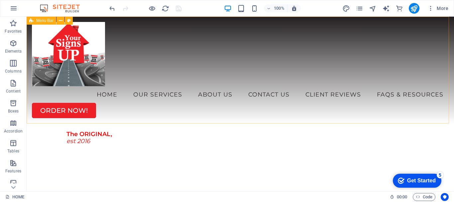
click at [41, 21] on span "Menu Bar" at bounding box center [44, 21] width 17 height 4
select select "rem"
select select "preset-menu-v2-border"
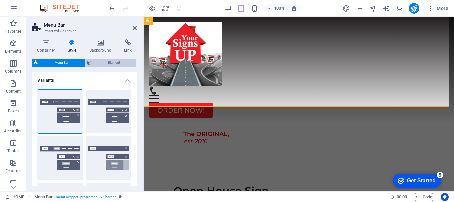
click at [113, 60] on span "Element" at bounding box center [114, 63] width 41 height 8
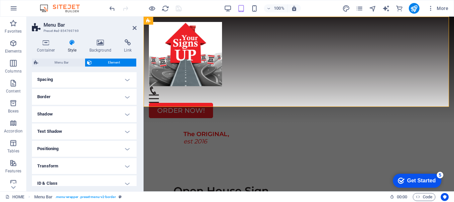
scroll to position [66, 0]
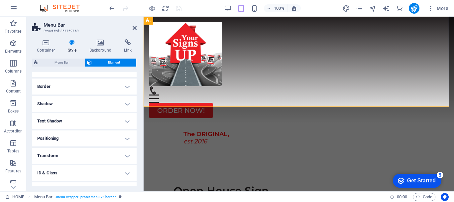
click at [84, 137] on h4 "Positioning" at bounding box center [84, 138] width 105 height 16
click at [60, 150] on span "Static" at bounding box center [60, 152] width 8 height 8
click at [135, 27] on icon at bounding box center [135, 27] width 4 height 5
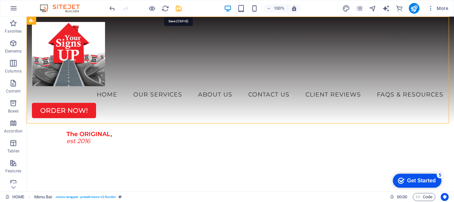
click at [182, 9] on icon "save" at bounding box center [179, 9] width 8 height 8
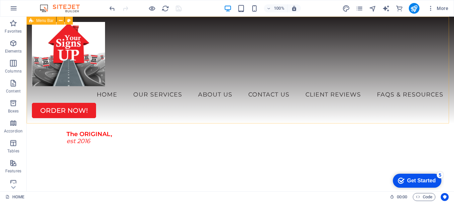
click at [38, 20] on span "Menu Bar" at bounding box center [44, 21] width 17 height 4
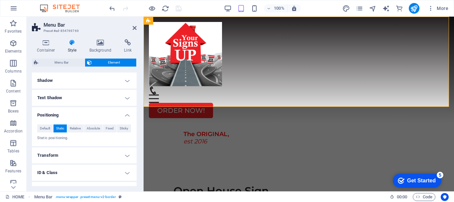
scroll to position [100, 0]
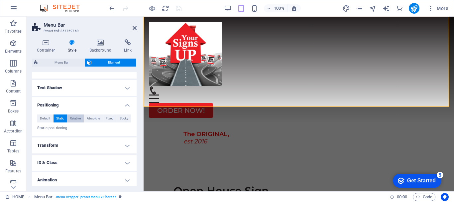
click at [73, 117] on span "Relative" at bounding box center [75, 118] width 11 height 8
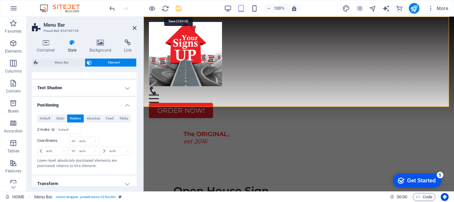
click at [179, 7] on icon "save" at bounding box center [179, 9] width 8 height 8
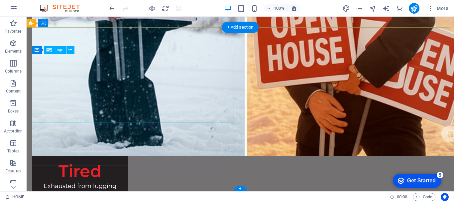
scroll to position [747, 0]
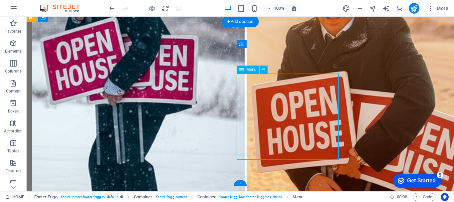
select select
select select "1"
select select
select select "2"
select select
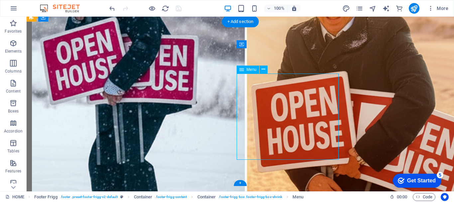
select select "3"
select select
select select "4"
select select
select select "6"
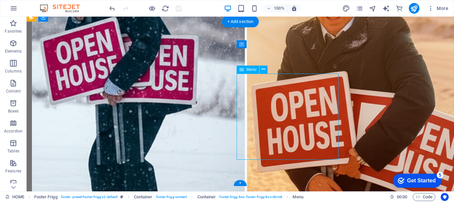
select select
select select "7"
select select
select select "8"
select select
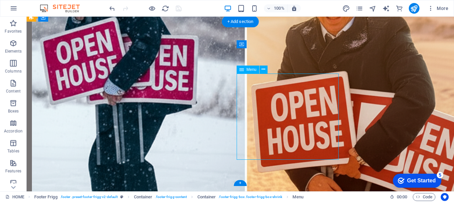
select select "9"
select select
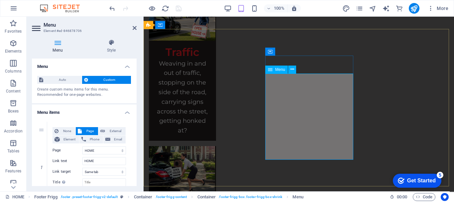
click at [280, 71] on span "Menu" at bounding box center [280, 69] width 10 height 4
click at [113, 42] on icon at bounding box center [111, 42] width 51 height 7
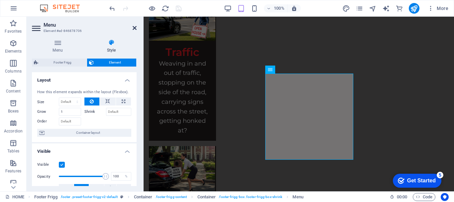
drag, startPoint x: 135, startPoint y: 27, endPoint x: 142, endPoint y: 66, distance: 39.3
click at [135, 27] on icon at bounding box center [135, 27] width 4 height 5
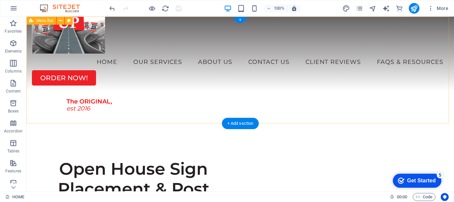
scroll to position [0, 0]
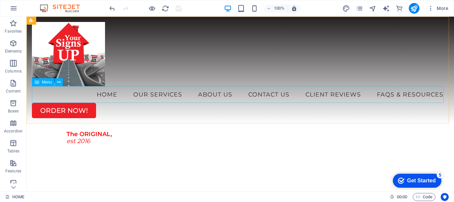
click at [49, 83] on span "Menu" at bounding box center [47, 82] width 10 height 4
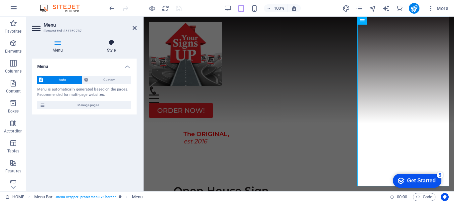
click at [116, 43] on icon at bounding box center [111, 42] width 51 height 7
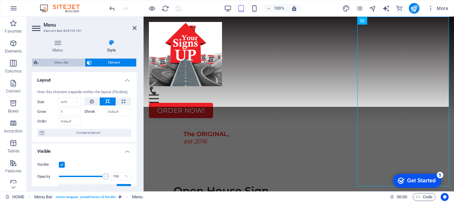
click at [67, 63] on span "Menu Bar" at bounding box center [61, 63] width 43 height 8
select select "rem"
select select "preset-menu-v2-border"
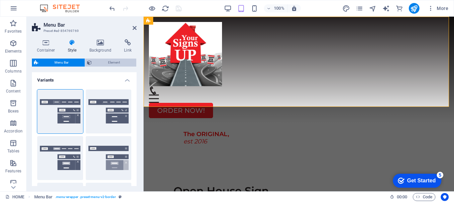
click at [110, 62] on span "Element" at bounding box center [114, 63] width 41 height 8
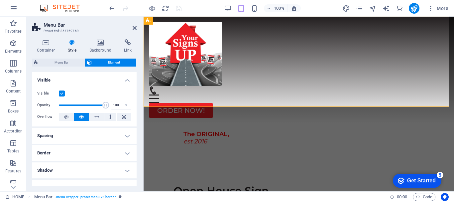
click at [73, 44] on icon at bounding box center [72, 42] width 19 height 7
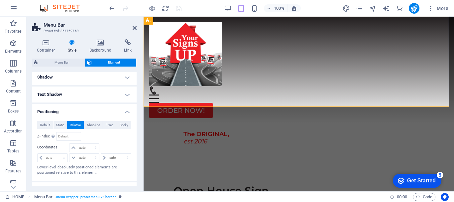
scroll to position [100, 0]
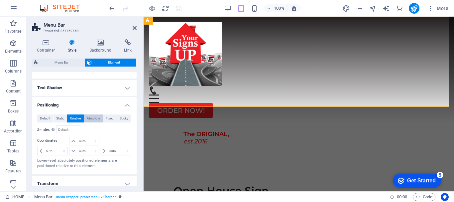
click at [92, 116] on span "Absolute" at bounding box center [93, 118] width 13 height 8
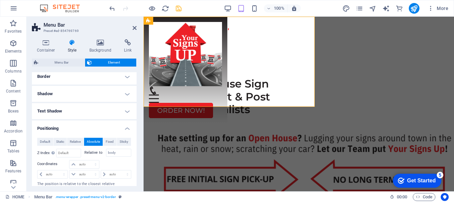
scroll to position [0, 0]
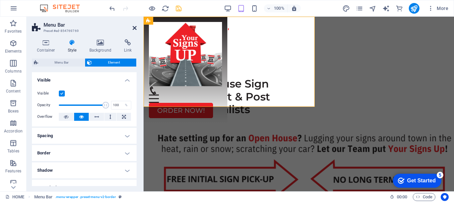
drag, startPoint x: 135, startPoint y: 29, endPoint x: 126, endPoint y: 3, distance: 27.0
click at [135, 29] on icon at bounding box center [135, 27] width 4 height 5
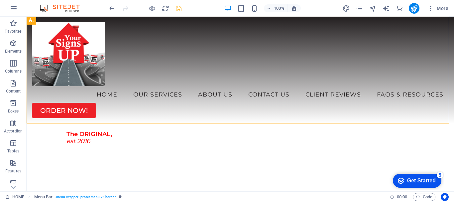
click at [179, 10] on icon "save" at bounding box center [179, 9] width 8 height 8
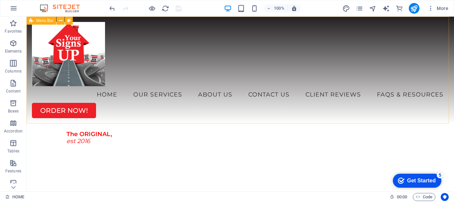
click at [37, 22] on span "Menu Bar" at bounding box center [44, 21] width 17 height 4
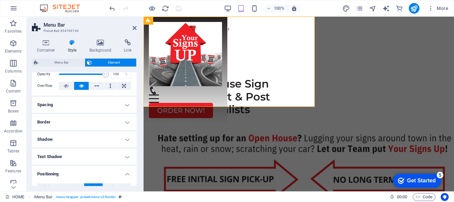
scroll to position [66, 0]
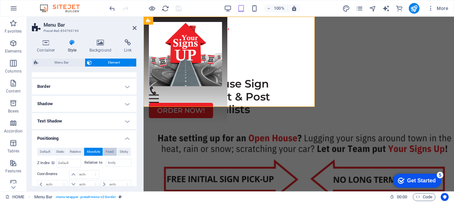
click at [106, 151] on span "Fixed" at bounding box center [110, 152] width 8 height 8
drag, startPoint x: 135, startPoint y: 27, endPoint x: 110, endPoint y: 9, distance: 30.5
click at [135, 27] on icon at bounding box center [135, 27] width 4 height 5
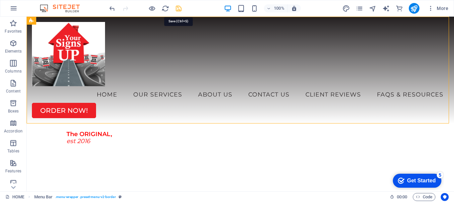
click at [180, 8] on icon "save" at bounding box center [179, 9] width 8 height 8
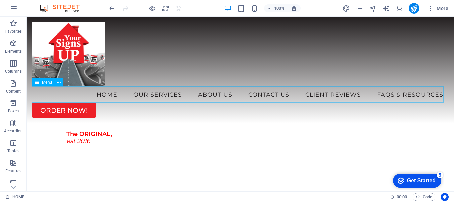
click at [42, 82] on span "Menu" at bounding box center [47, 82] width 10 height 4
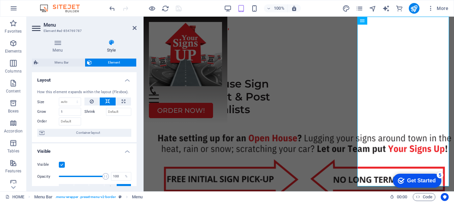
click at [113, 44] on icon at bounding box center [111, 42] width 51 height 7
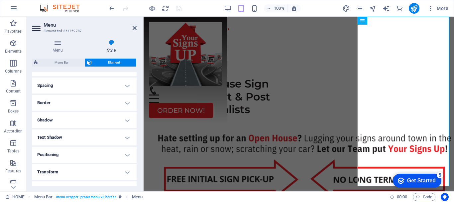
scroll to position [133, 0]
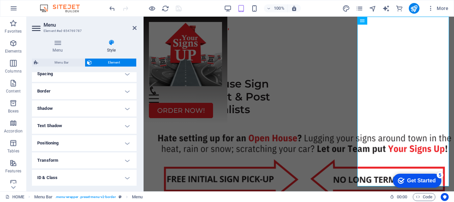
click at [125, 126] on h4 "Text Shadow" at bounding box center [84, 126] width 105 height 16
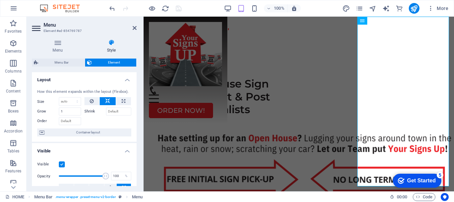
scroll to position [0, 0]
click at [59, 47] on h4 "Menu" at bounding box center [59, 46] width 54 height 14
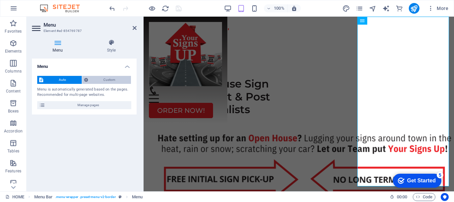
click at [107, 78] on span "Custom" at bounding box center [109, 80] width 39 height 8
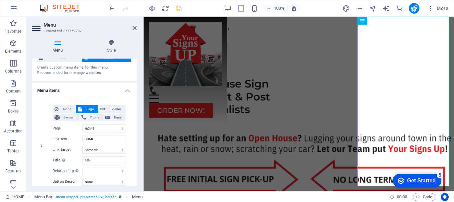
scroll to position [33, 0]
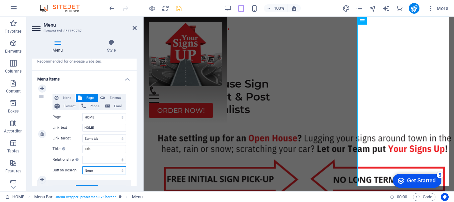
click at [103, 170] on select "None Default Primary Secondary" at bounding box center [104, 170] width 44 height 8
click at [82, 166] on select "None Default Primary Secondary" at bounding box center [104, 170] width 44 height 8
click at [64, 105] on span "Element" at bounding box center [69, 106] width 15 height 8
select select
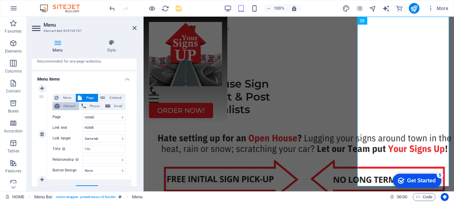
select select
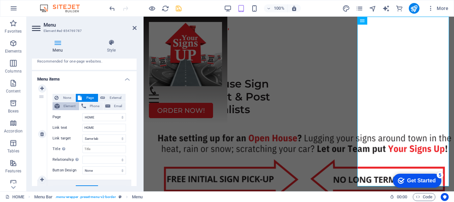
select select
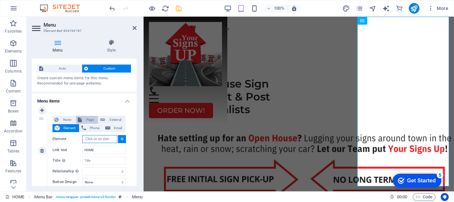
scroll to position [0, 0]
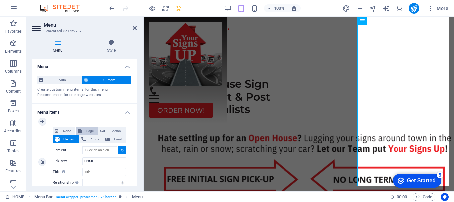
click at [88, 128] on span "Page" at bounding box center [90, 131] width 12 height 8
select select
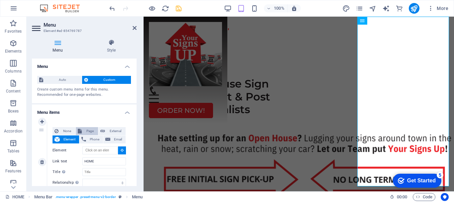
select select
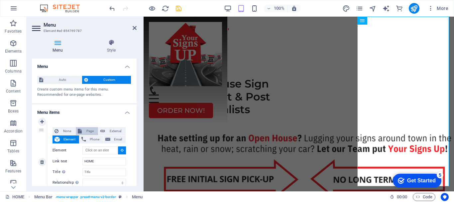
select select
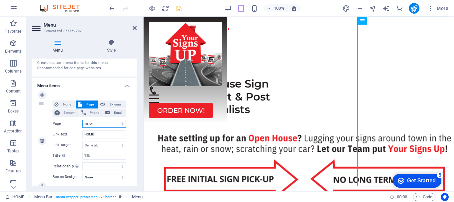
scroll to position [66, 0]
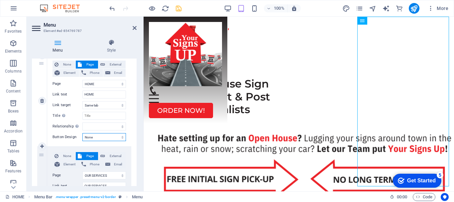
click at [108, 137] on select "None Default Primary Secondary" at bounding box center [104, 137] width 44 height 8
select select "primary"
click at [82, 133] on select "None Default Primary Secondary" at bounding box center [104, 137] width 44 height 8
select select
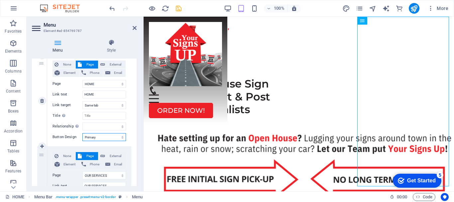
select select
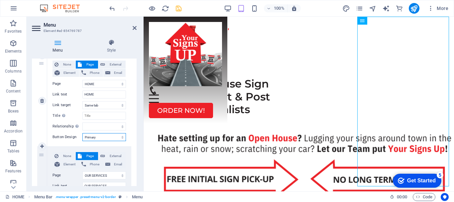
select select
drag, startPoint x: 135, startPoint y: 28, endPoint x: 138, endPoint y: 5, distance: 22.8
click at [135, 28] on icon at bounding box center [135, 27] width 4 height 5
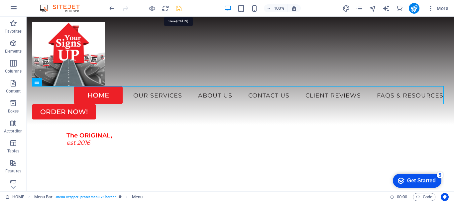
click at [178, 10] on icon "save" at bounding box center [179, 9] width 8 height 8
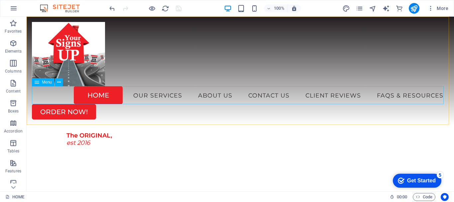
click at [46, 84] on span "Menu" at bounding box center [47, 82] width 10 height 4
click at [45, 83] on span "Menu" at bounding box center [47, 82] width 10 height 4
select select
select select "primary"
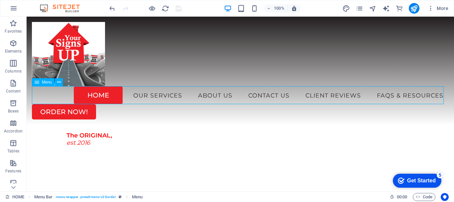
select select "1"
select select
select select "2"
select select
select select "3"
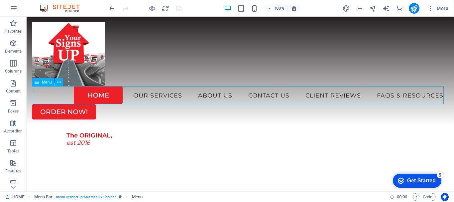
select select
select select "4"
select select
select select "5"
select select
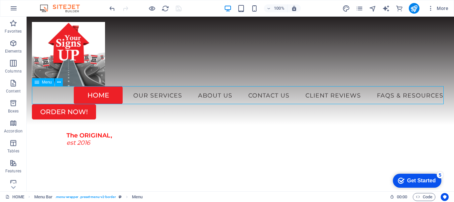
select select "6"
select select
select select "7"
select select
select select "8"
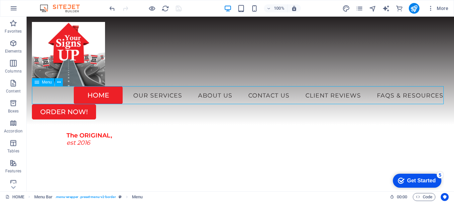
select select
select select "9"
select select
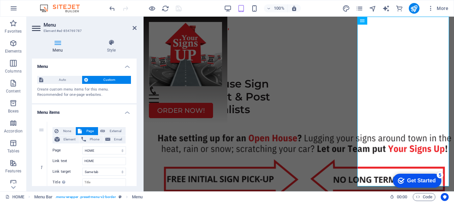
click at [57, 40] on icon at bounding box center [58, 42] width 52 height 7
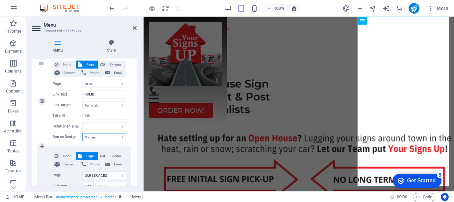
click at [91, 138] on select "None Default Primary Secondary" at bounding box center [104, 137] width 44 height 8
select select "secondary"
click at [82, 133] on select "None Default Primary Secondary" at bounding box center [104, 137] width 44 height 8
select select
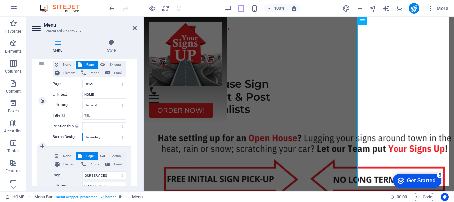
select select
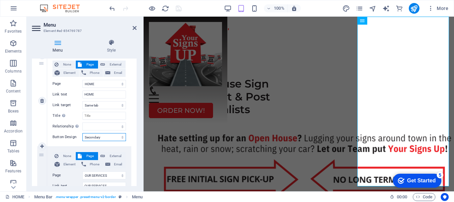
select select
drag, startPoint x: 133, startPoint y: 28, endPoint x: 167, endPoint y: 14, distance: 37.0
click at [134, 28] on icon at bounding box center [135, 27] width 4 height 5
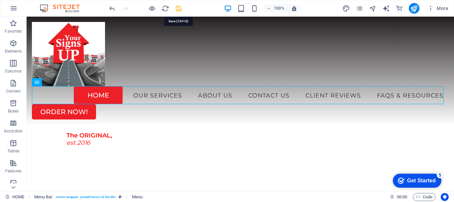
click at [180, 7] on icon "save" at bounding box center [179, 9] width 8 height 8
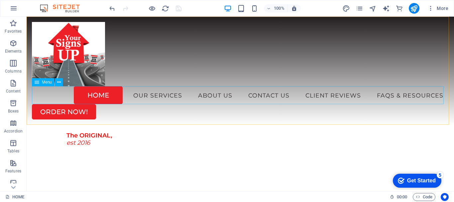
click at [44, 83] on span "Menu" at bounding box center [47, 82] width 10 height 4
select select
select select "secondary"
select select "1"
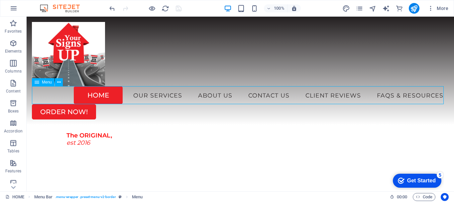
select select
select select "2"
select select
select select "3"
select select
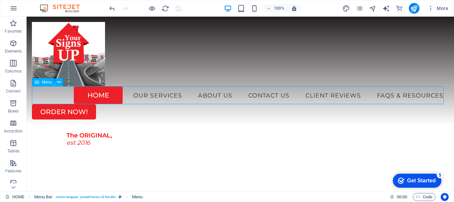
select select "4"
select select
select select "5"
select select
select select "6"
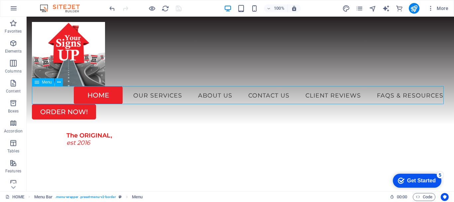
select select
select select "7"
select select
select select "8"
select select
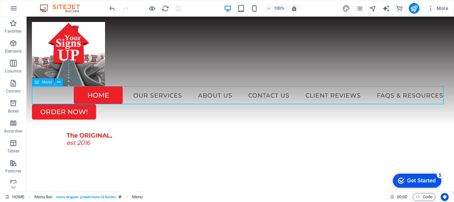
select select "9"
select select
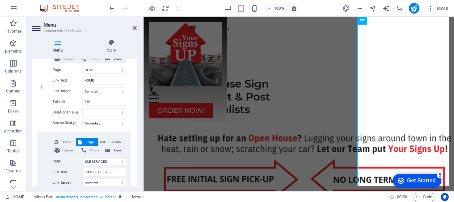
scroll to position [100, 0]
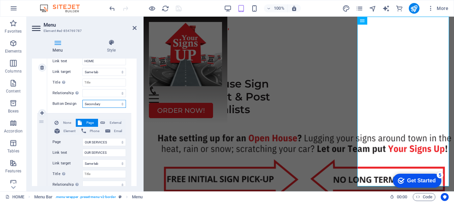
click at [96, 103] on select "None Default Primary Secondary" at bounding box center [104, 104] width 44 height 8
select select "default"
click at [82, 100] on select "None Default Primary Secondary" at bounding box center [104, 104] width 44 height 8
select select
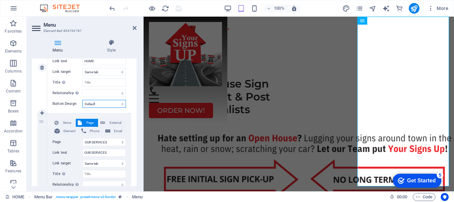
select select
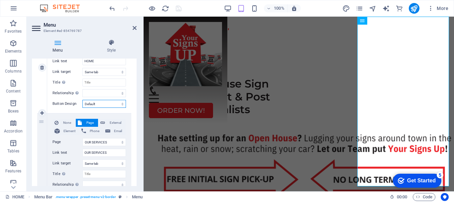
select select
click at [135, 29] on icon at bounding box center [135, 27] width 4 height 5
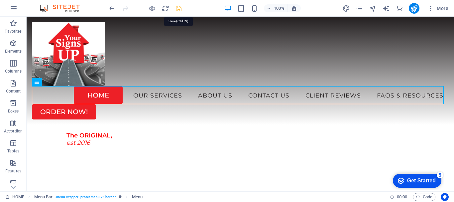
click at [178, 10] on icon "save" at bounding box center [179, 9] width 8 height 8
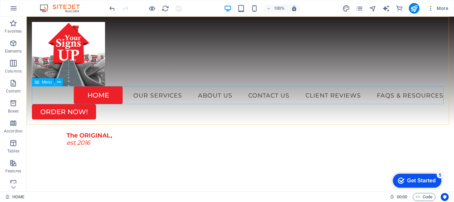
click at [43, 81] on span "Menu" at bounding box center [47, 82] width 10 height 4
select select
select select "default"
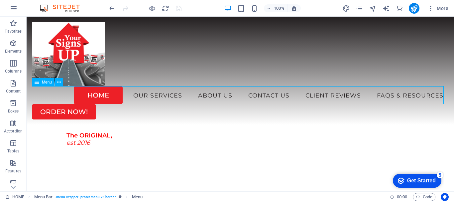
select select "1"
select select
select select "2"
select select
select select "3"
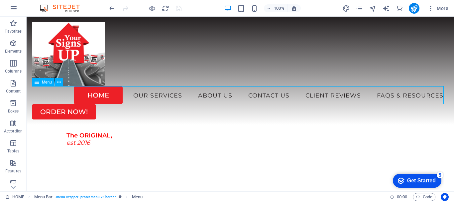
select select
select select "4"
select select
select select "5"
select select
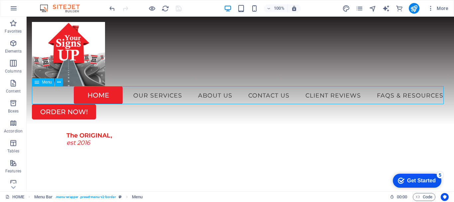
select select "6"
select select
select select "7"
select select
select select "8"
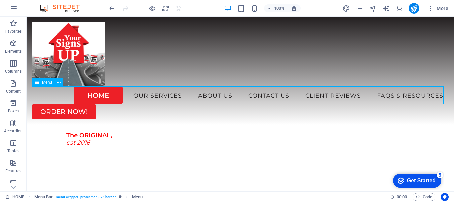
select select
select select "9"
select select
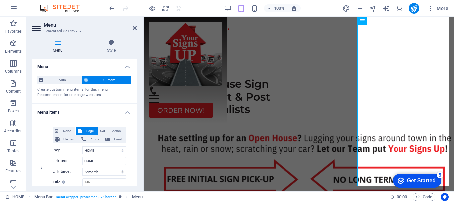
scroll to position [66, 0]
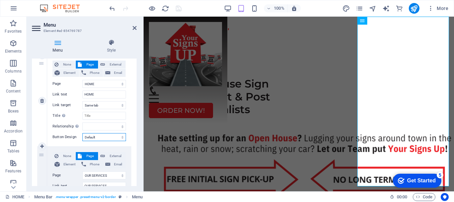
click at [96, 134] on select "None Default Primary Secondary" at bounding box center [104, 137] width 44 height 8
select select
click at [82, 133] on select "None Default Primary Secondary" at bounding box center [104, 137] width 44 height 8
select select
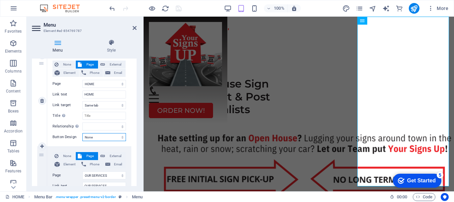
select select
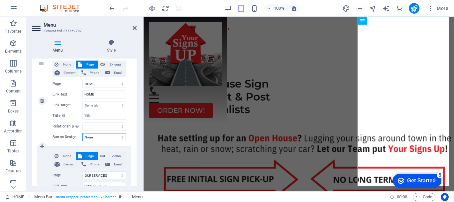
select select
click at [136, 27] on icon at bounding box center [135, 27] width 4 height 5
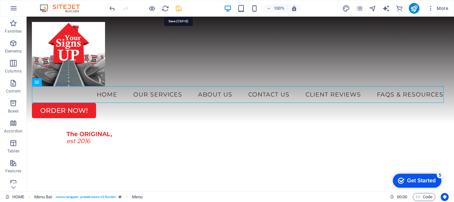
click at [177, 10] on icon "save" at bounding box center [179, 9] width 8 height 8
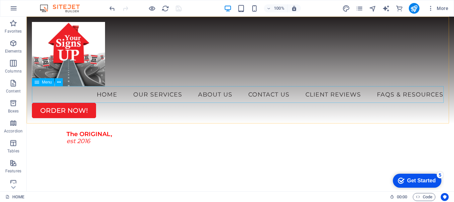
click at [47, 83] on span "Menu" at bounding box center [47, 82] width 10 height 4
select select
select select "1"
select select
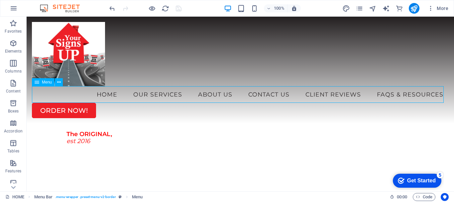
select select "2"
select select
select select "3"
select select
select select "4"
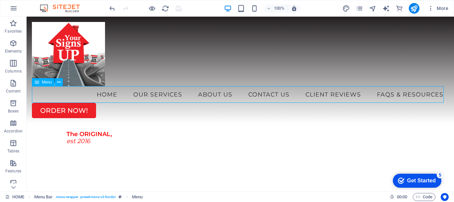
select select
select select "5"
select select
select select "6"
select select
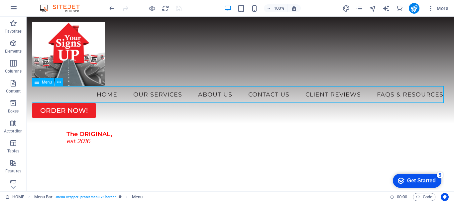
select select "7"
select select
select select "8"
select select
select select "9"
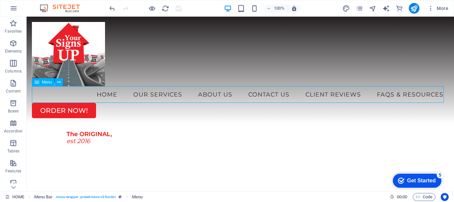
select select
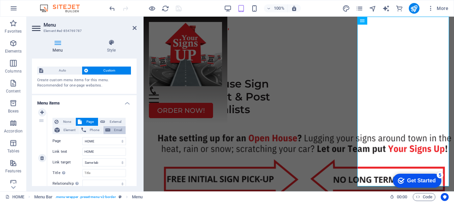
scroll to position [0, 0]
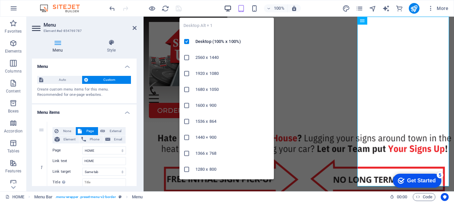
click at [229, 9] on icon "button" at bounding box center [228, 9] width 8 height 8
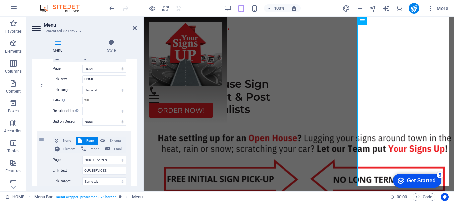
scroll to position [66, 0]
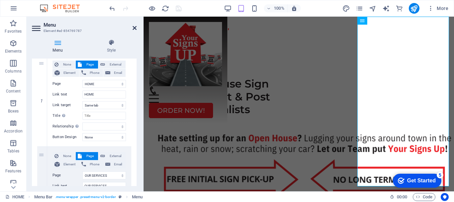
drag, startPoint x: 132, startPoint y: 29, endPoint x: 135, endPoint y: 27, distance: 3.4
click at [132, 29] on header "Menu Element #ed-854769787" at bounding box center [84, 25] width 105 height 17
drag, startPoint x: 136, startPoint y: 28, endPoint x: 137, endPoint y: 3, distance: 24.3
click at [136, 28] on icon at bounding box center [135, 27] width 4 height 5
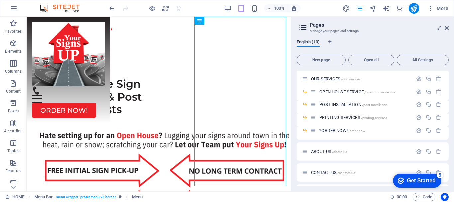
scroll to position [33, 0]
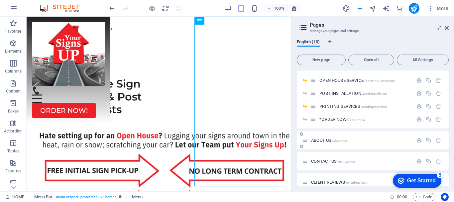
click at [318, 139] on span "ABOUT US /about-us" at bounding box center [329, 140] width 36 height 5
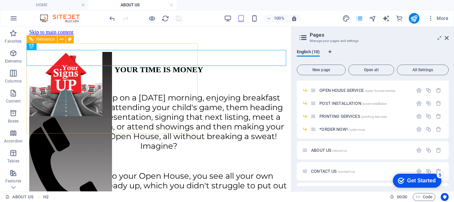
scroll to position [0, 0]
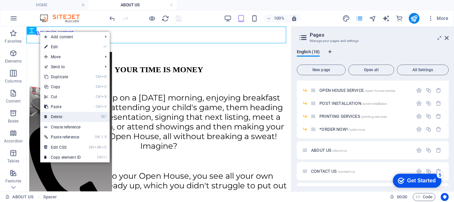
click at [59, 116] on link "⌦ Delete" at bounding box center [62, 117] width 45 height 10
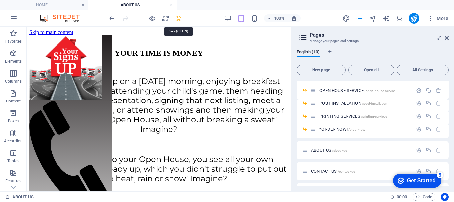
click at [181, 17] on icon "save" at bounding box center [179, 19] width 8 height 8
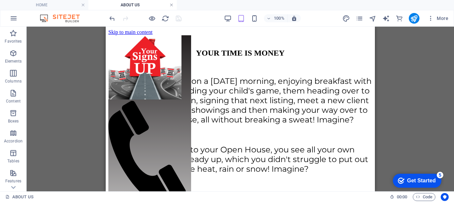
click at [172, 5] on link at bounding box center [172, 5] width 4 height 6
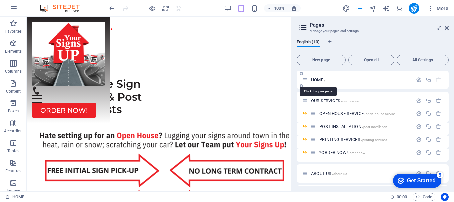
click at [320, 81] on span "HOME /" at bounding box center [318, 79] width 14 height 5
click at [315, 77] on div "HOME /" at bounding box center [357, 80] width 111 height 8
click at [313, 78] on span "HOME /" at bounding box center [318, 79] width 14 height 5
click at [446, 27] on icon at bounding box center [447, 27] width 4 height 5
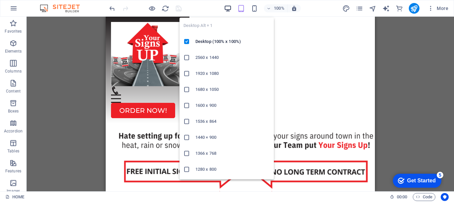
click at [230, 8] on icon "button" at bounding box center [228, 9] width 8 height 8
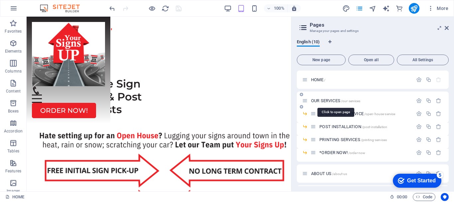
click at [317, 99] on span "OUR SERVICES /our-services" at bounding box center [335, 100] width 49 height 5
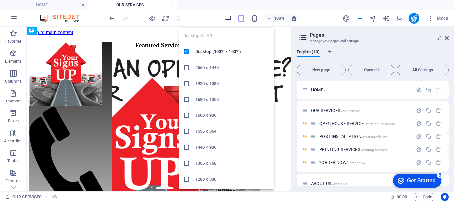
click at [228, 19] on icon "button" at bounding box center [228, 19] width 8 height 8
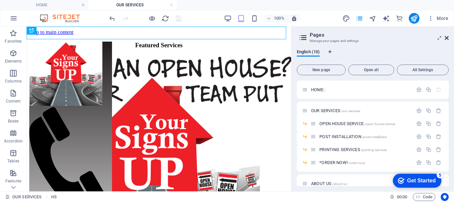
click at [447, 37] on icon at bounding box center [447, 37] width 4 height 5
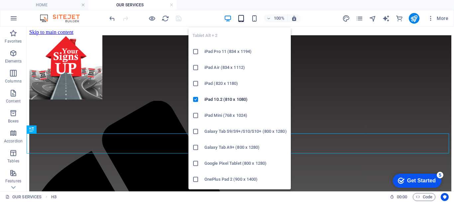
click at [243, 17] on icon "button" at bounding box center [241, 19] width 8 height 8
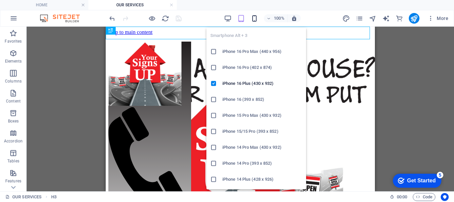
click at [255, 18] on icon "button" at bounding box center [255, 19] width 8 height 8
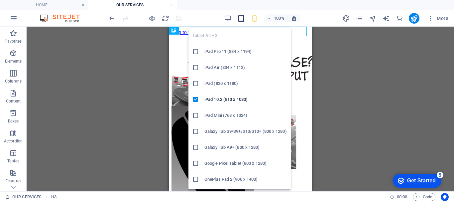
click at [243, 18] on icon "button" at bounding box center [241, 19] width 8 height 8
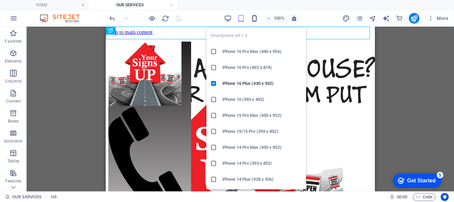
click at [255, 18] on icon "button" at bounding box center [255, 19] width 8 height 8
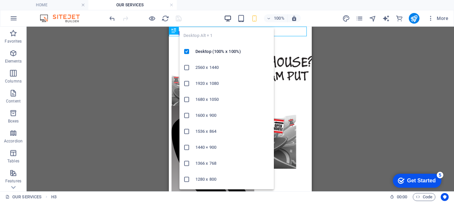
click at [227, 17] on icon "button" at bounding box center [228, 19] width 8 height 8
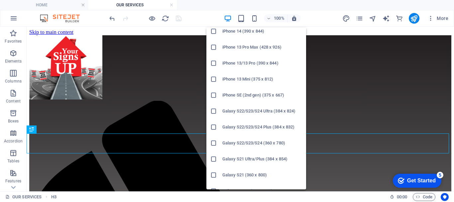
scroll to position [166, 0]
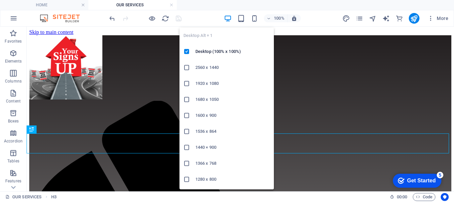
click at [226, 16] on icon "button" at bounding box center [228, 19] width 8 height 8
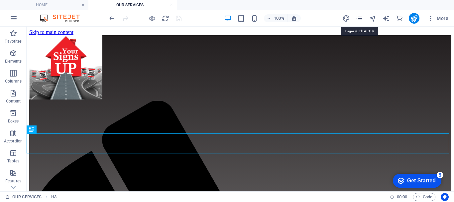
click at [360, 19] on icon "pages" at bounding box center [360, 19] width 8 height 8
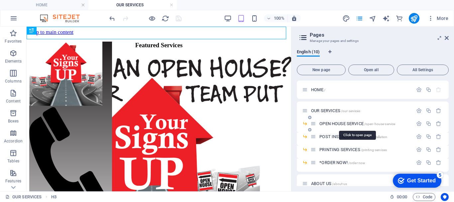
click at [328, 123] on span "OPEN HOUSE SERVICE /open-house-service" at bounding box center [357, 123] width 76 height 5
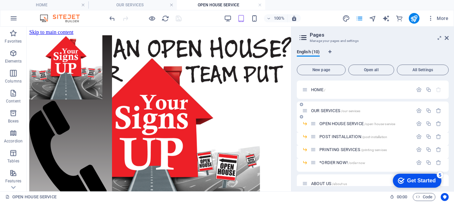
scroll to position [0, 0]
click at [327, 138] on span "POST INSTALLATION /post-installation" at bounding box center [353, 136] width 68 height 5
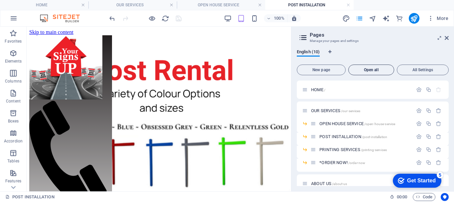
click at [374, 70] on span "Open all" at bounding box center [371, 70] width 40 height 4
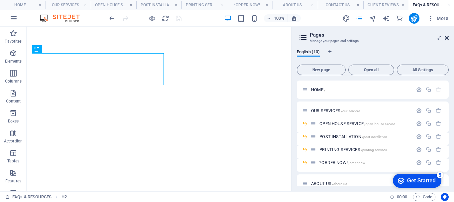
click at [447, 39] on icon at bounding box center [447, 37] width 4 height 5
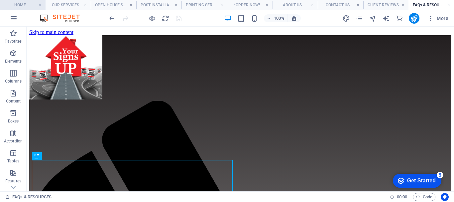
click at [23, 2] on h4 "HOME" at bounding box center [23, 4] width 46 height 7
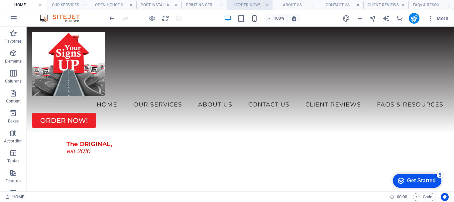
click at [243, 4] on h4 "*ORDER NOW!" at bounding box center [250, 4] width 46 height 7
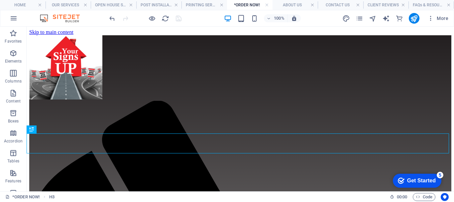
click at [241, 2] on h4 "*ORDER NOW!" at bounding box center [250, 4] width 46 height 7
click at [360, 20] on icon "pages" at bounding box center [360, 19] width 8 height 8
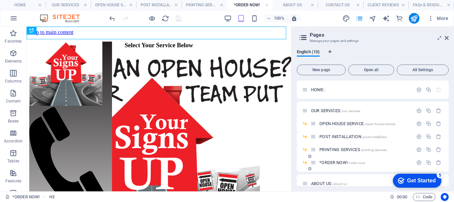
click at [417, 162] on icon "button" at bounding box center [419, 163] width 6 height 6
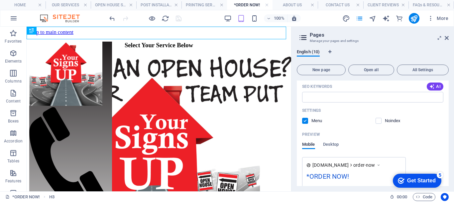
scroll to position [206, 0]
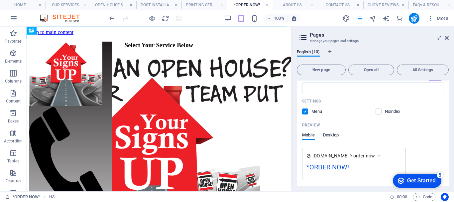
click at [335, 135] on span "Desktop" at bounding box center [331, 135] width 16 height 9
click at [312, 134] on span "Mobile" at bounding box center [308, 135] width 13 height 9
click at [330, 135] on span "Desktop" at bounding box center [331, 135] width 16 height 9
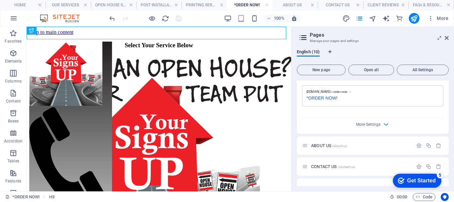
scroll to position [273, 0]
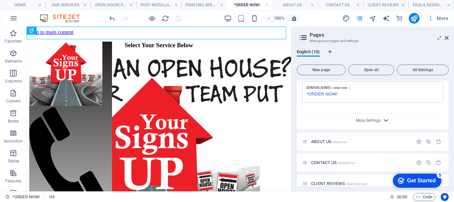
click at [369, 123] on span "More Settings" at bounding box center [373, 120] width 8 height 8
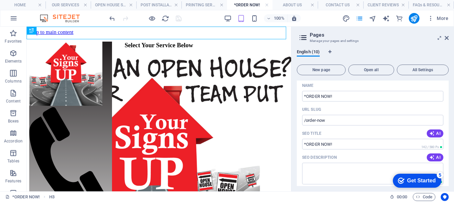
scroll to position [0, 0]
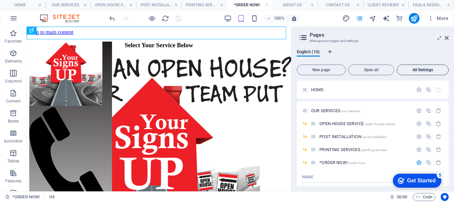
click at [418, 68] on span "All Settings" at bounding box center [423, 70] width 46 height 4
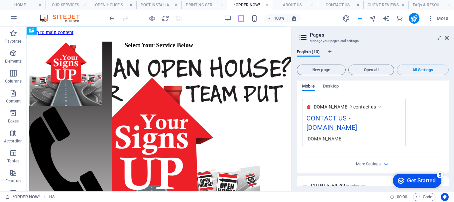
scroll to position [1971, 0]
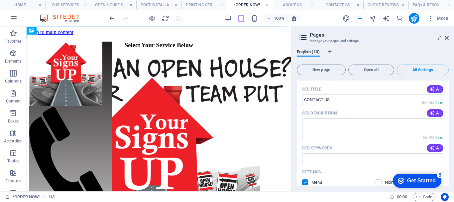
drag, startPoint x: 449, startPoint y: 159, endPoint x: 448, endPoint y: 74, distance: 84.5
click at [448, 74] on div "English (10) New page Open all All Settings HOME / Name HOME ​ URL SLUG / ​ SEO…" at bounding box center [373, 117] width 163 height 147
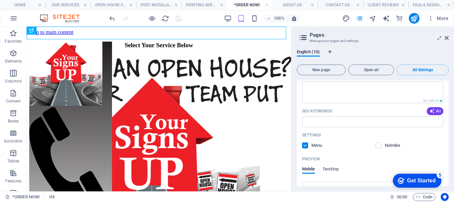
scroll to position [133, 0]
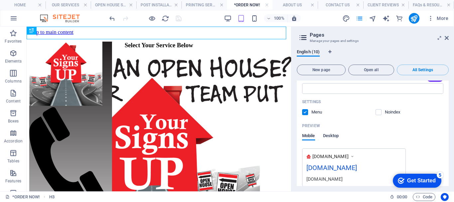
click at [333, 136] on span "Desktop" at bounding box center [331, 136] width 16 height 9
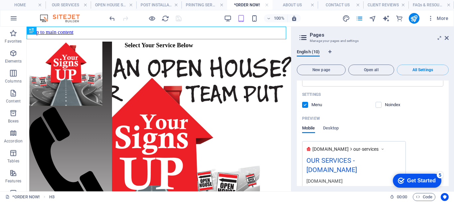
scroll to position [399, 0]
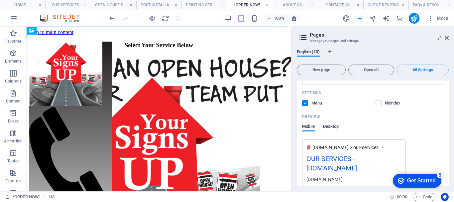
click at [331, 129] on span "Desktop" at bounding box center [331, 126] width 16 height 9
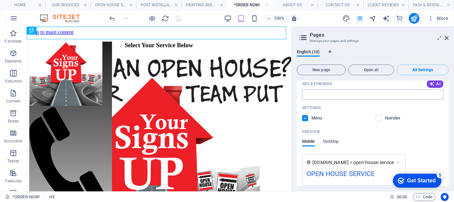
scroll to position [665, 0]
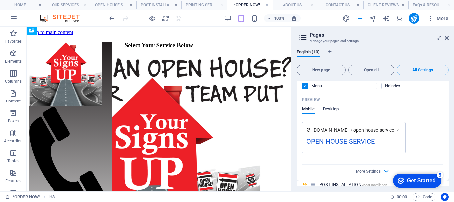
click at [333, 109] on span "Desktop" at bounding box center [331, 109] width 16 height 9
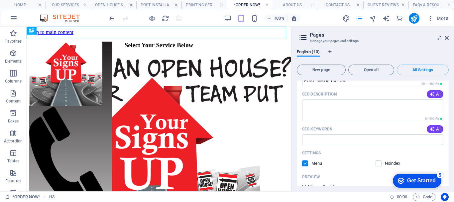
scroll to position [898, 0]
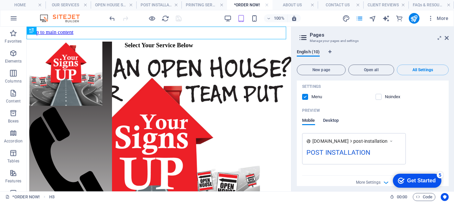
click at [336, 118] on span "Desktop" at bounding box center [331, 120] width 16 height 9
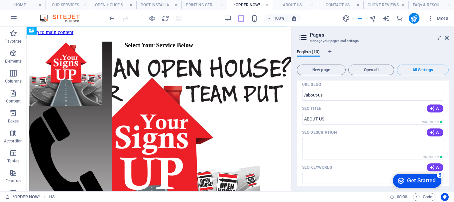
scroll to position [1729, 0]
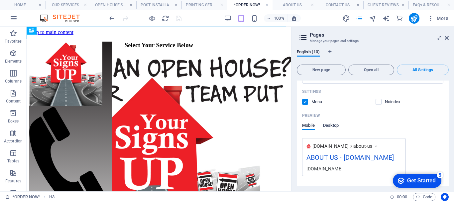
click at [334, 126] on span "Desktop" at bounding box center [331, 125] width 16 height 9
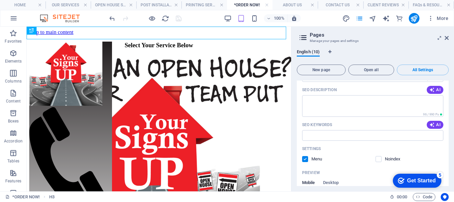
scroll to position [1995, 0]
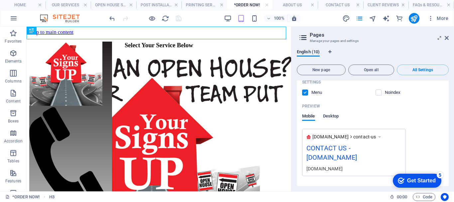
click at [335, 115] on span "Desktop" at bounding box center [331, 116] width 16 height 9
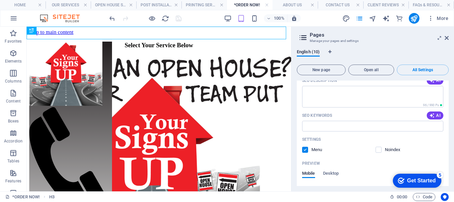
scroll to position [2261, 0]
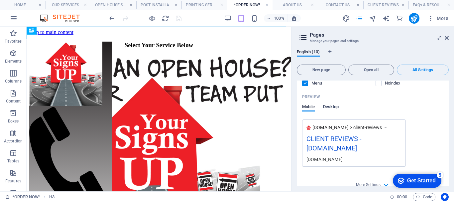
click at [336, 107] on span "Desktop" at bounding box center [331, 107] width 16 height 9
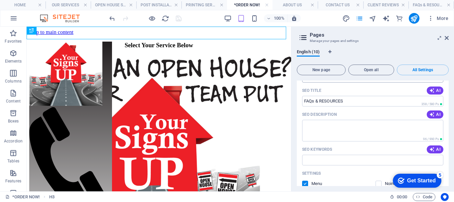
scroll to position [2460, 0]
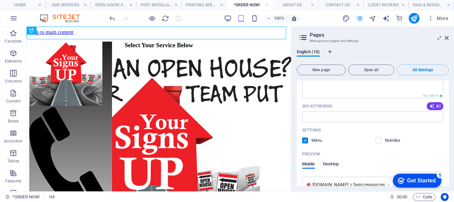
click at [327, 164] on span "Desktop" at bounding box center [331, 164] width 16 height 9
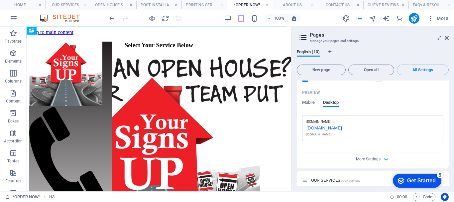
scroll to position [133, 0]
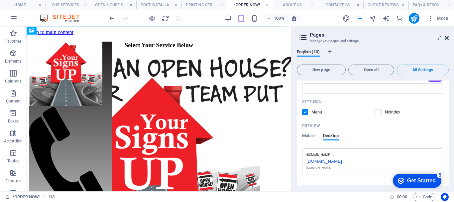
click at [447, 38] on icon at bounding box center [447, 37] width 4 height 5
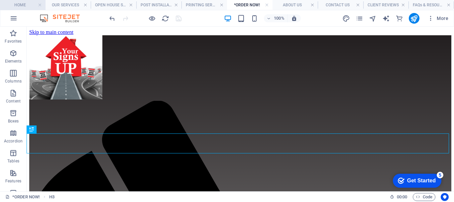
click at [28, 8] on h4 "HOME" at bounding box center [23, 4] width 46 height 7
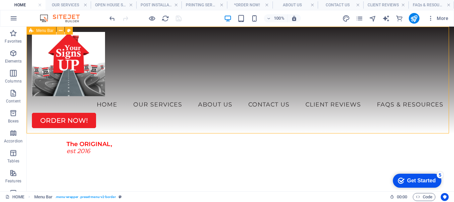
click at [59, 29] on icon at bounding box center [61, 30] width 4 height 7
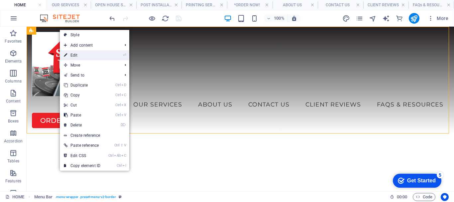
click at [68, 57] on link "⏎ Edit" at bounding box center [82, 55] width 45 height 10
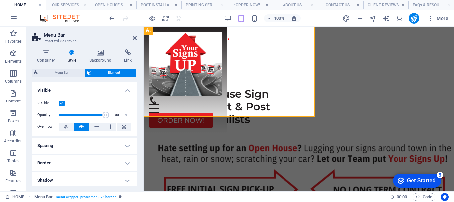
click at [69, 54] on icon at bounding box center [72, 52] width 19 height 7
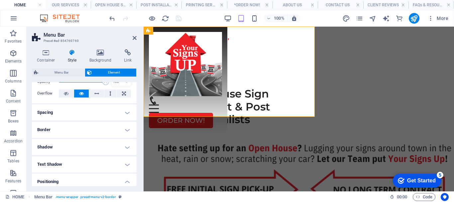
scroll to position [66, 0]
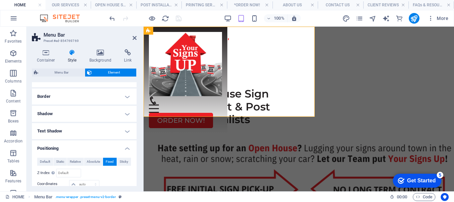
click at [48, 149] on h4 "Positioning" at bounding box center [84, 146] width 105 height 12
click at [48, 149] on h4 "Positioning" at bounding box center [84, 148] width 105 height 16
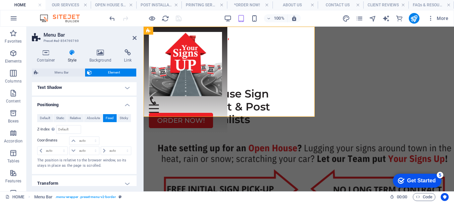
scroll to position [100, 0]
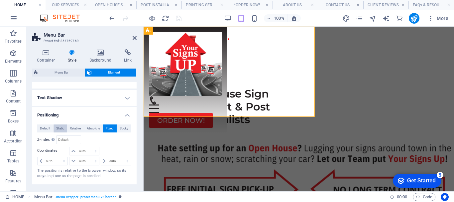
click at [59, 128] on span "Static" at bounding box center [60, 128] width 8 height 8
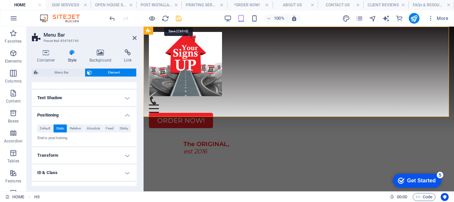
drag, startPoint x: 178, startPoint y: 17, endPoint x: 108, endPoint y: 11, distance: 70.1
click at [178, 17] on icon "save" at bounding box center [179, 19] width 8 height 8
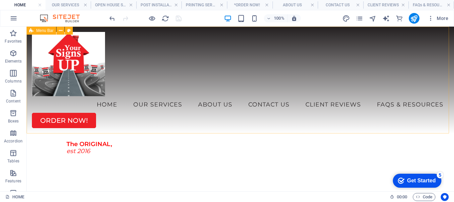
click at [33, 29] on icon at bounding box center [31, 31] width 4 height 8
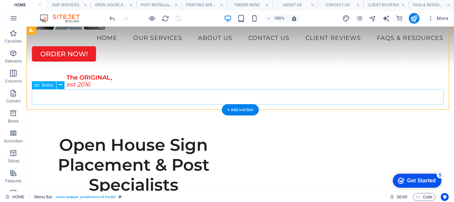
scroll to position [0, 0]
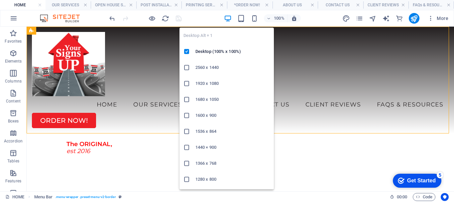
click at [227, 16] on icon "button" at bounding box center [228, 19] width 8 height 8
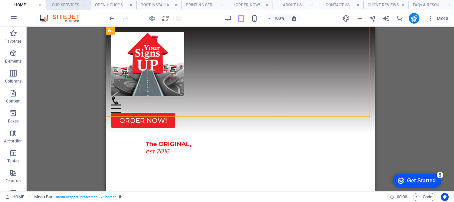
click at [62, 4] on h4 "OUR SERVICES" at bounding box center [69, 4] width 46 height 7
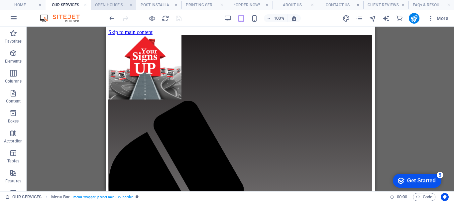
click at [103, 3] on h4 "OPEN HOUSE SERVICE" at bounding box center [114, 4] width 46 height 7
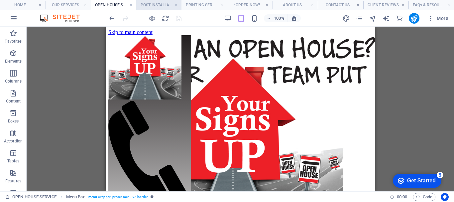
click at [152, 4] on h4 "POST INSTALLATION" at bounding box center [159, 4] width 46 height 7
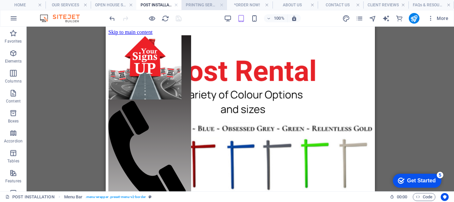
click at [202, 4] on h4 "PRINTING SERVICES" at bounding box center [205, 4] width 46 height 7
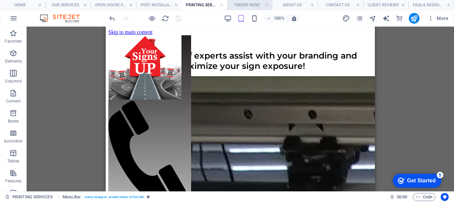
click at [244, 4] on h4 "*ORDER NOW!" at bounding box center [250, 4] width 46 height 7
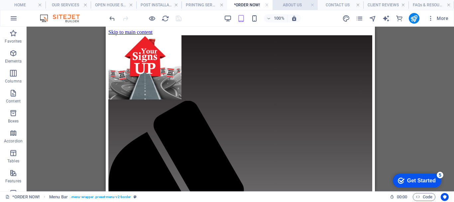
click at [287, 5] on h4 "ABOUT US" at bounding box center [296, 4] width 46 height 7
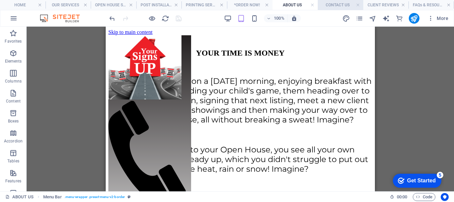
click at [338, 3] on h4 "CONTACT US" at bounding box center [341, 4] width 46 height 7
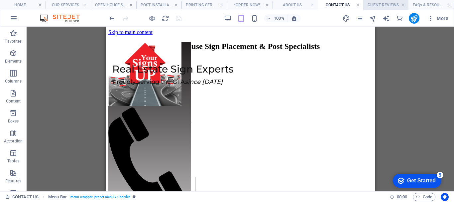
click at [386, 3] on h4 "CLIENT REVIEWS" at bounding box center [386, 4] width 46 height 7
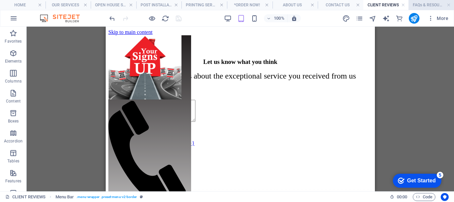
click at [427, 1] on h4 "FAQs & RESOURCES" at bounding box center [432, 4] width 46 height 7
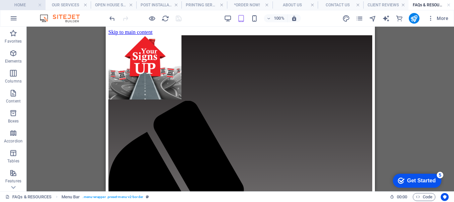
click at [27, 5] on h4 "HOME" at bounding box center [23, 4] width 46 height 7
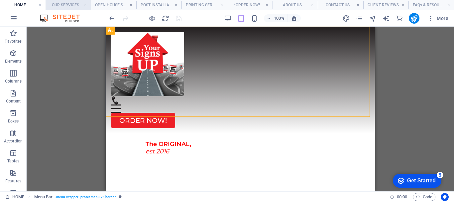
click at [73, 3] on h4 "OUR SERVICES" at bounding box center [69, 4] width 46 height 7
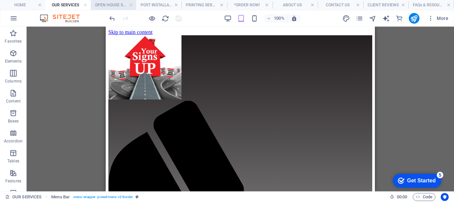
click at [111, 6] on h4 "OPEN HOUSE SERVICE" at bounding box center [114, 4] width 46 height 7
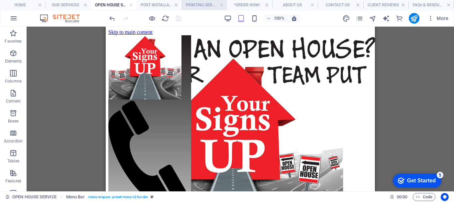
drag, startPoint x: 151, startPoint y: 5, endPoint x: 201, endPoint y: 3, distance: 50.3
click at [203, 3] on h4 "PRINTING SERVICES" at bounding box center [205, 4] width 46 height 7
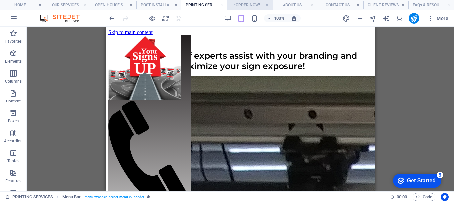
click at [244, 4] on h4 "*ORDER NOW!" at bounding box center [250, 4] width 46 height 7
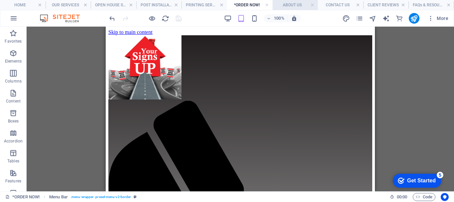
click at [292, 5] on h4 "ABOUT US" at bounding box center [296, 4] width 46 height 7
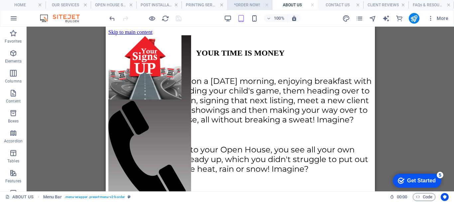
click at [255, 3] on h4 "*ORDER NOW!" at bounding box center [250, 4] width 46 height 7
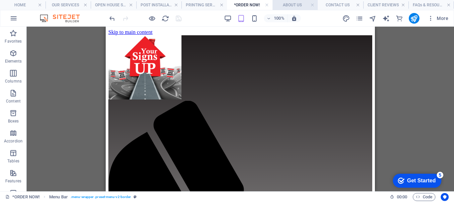
click at [298, 1] on h4 "ABOUT US" at bounding box center [296, 4] width 46 height 7
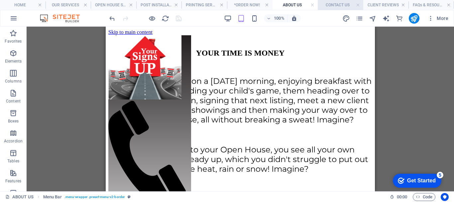
click at [342, 5] on h4 "CONTACT US" at bounding box center [341, 4] width 46 height 7
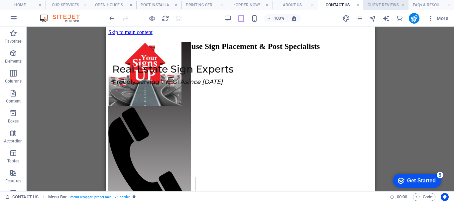
click at [380, 3] on h4 "CLIENT REVIEWS" at bounding box center [386, 4] width 46 height 7
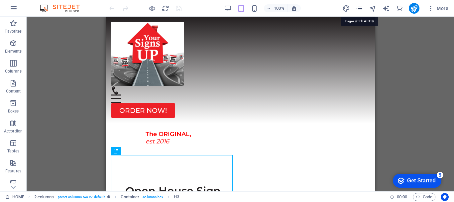
click at [362, 7] on icon "pages" at bounding box center [360, 9] width 8 height 8
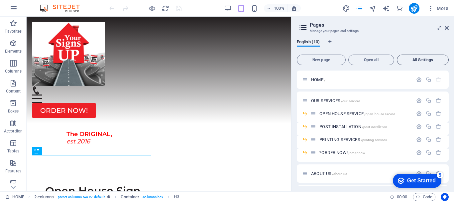
click at [420, 60] on span "All Settings" at bounding box center [423, 60] width 46 height 4
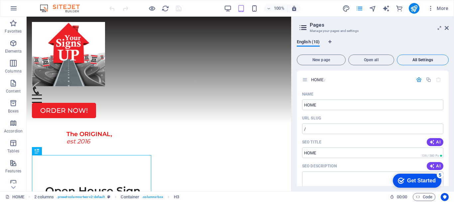
scroll to position [2346, 0]
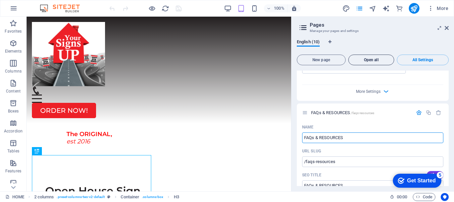
click at [370, 57] on button "Open all" at bounding box center [371, 60] width 46 height 11
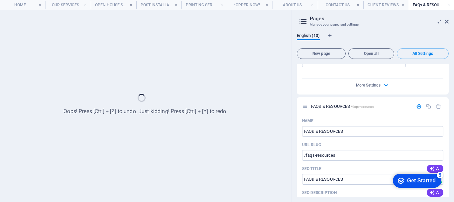
click at [448, 22] on section "HOME OUR SERVICES OPEN HOUSE SERVICE POST INSTALLATION PRINTING SERVICES *ORDER…" at bounding box center [227, 101] width 454 height 202
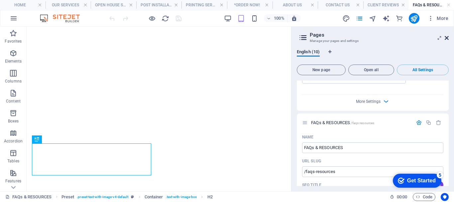
click at [446, 36] on icon at bounding box center [447, 37] width 4 height 5
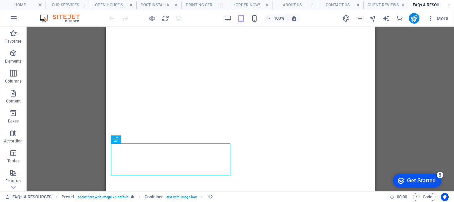
click at [447, 38] on div "Drag here to replace the existing content. Press “Ctrl” if you want to create a…" at bounding box center [241, 109] width 428 height 165
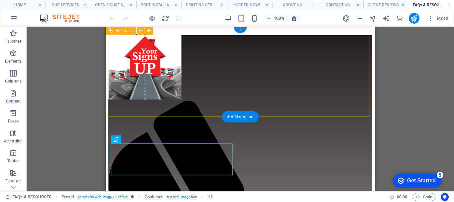
scroll to position [0, 0]
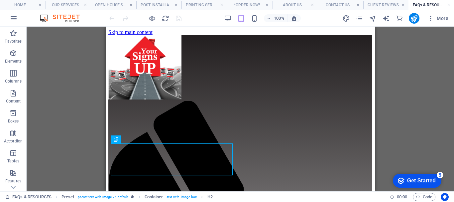
click at [241, 14] on div "100%" at bounding box center [262, 18] width 77 height 11
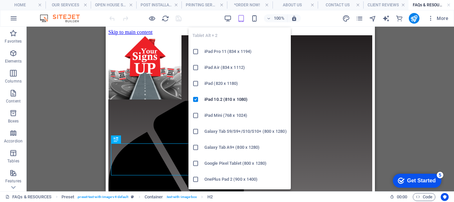
click at [243, 17] on icon "button" at bounding box center [241, 19] width 8 height 8
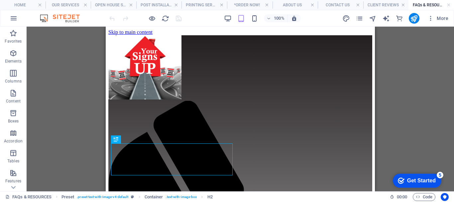
click at [427, 2] on h4 "FAQs & RESOURCES" at bounding box center [432, 4] width 46 height 7
click at [20, 4] on h4 "HOME" at bounding box center [23, 4] width 46 height 7
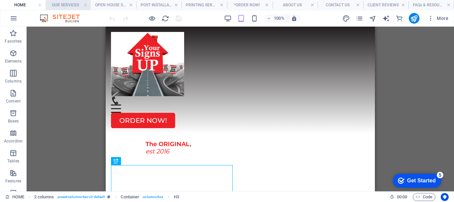
click at [71, 3] on h4 "OUR SERVICES" at bounding box center [69, 4] width 46 height 7
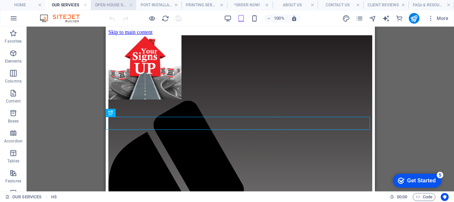
click at [113, 6] on h4 "OPEN HOUSE SERVICE" at bounding box center [114, 4] width 46 height 7
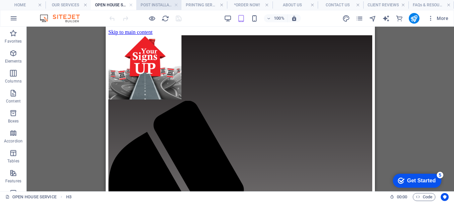
click at [155, 6] on h4 "POST INSTALLATION" at bounding box center [159, 4] width 46 height 7
click at [210, 5] on h4 "PRINTING SERVICES" at bounding box center [205, 4] width 46 height 7
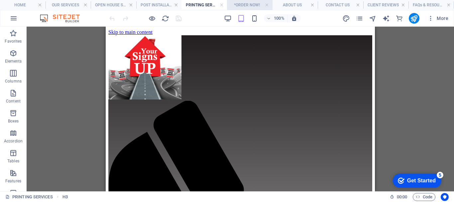
click at [254, 5] on h4 "*ORDER NOW!" at bounding box center [250, 4] width 46 height 7
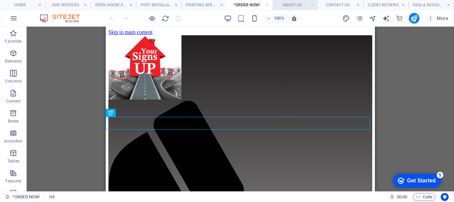
click at [296, 6] on h4 "ABOUT US" at bounding box center [296, 4] width 46 height 7
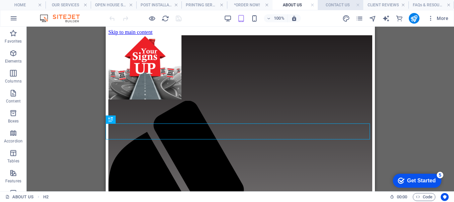
click at [338, 5] on h4 "CONTACT US" at bounding box center [341, 4] width 46 height 7
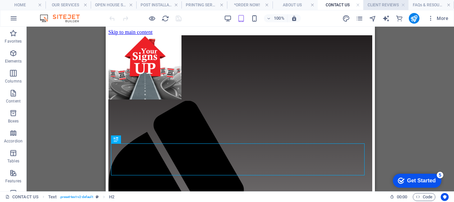
click at [383, 4] on h4 "CLIENT REVIEWS" at bounding box center [386, 4] width 46 height 7
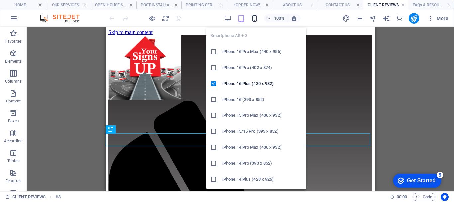
click at [255, 18] on icon "button" at bounding box center [255, 19] width 8 height 8
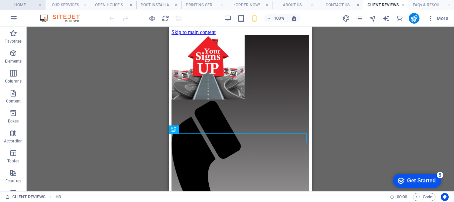
click at [19, 3] on h4 "HOME" at bounding box center [23, 4] width 46 height 7
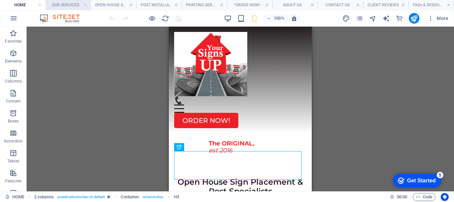
click at [65, 2] on h4 "OUR SERVICES" at bounding box center [69, 4] width 46 height 7
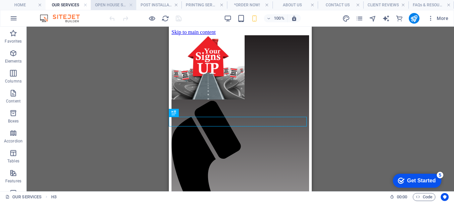
click at [111, 3] on h4 "OPEN HOUSE SERVICE" at bounding box center [114, 4] width 46 height 7
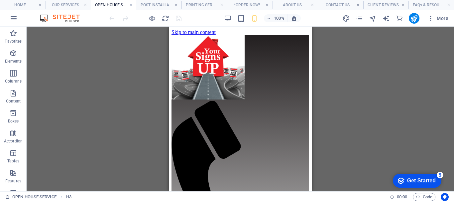
click at [124, 9] on li "OPEN HOUSE SERVICE" at bounding box center [114, 5] width 46 height 10
click at [156, 3] on h4 "POST INSTALLATION" at bounding box center [159, 4] width 46 height 7
click at [206, 3] on h4 "PRINTING SERVICES" at bounding box center [205, 4] width 46 height 7
click at [239, 4] on h4 "*ORDER NOW!" at bounding box center [250, 4] width 46 height 7
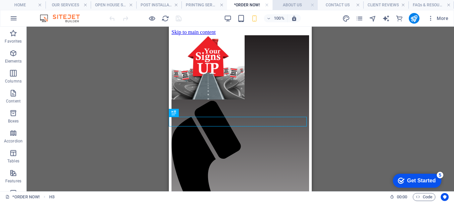
click at [296, 5] on h4 "ABOUT US" at bounding box center [296, 4] width 46 height 7
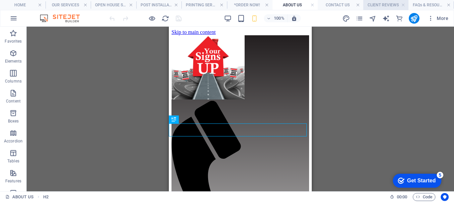
click at [384, 5] on h4 "CLIENT REVIEWS" at bounding box center [386, 4] width 46 height 7
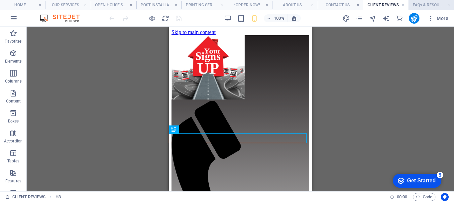
click at [431, 2] on h4 "FAQs & RESOURCES" at bounding box center [432, 4] width 46 height 7
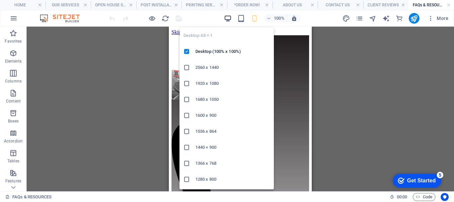
click at [229, 19] on icon "button" at bounding box center [228, 19] width 8 height 8
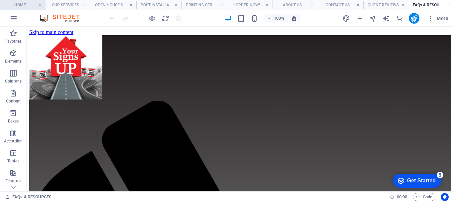
click at [23, 5] on h4 "HOME" at bounding box center [23, 4] width 46 height 7
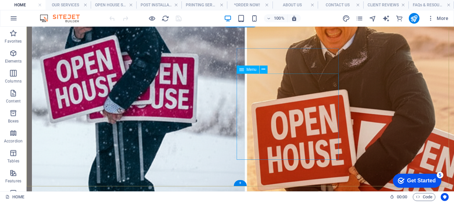
scroll to position [757, 0]
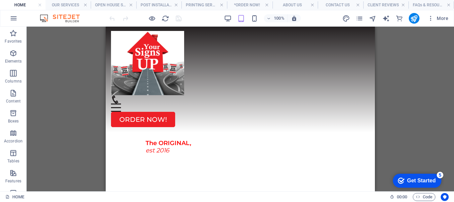
scroll to position [0, 0]
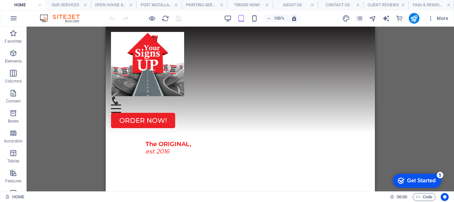
drag, startPoint x: 372, startPoint y: 140, endPoint x: 476, endPoint y: 52, distance: 136.9
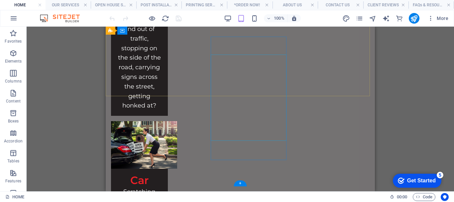
scroll to position [702, 0]
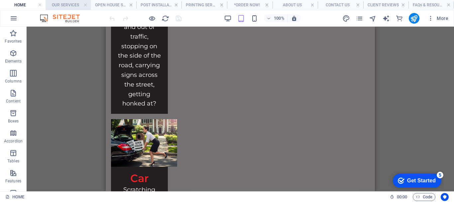
click at [56, 3] on h4 "OUR SERVICES" at bounding box center [69, 4] width 46 height 7
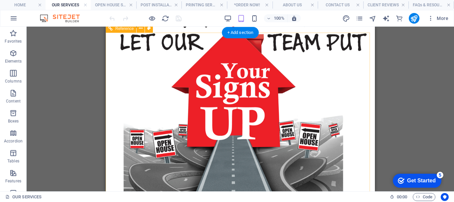
scroll to position [553, 0]
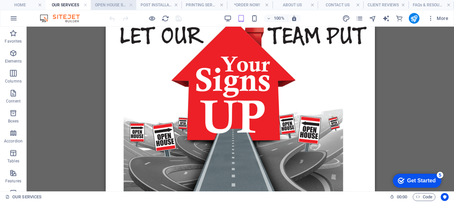
click at [105, 9] on li "OPEN HOUSE SERVICE" at bounding box center [114, 5] width 46 height 10
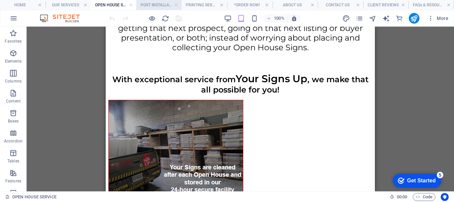
scroll to position [1424, 0]
click at [153, 6] on h4 "POST INSTALLATION" at bounding box center [159, 4] width 46 height 7
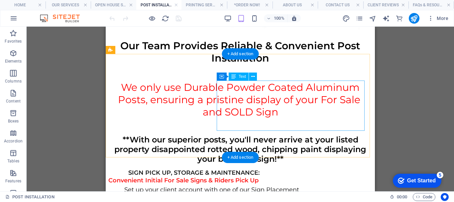
scroll to position [1123, 0]
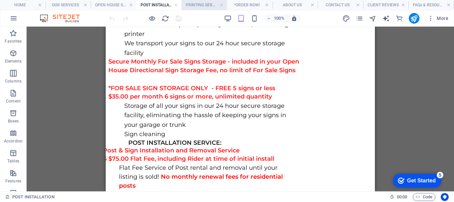
click at [205, 6] on h4 "PRINTING SERVICES" at bounding box center [205, 4] width 46 height 7
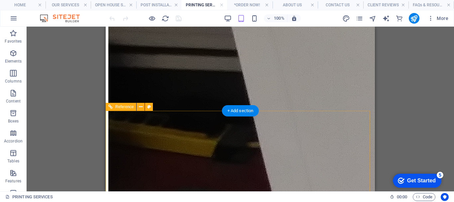
scroll to position [1072, 0]
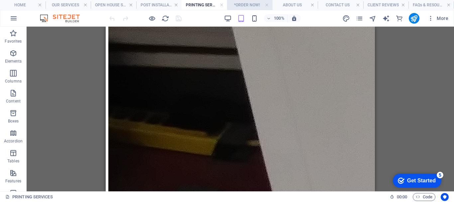
click at [244, 2] on h4 "*ORDER NOW!" at bounding box center [250, 4] width 46 height 7
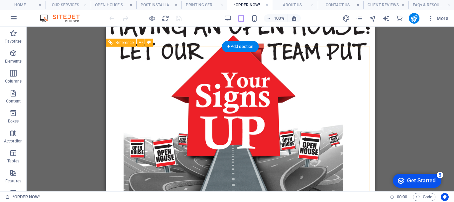
scroll to position [553, 0]
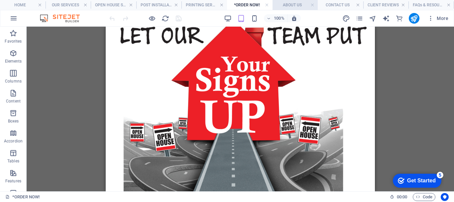
click at [299, 8] on h4 "ABOUT US" at bounding box center [296, 4] width 46 height 7
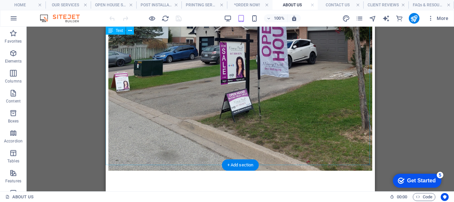
scroll to position [965, 0]
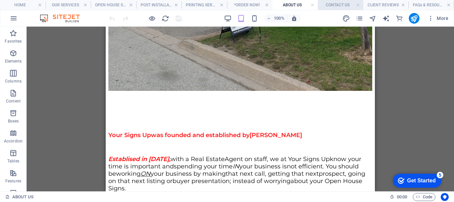
click at [335, 5] on h4 "CONTACT US" at bounding box center [341, 4] width 46 height 7
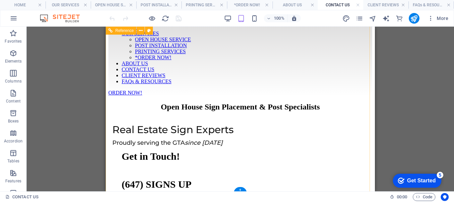
scroll to position [441, 0]
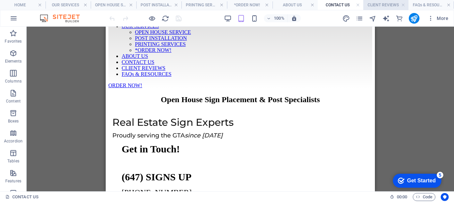
click at [377, 4] on h4 "CLIENT REVIEWS" at bounding box center [386, 4] width 46 height 7
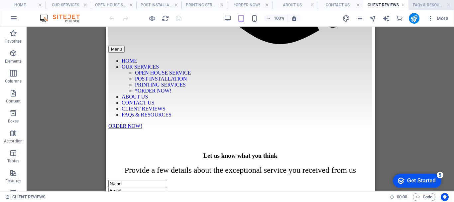
scroll to position [310, 0]
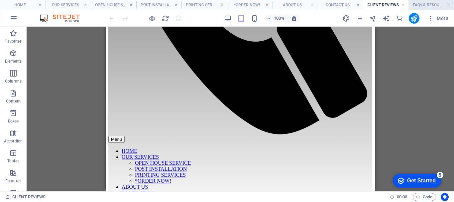
click at [420, 4] on h4 "FAQs & RESOURCES" at bounding box center [432, 4] width 46 height 7
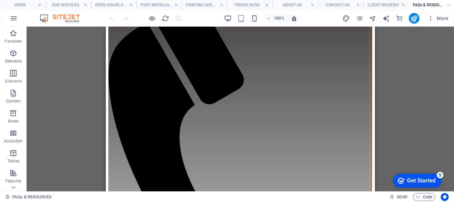
scroll to position [166, 0]
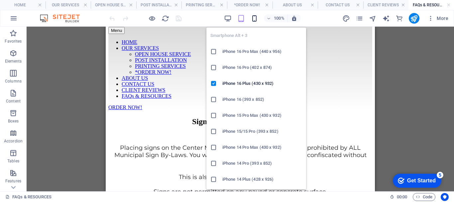
click at [252, 18] on icon "button" at bounding box center [255, 19] width 8 height 8
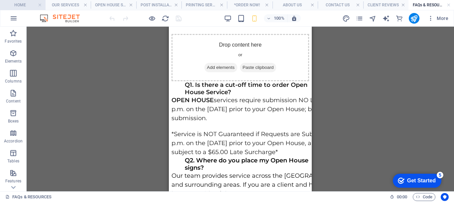
scroll to position [419, 0]
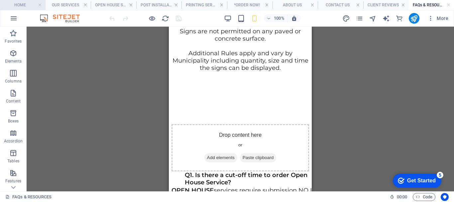
click at [18, 5] on h4 "HOME" at bounding box center [23, 4] width 46 height 7
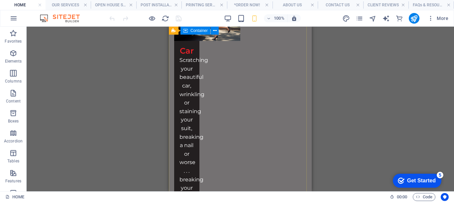
scroll to position [914, 0]
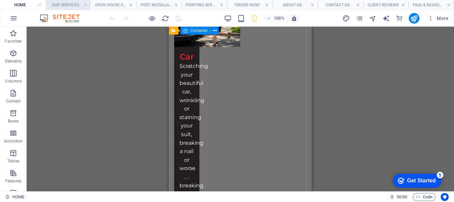
click at [64, 5] on h4 "OUR SERVICES" at bounding box center [69, 4] width 46 height 7
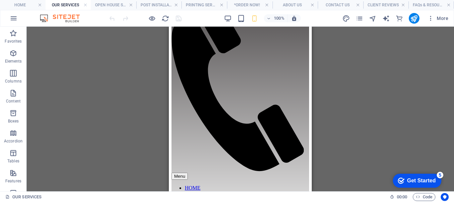
scroll to position [0, 0]
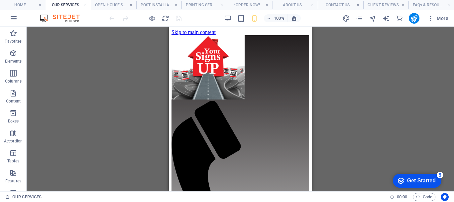
drag, startPoint x: 308, startPoint y: 122, endPoint x: 478, endPoint y: 50, distance: 184.1
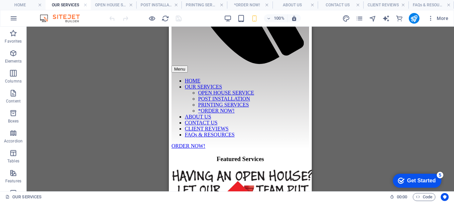
scroll to position [8, 0]
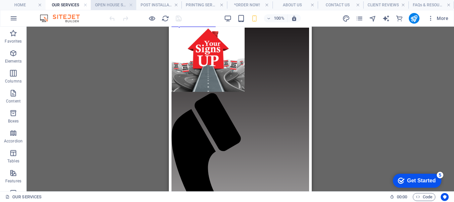
click at [103, 2] on h4 "OPEN HOUSE SERVICE" at bounding box center [114, 4] width 46 height 7
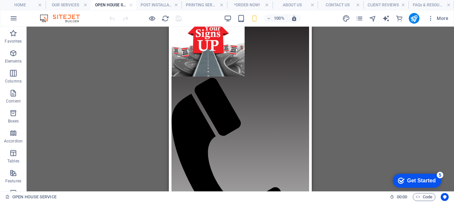
scroll to position [0, 0]
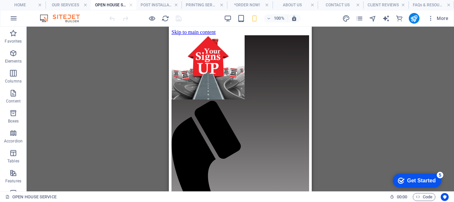
drag, startPoint x: 309, startPoint y: 128, endPoint x: 470, endPoint y: 33, distance: 186.9
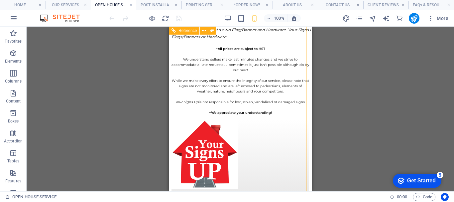
scroll to position [2068, 0]
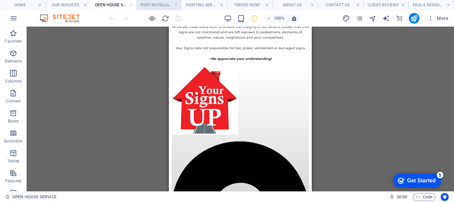
click at [157, 2] on h4 "POST INSTALLATION" at bounding box center [159, 4] width 46 height 7
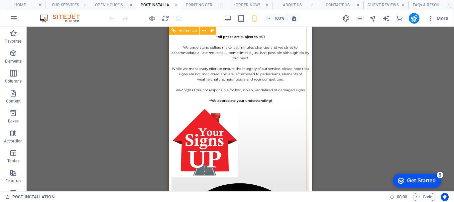
scroll to position [1328, 0]
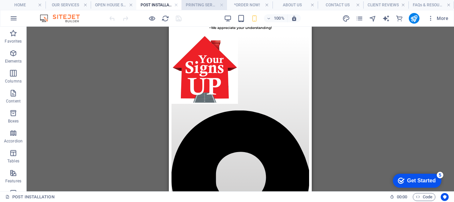
click at [200, 6] on h4 "PRINTING SERVICES" at bounding box center [205, 4] width 46 height 7
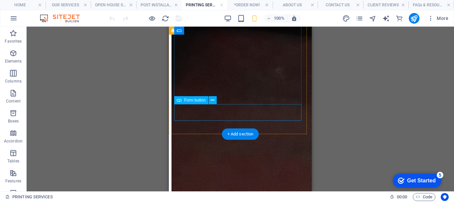
scroll to position [1251, 0]
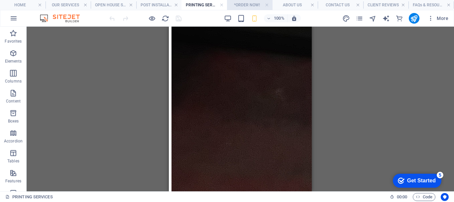
click at [251, 5] on h4 "*ORDER NOW!" at bounding box center [250, 4] width 46 height 7
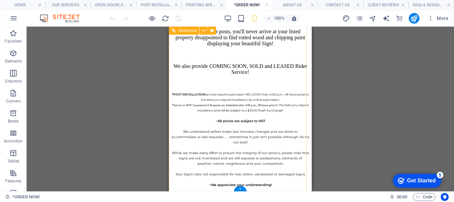
scroll to position [916, 0]
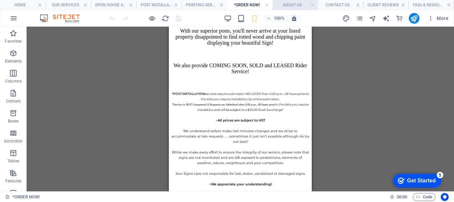
click at [294, 5] on h4 "ABOUT US" at bounding box center [296, 4] width 46 height 7
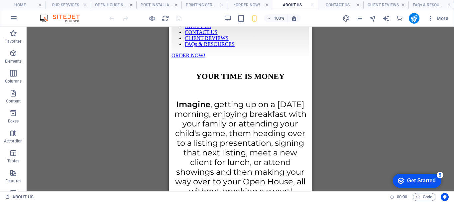
scroll to position [0, 0]
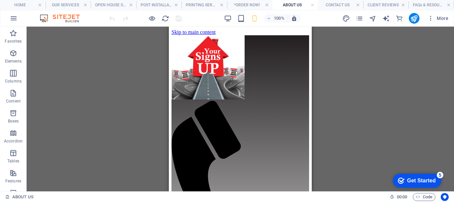
drag, startPoint x: 310, startPoint y: 124, endPoint x: 466, endPoint y: 43, distance: 176.3
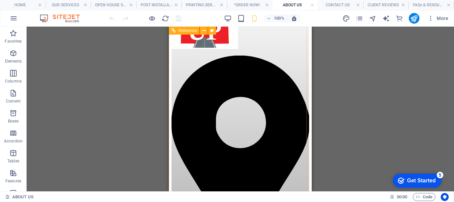
scroll to position [1591, 0]
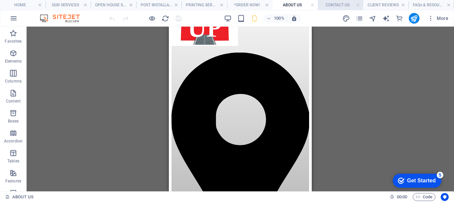
click at [341, 2] on h4 "CONTACT US" at bounding box center [341, 4] width 46 height 7
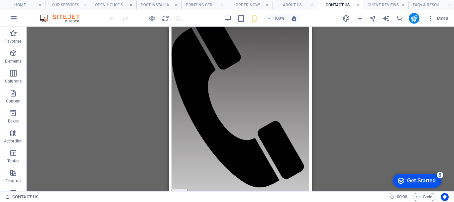
scroll to position [0, 0]
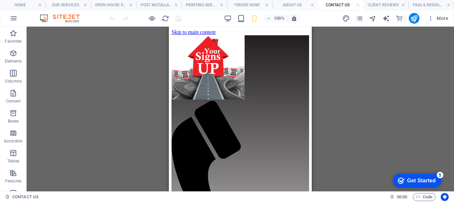
drag, startPoint x: 310, startPoint y: 142, endPoint x: 465, endPoint y: 46, distance: 182.6
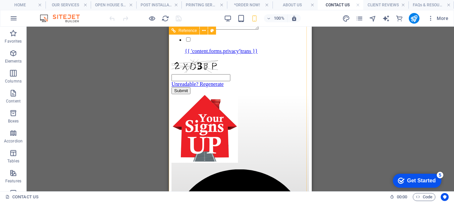
scroll to position [552, 0]
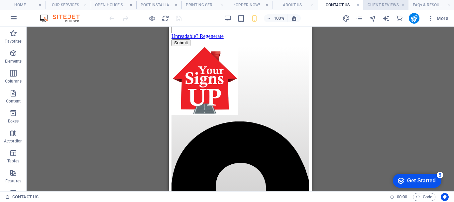
click at [383, 4] on h4 "CLIENT REVIEWS" at bounding box center [386, 4] width 46 height 7
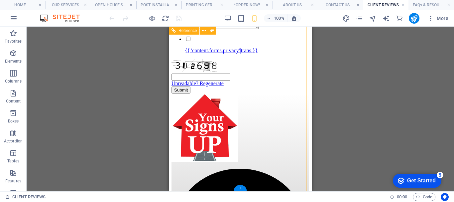
scroll to position [428, 0]
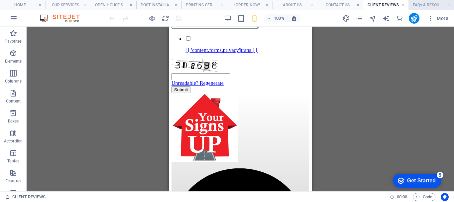
click at [424, 4] on h4 "FAQs & RESOURCES" at bounding box center [432, 4] width 46 height 7
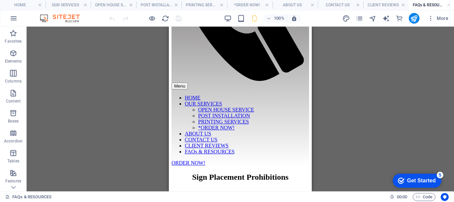
scroll to position [0, 0]
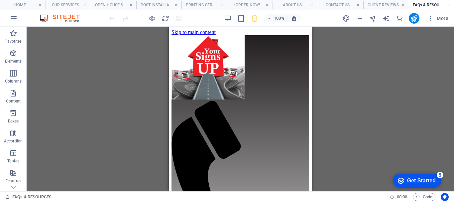
drag, startPoint x: 308, startPoint y: 92, endPoint x: 465, endPoint y: 45, distance: 164.3
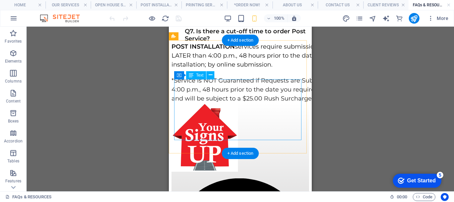
scroll to position [1178, 0]
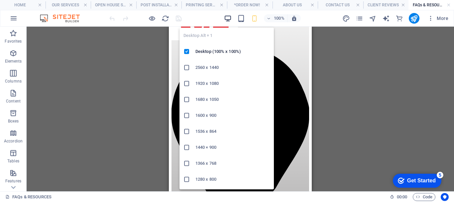
click at [228, 17] on icon "button" at bounding box center [228, 19] width 8 height 8
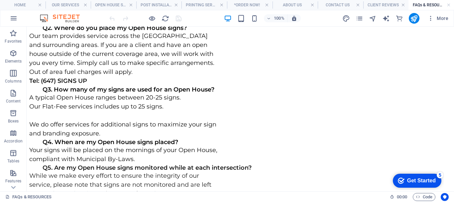
click at [428, 3] on h4 "FAQs & RESOURCES" at bounding box center [432, 4] width 46 height 7
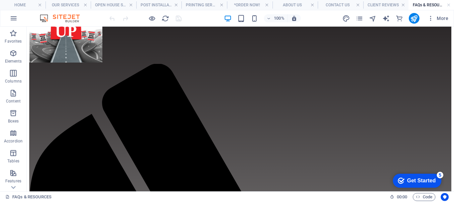
scroll to position [0, 0]
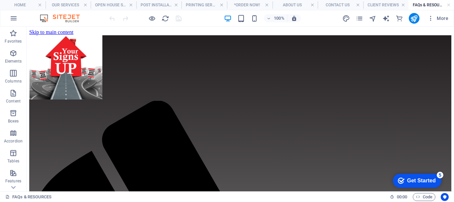
drag, startPoint x: 452, startPoint y: 152, endPoint x: 428, endPoint y: 45, distance: 109.8
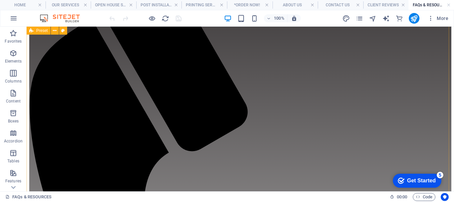
scroll to position [100, 0]
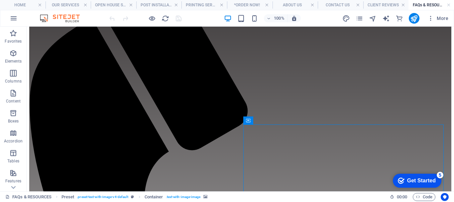
scroll to position [0, 0]
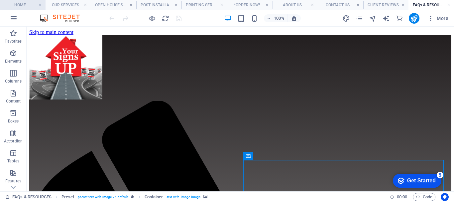
click at [32, 5] on h4 "HOME" at bounding box center [23, 4] width 46 height 7
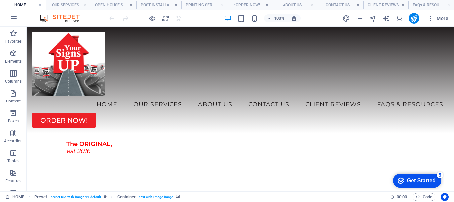
drag, startPoint x: 451, startPoint y: 95, endPoint x: 479, endPoint y: 52, distance: 51.8
click at [59, 91] on icon at bounding box center [59, 92] width 4 height 7
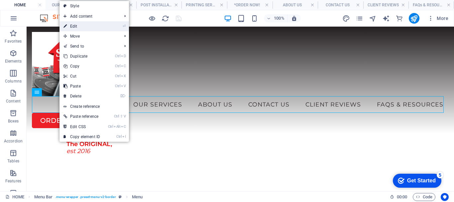
click at [83, 25] on link "⏎ Edit" at bounding box center [82, 26] width 45 height 10
select select
select select "1"
select select
select select "2"
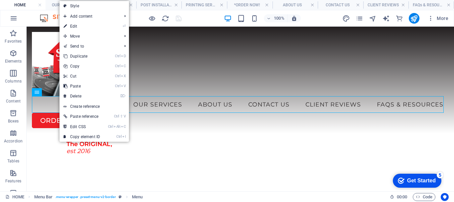
select select
select select "3"
select select
select select "4"
select select
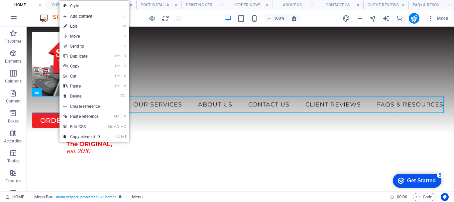
select select "5"
select select
select select "6"
select select
select select "7"
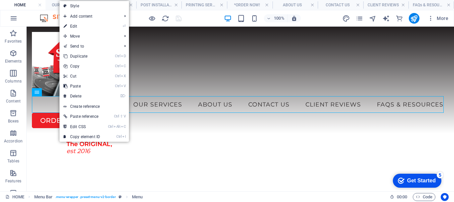
select select
select select "8"
select select
select select "9"
select select
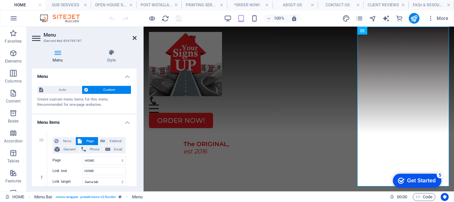
click at [136, 37] on icon at bounding box center [135, 37] width 4 height 5
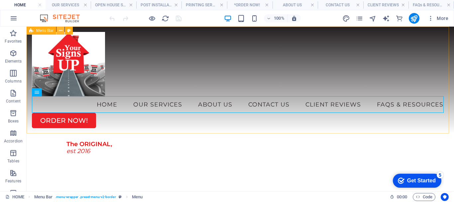
click at [60, 30] on icon at bounding box center [61, 30] width 4 height 7
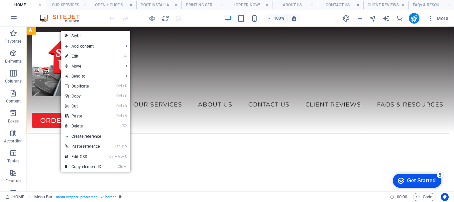
click at [78, 55] on link "⏎ Edit" at bounding box center [83, 56] width 45 height 10
select select "rem"
select select "preset-menu-v2-border"
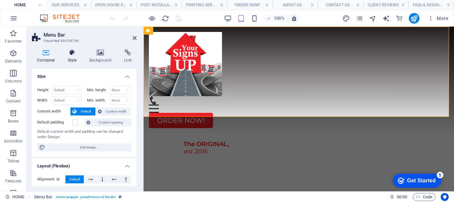
scroll to position [133, 0]
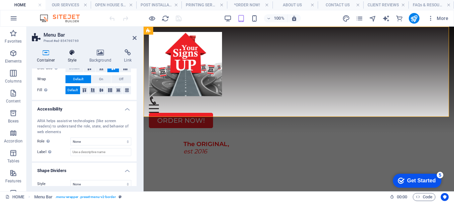
click at [74, 55] on icon at bounding box center [72, 52] width 19 height 7
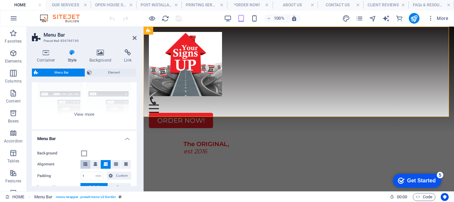
scroll to position [66, 0]
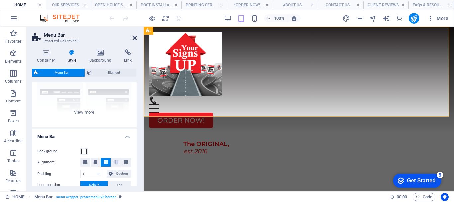
click at [135, 38] on icon at bounding box center [135, 37] width 4 height 5
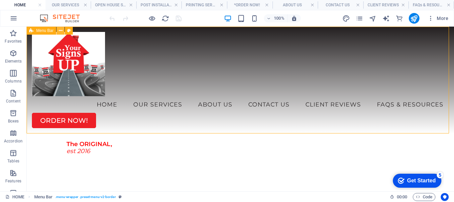
click at [60, 30] on icon at bounding box center [61, 30] width 4 height 7
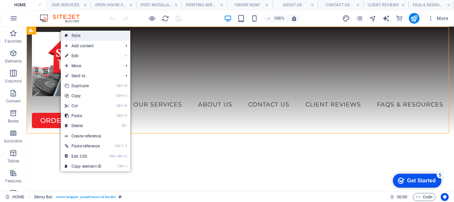
click at [77, 36] on link "Style" at bounding box center [95, 36] width 69 height 10
select select "rem"
select select "preset-menu-v2-border"
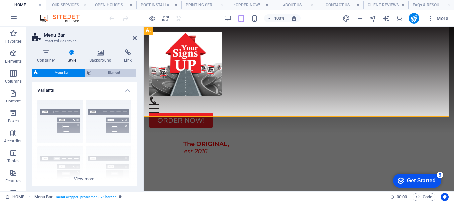
click at [124, 72] on span "Element" at bounding box center [114, 72] width 41 height 8
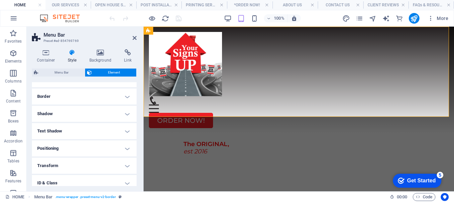
click at [87, 149] on h4 "Positioning" at bounding box center [84, 148] width 105 height 16
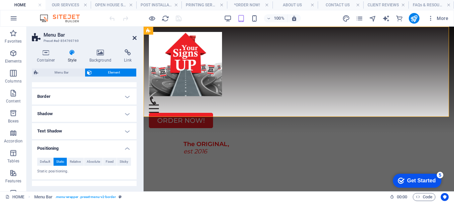
click at [135, 37] on icon at bounding box center [135, 37] width 4 height 5
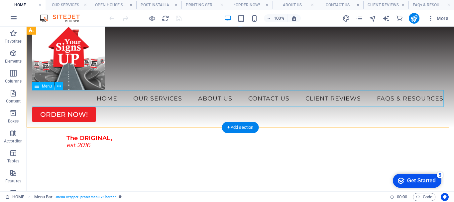
scroll to position [0, 0]
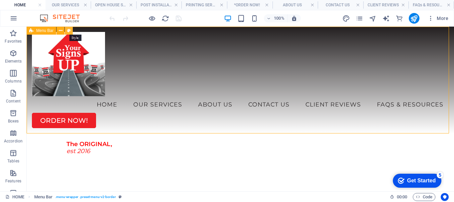
click at [70, 30] on icon at bounding box center [69, 30] width 4 height 7
select select "rem"
select select "preset-menu-v2-border"
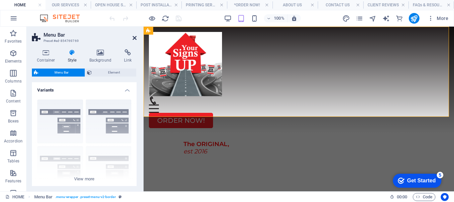
click at [133, 37] on icon at bounding box center [135, 37] width 4 height 5
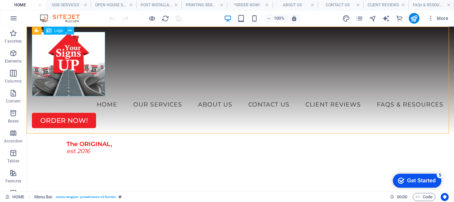
click at [69, 30] on icon at bounding box center [70, 30] width 4 height 7
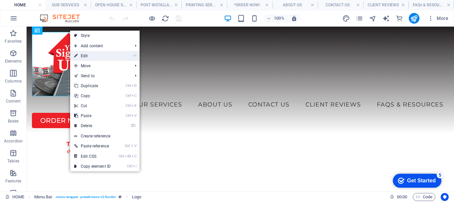
click at [89, 54] on link "⏎ Edit" at bounding box center [92, 56] width 45 height 10
select select "px"
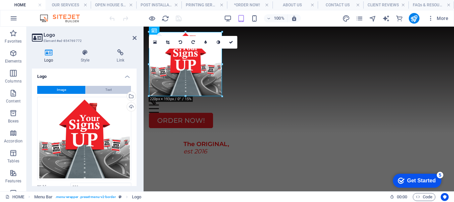
click at [108, 87] on span "Text" at bounding box center [108, 90] width 6 height 8
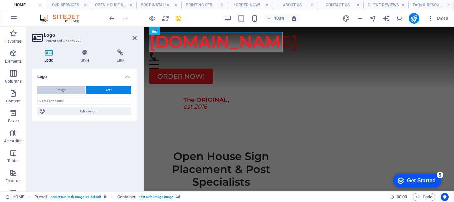
click at [69, 90] on button "Image" at bounding box center [61, 90] width 48 height 8
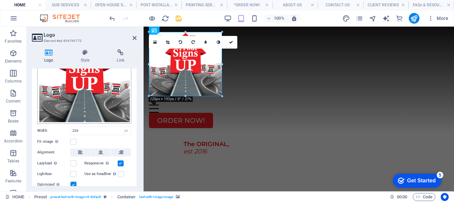
scroll to position [66, 0]
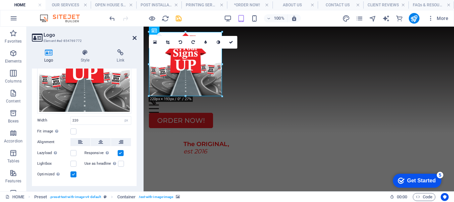
click at [136, 37] on icon at bounding box center [135, 37] width 4 height 5
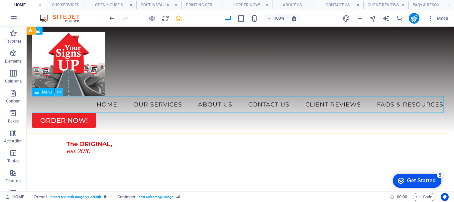
click at [57, 91] on icon at bounding box center [59, 92] width 4 height 7
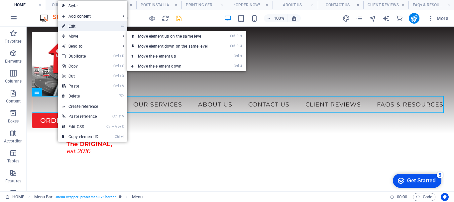
click at [75, 25] on link "⏎ Edit" at bounding box center [80, 26] width 45 height 10
select select
select select "1"
select select
select select "2"
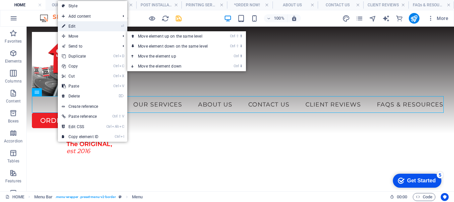
select select
select select "3"
select select
select select "4"
select select
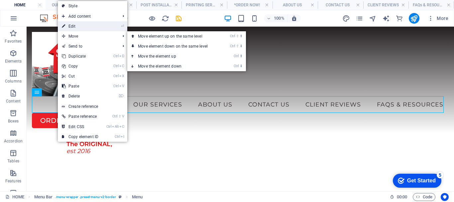
select select "5"
select select
select select "6"
select select
select select "7"
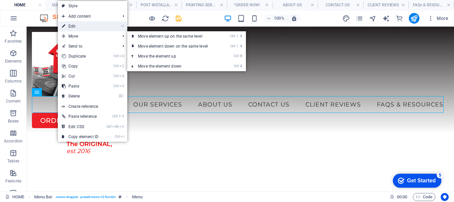
select select
select select "8"
select select
select select "9"
select select
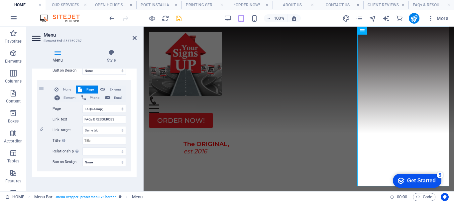
scroll to position [912, 0]
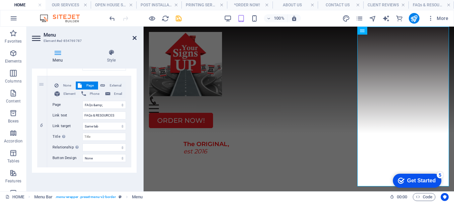
click at [135, 38] on icon at bounding box center [135, 37] width 4 height 5
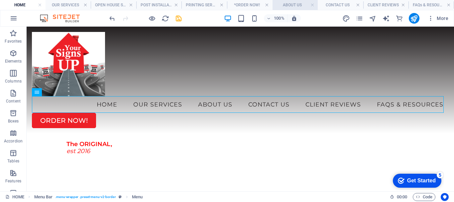
click at [289, 5] on h4 "ABOUT US" at bounding box center [296, 4] width 46 height 7
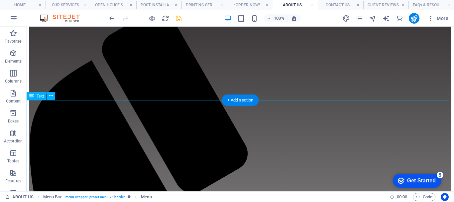
scroll to position [0, 0]
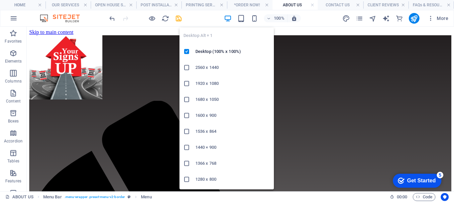
click at [228, 19] on icon "button" at bounding box center [228, 19] width 8 height 8
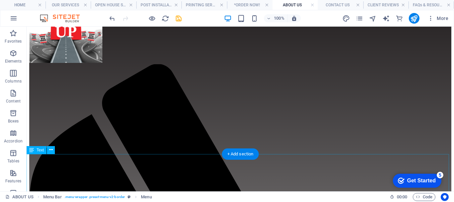
scroll to position [66, 0]
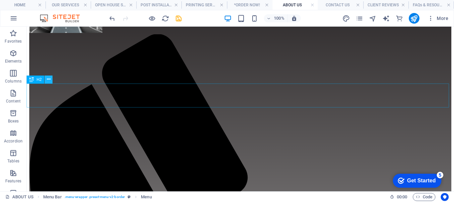
click at [51, 79] on button at bounding box center [49, 79] width 8 height 8
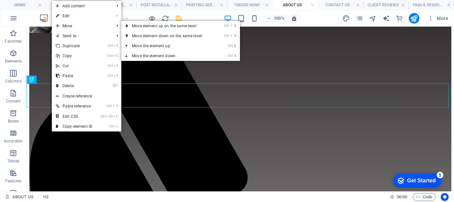
drag, startPoint x: 70, startPoint y: 16, endPoint x: 81, endPoint y: 44, distance: 29.8
click at [71, 16] on link "⏎ Edit" at bounding box center [74, 16] width 45 height 10
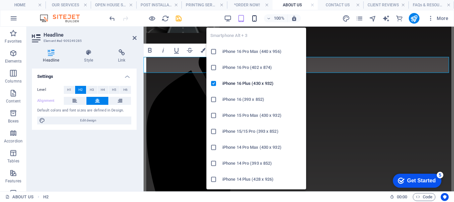
click at [253, 23] on div "Smartphone Alt + 3 iPhone 16 Pro Max (440 x 956) iPhone 16 Pro (402 x 874) iPho…" at bounding box center [256, 105] width 100 height 167
click at [254, 17] on icon "button" at bounding box center [255, 19] width 8 height 8
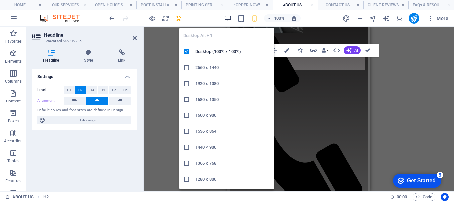
click at [231, 18] on icon "button" at bounding box center [228, 19] width 8 height 8
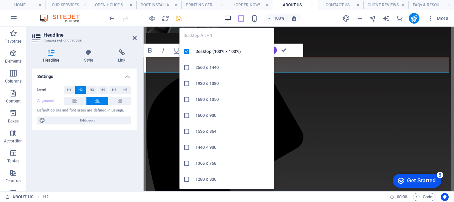
click at [227, 17] on icon "button" at bounding box center [228, 19] width 8 height 8
click at [228, 15] on icon "button" at bounding box center [228, 19] width 8 height 8
click at [187, 68] on icon at bounding box center [187, 67] width 7 height 7
click at [188, 51] on icon at bounding box center [187, 51] width 7 height 7
click at [227, 17] on icon "button" at bounding box center [228, 19] width 8 height 8
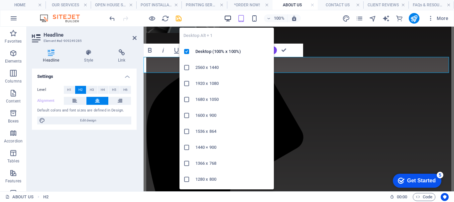
click at [230, 18] on icon "button" at bounding box center [228, 19] width 8 height 8
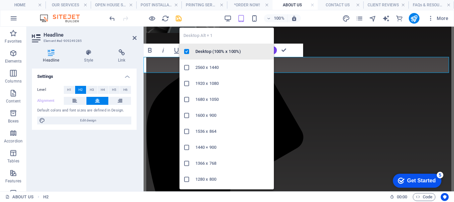
click at [187, 51] on icon at bounding box center [187, 51] width 7 height 7
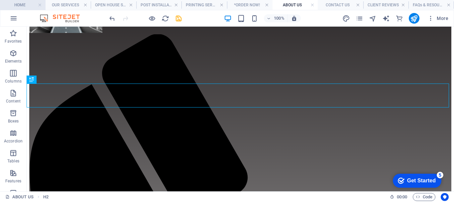
click at [24, 4] on h4 "HOME" at bounding box center [23, 4] width 46 height 7
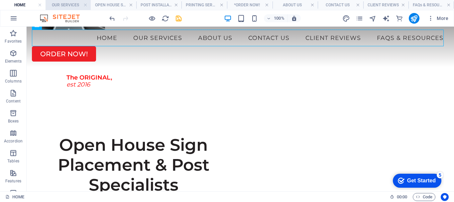
click at [66, 6] on h4 "OUR SERVICES" at bounding box center [69, 4] width 46 height 7
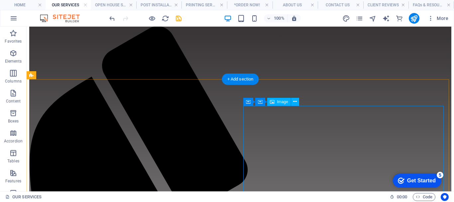
scroll to position [41, 0]
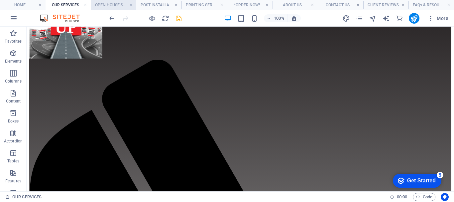
click at [105, 3] on h4 "OPEN HOUSE SERVICE" at bounding box center [114, 4] width 46 height 7
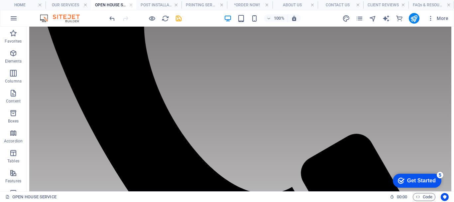
scroll to position [0, 0]
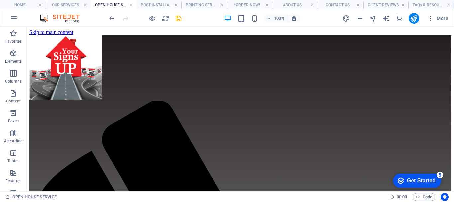
drag, startPoint x: 451, startPoint y: 113, endPoint x: 480, endPoint y: 52, distance: 67.1
click at [159, 5] on h4 "POST INSTALLATION" at bounding box center [159, 4] width 46 height 7
drag, startPoint x: 452, startPoint y: 73, endPoint x: 455, endPoint y: 51, distance: 22.6
click at [205, 4] on h4 "PRINTING SERVICES" at bounding box center [205, 4] width 46 height 7
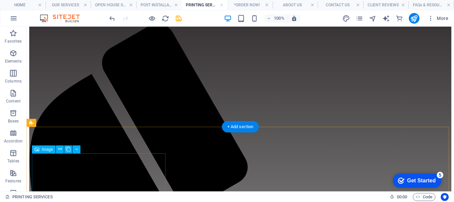
scroll to position [66, 0]
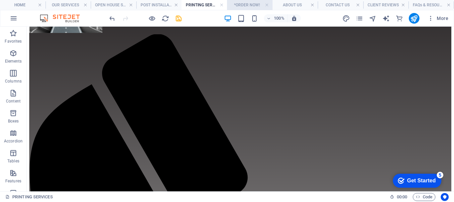
click at [244, 4] on h4 "*ORDER NOW!" at bounding box center [250, 4] width 46 height 7
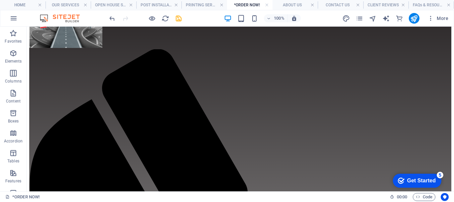
scroll to position [0, 0]
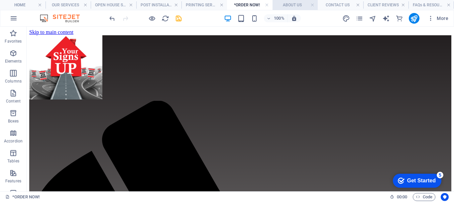
click at [292, 5] on h4 "ABOUT US" at bounding box center [296, 4] width 46 height 7
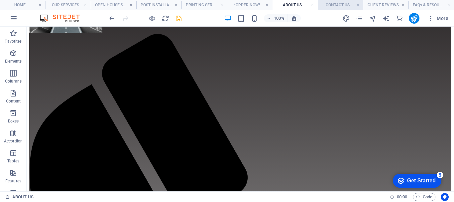
click at [345, 5] on h4 "CONTACT US" at bounding box center [341, 4] width 46 height 7
click at [387, 5] on h4 "CLIENT REVIEWS" at bounding box center [386, 4] width 46 height 7
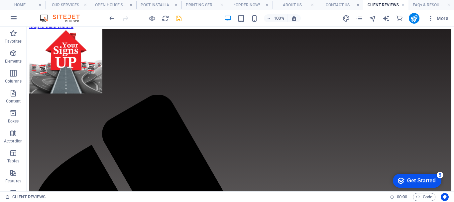
scroll to position [0, 0]
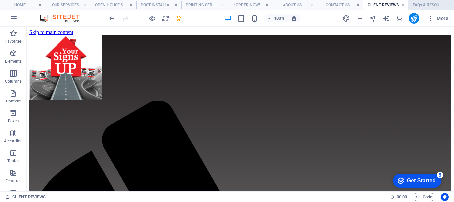
click at [425, 5] on h4 "FAQs & RESOURCES" at bounding box center [432, 4] width 46 height 7
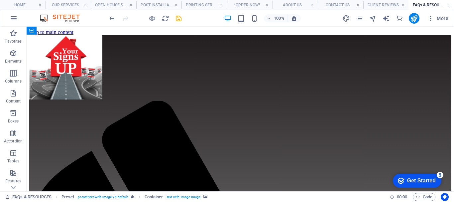
drag, startPoint x: 452, startPoint y: 44, endPoint x: 476, endPoint y: 53, distance: 25.4
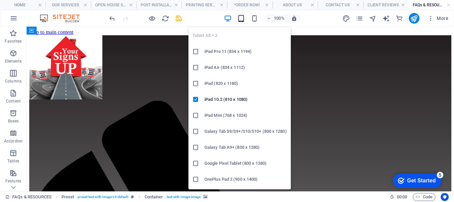
click at [241, 18] on icon "button" at bounding box center [241, 19] width 8 height 8
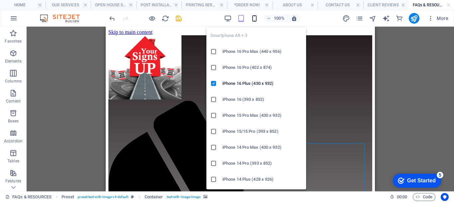
click at [253, 17] on icon "button" at bounding box center [255, 19] width 8 height 8
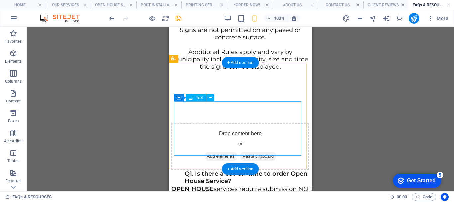
scroll to position [423, 0]
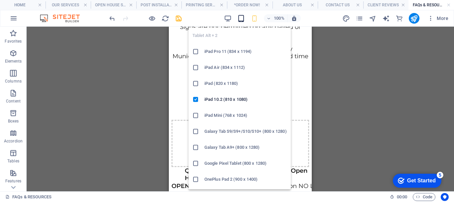
click at [240, 18] on icon "button" at bounding box center [241, 19] width 8 height 8
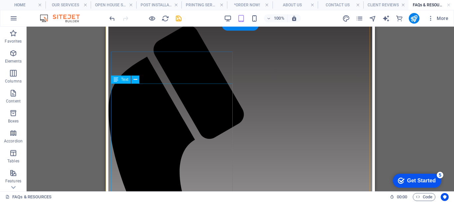
scroll to position [100, 0]
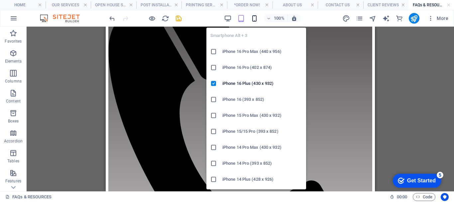
click at [254, 19] on icon "button" at bounding box center [255, 19] width 8 height 8
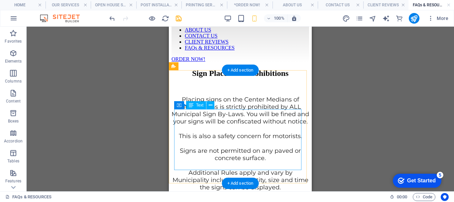
scroll to position [399, 0]
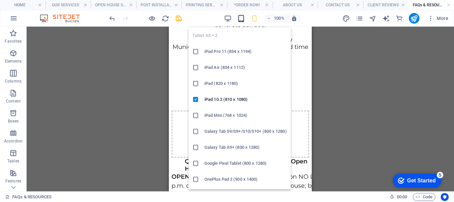
click at [241, 20] on icon "button" at bounding box center [241, 19] width 8 height 8
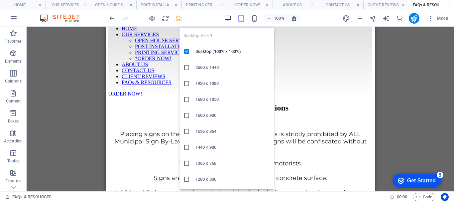
click at [229, 19] on icon "button" at bounding box center [228, 19] width 8 height 8
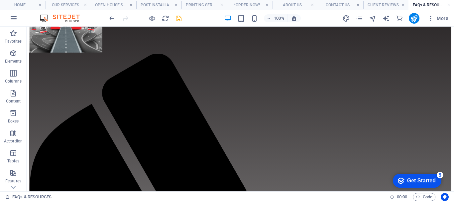
scroll to position [0, 0]
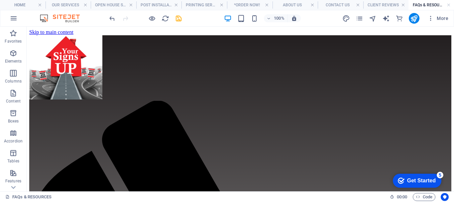
drag, startPoint x: 452, startPoint y: 101, endPoint x: 480, endPoint y: 49, distance: 59.2
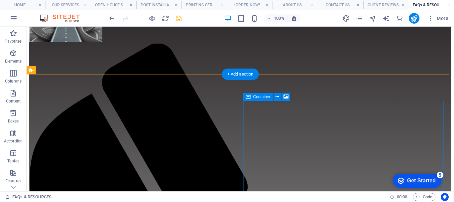
scroll to position [90, 0]
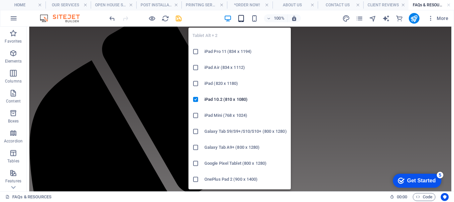
click at [241, 19] on icon "button" at bounding box center [241, 19] width 8 height 8
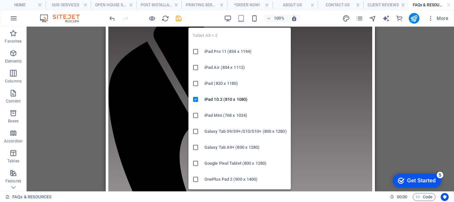
scroll to position [74, 0]
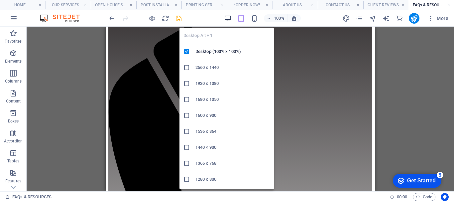
click at [226, 18] on icon "button" at bounding box center [228, 19] width 8 height 8
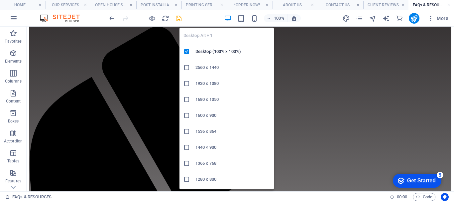
scroll to position [90, 0]
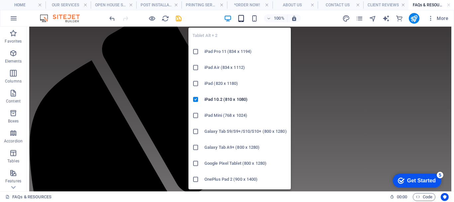
click at [242, 17] on icon "button" at bounding box center [241, 19] width 8 height 8
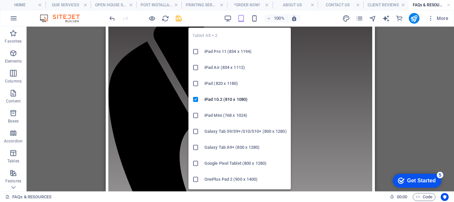
scroll to position [74, 0]
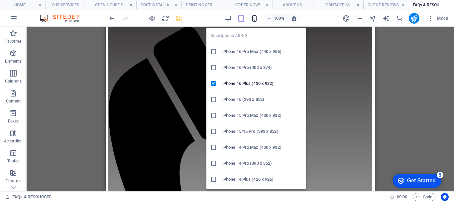
click at [254, 18] on icon "button" at bounding box center [255, 19] width 8 height 8
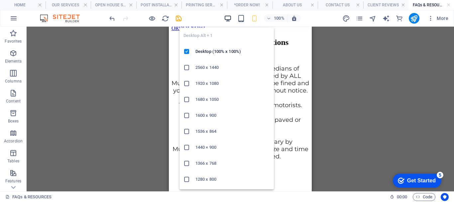
click at [229, 19] on icon "button" at bounding box center [228, 19] width 8 height 8
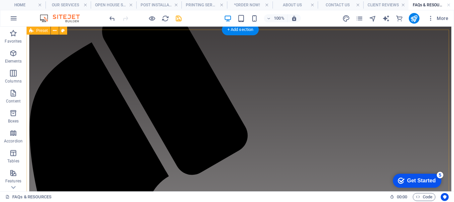
scroll to position [104, 0]
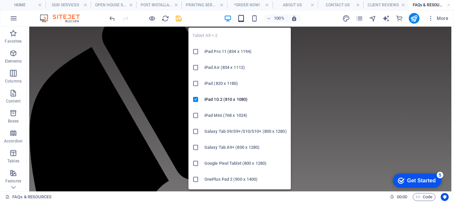
click at [243, 18] on icon "button" at bounding box center [241, 19] width 8 height 8
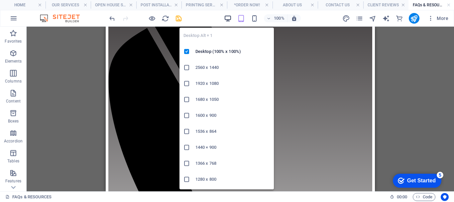
click at [229, 21] on icon "button" at bounding box center [228, 19] width 8 height 8
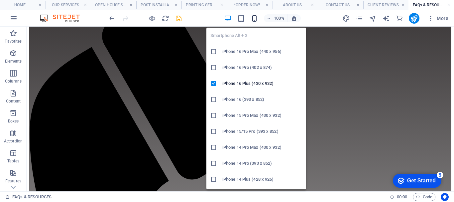
click at [255, 19] on icon "button" at bounding box center [255, 19] width 8 height 8
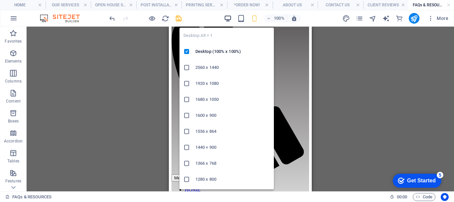
click at [227, 17] on icon "button" at bounding box center [228, 19] width 8 height 8
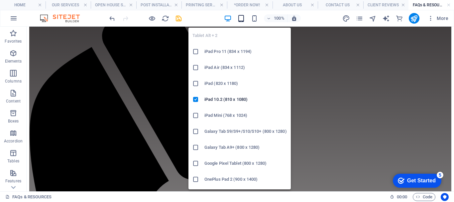
click at [242, 18] on icon "button" at bounding box center [241, 19] width 8 height 8
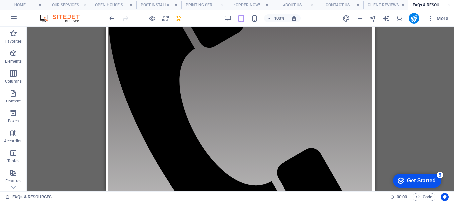
scroll to position [99, 0]
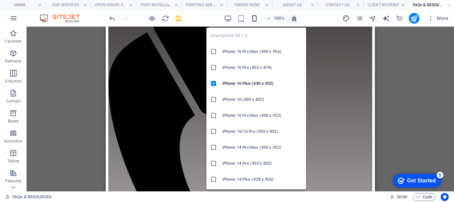
click at [253, 18] on icon "button" at bounding box center [255, 19] width 8 height 8
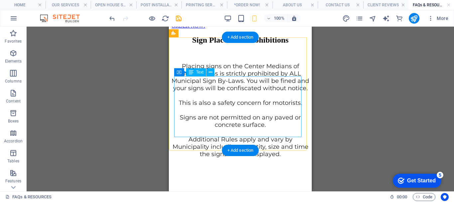
scroll to position [213, 0]
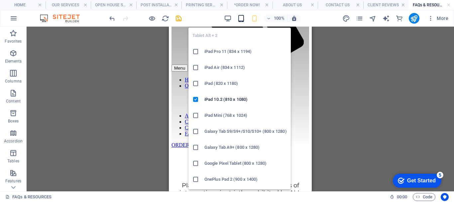
click at [241, 15] on icon "button" at bounding box center [241, 19] width 8 height 8
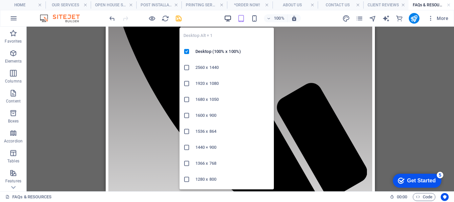
click at [229, 18] on icon "button" at bounding box center [228, 19] width 8 height 8
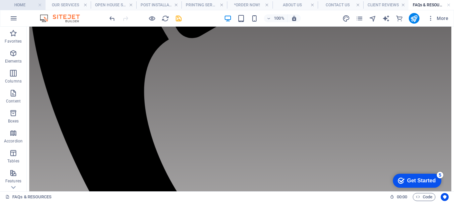
scroll to position [245, 0]
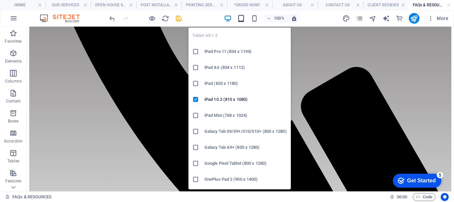
click at [238, 19] on icon "button" at bounding box center [241, 19] width 8 height 8
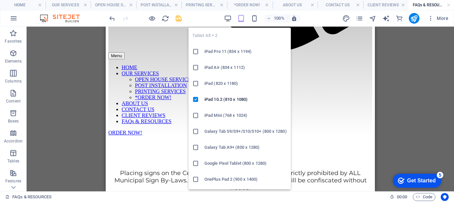
click at [195, 52] on icon at bounding box center [195, 51] width 7 height 7
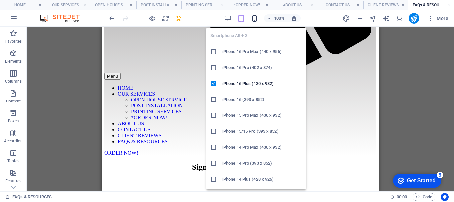
click at [255, 18] on icon "button" at bounding box center [255, 19] width 8 height 8
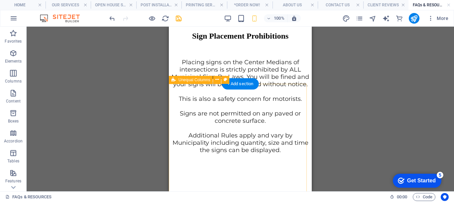
scroll to position [337, 0]
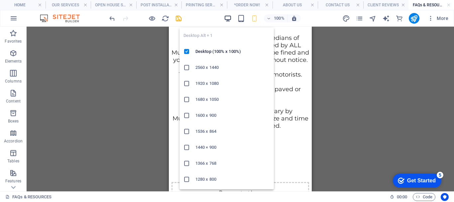
click at [227, 16] on icon "button" at bounding box center [228, 19] width 8 height 8
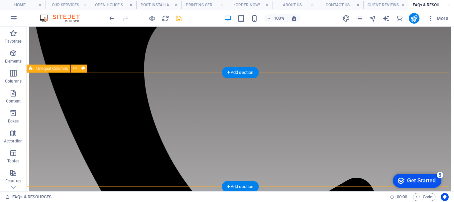
scroll to position [267, 0]
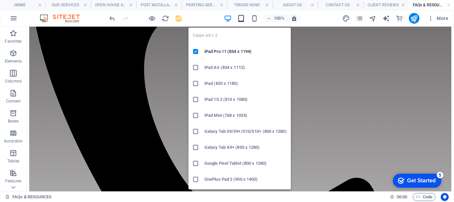
click at [239, 19] on icon "button" at bounding box center [241, 19] width 8 height 8
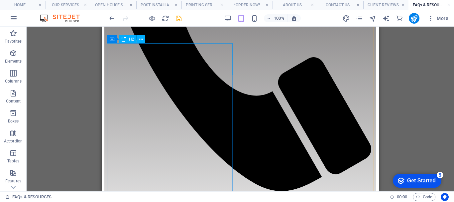
scroll to position [0, 0]
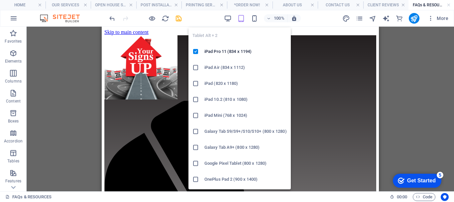
click at [242, 17] on icon "button" at bounding box center [241, 19] width 8 height 8
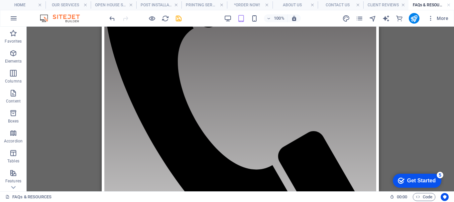
scroll to position [100, 0]
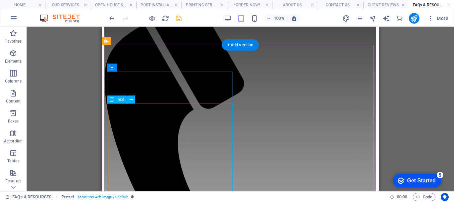
scroll to position [152, 0]
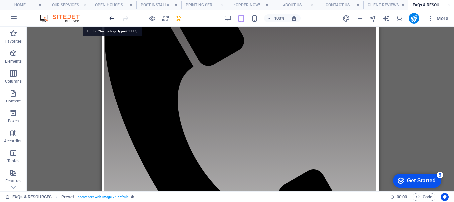
click at [112, 18] on icon "undo" at bounding box center [112, 19] width 8 height 8
click at [110, 17] on icon "undo" at bounding box center [112, 19] width 8 height 8
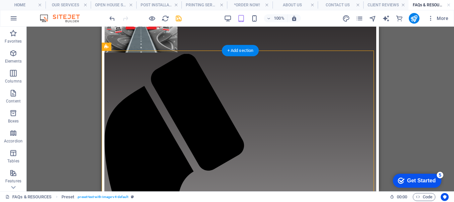
scroll to position [85, 0]
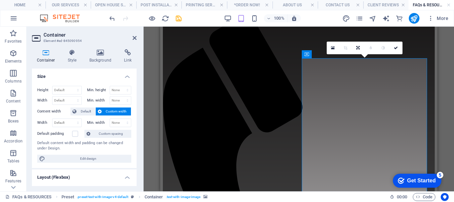
click at [133, 37] on icon at bounding box center [135, 37] width 4 height 5
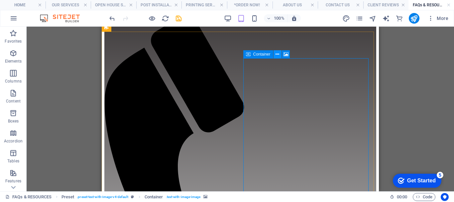
click at [277, 54] on icon at bounding box center [278, 54] width 4 height 7
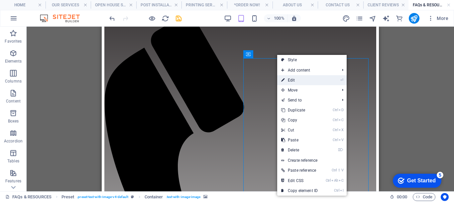
click at [292, 80] on link "⏎ Edit" at bounding box center [299, 80] width 45 height 10
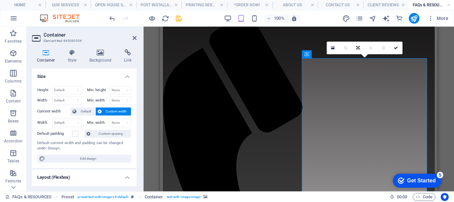
click at [135, 37] on icon at bounding box center [135, 37] width 4 height 5
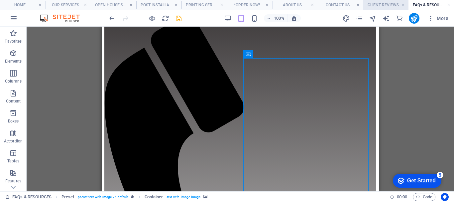
click at [389, 3] on h4 "CLIENT REVIEWS" at bounding box center [386, 4] width 46 height 7
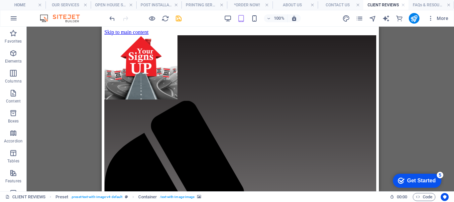
scroll to position [0, 0]
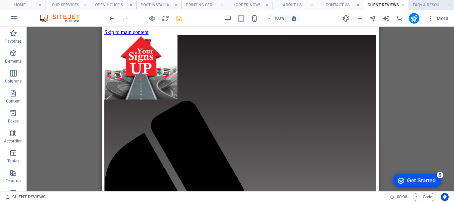
click at [426, 4] on h4 "FAQs & RESOURCES" at bounding box center [432, 4] width 46 height 7
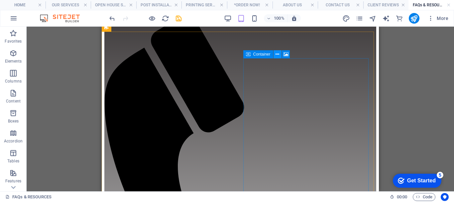
click at [277, 54] on icon at bounding box center [278, 54] width 4 height 7
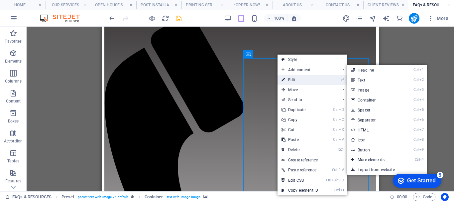
click at [287, 79] on link "⏎ Edit" at bounding box center [300, 80] width 45 height 10
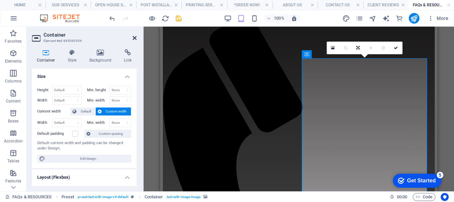
click at [135, 38] on icon at bounding box center [135, 37] width 4 height 5
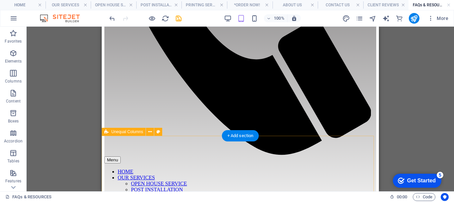
scroll to position [390, 0]
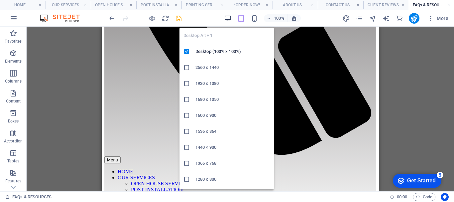
click at [228, 18] on icon "button" at bounding box center [228, 19] width 8 height 8
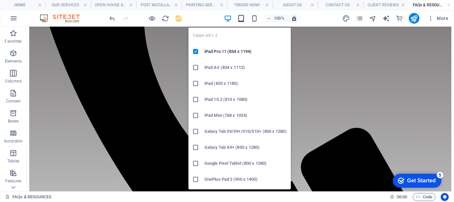
click at [241, 19] on icon "button" at bounding box center [241, 19] width 8 height 8
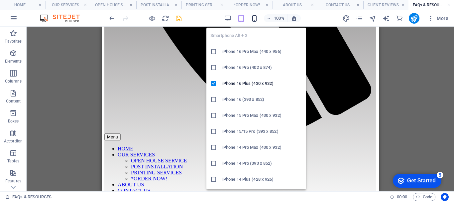
click at [254, 18] on icon "button" at bounding box center [255, 19] width 8 height 8
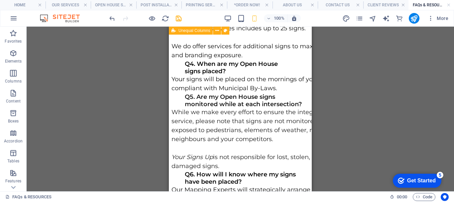
scroll to position [644, 0]
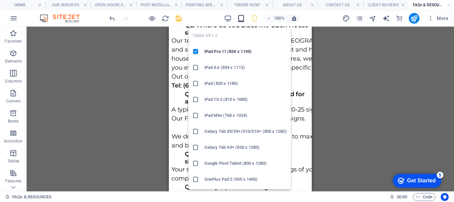
click at [242, 19] on icon "button" at bounding box center [241, 19] width 8 height 8
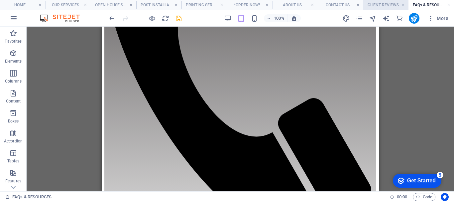
scroll to position [133, 0]
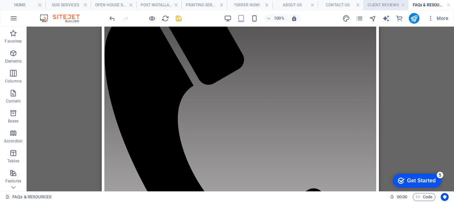
click at [377, 6] on h4 "CLIENT REVIEWS" at bounding box center [386, 4] width 46 height 7
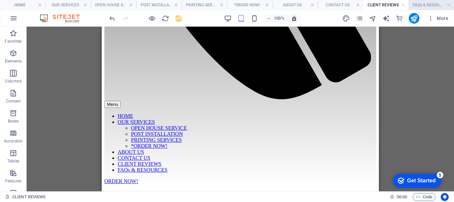
scroll to position [265, 0]
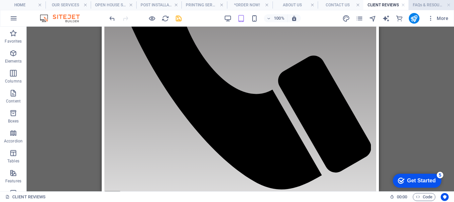
click at [423, 5] on h4 "FAQs & RESOURCES" at bounding box center [432, 4] width 46 height 7
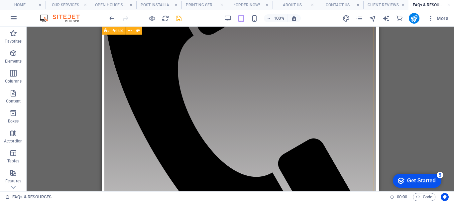
scroll to position [0, 0]
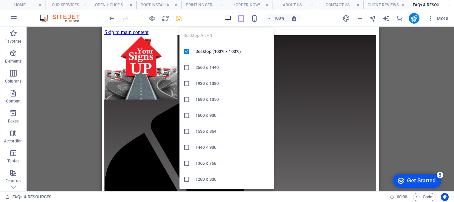
click at [226, 18] on icon "button" at bounding box center [228, 19] width 8 height 8
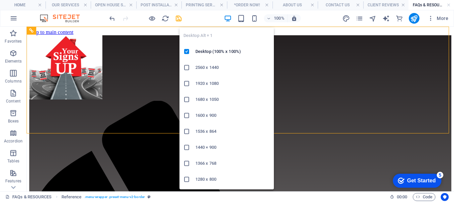
click at [229, 18] on icon "button" at bounding box center [228, 19] width 8 height 8
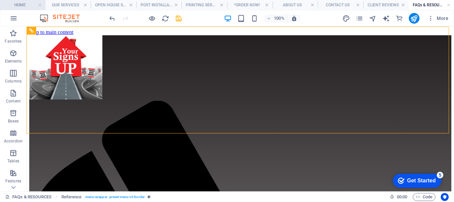
click at [21, 5] on h4 "HOME" at bounding box center [23, 4] width 46 height 7
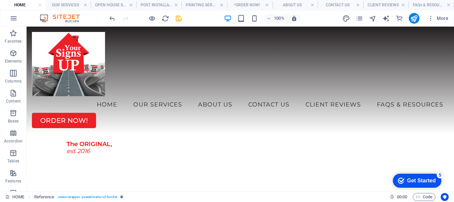
scroll to position [66, 0]
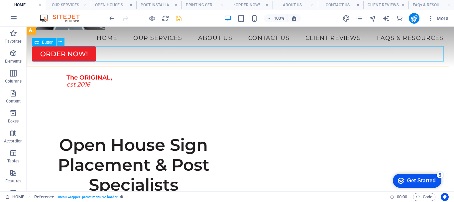
click at [61, 43] on icon at bounding box center [61, 42] width 4 height 7
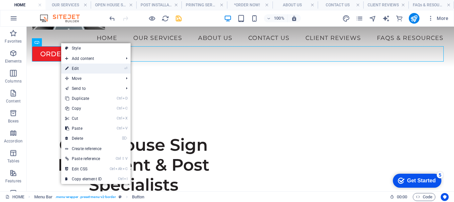
click at [77, 69] on link "⏎ Edit" at bounding box center [83, 68] width 45 height 10
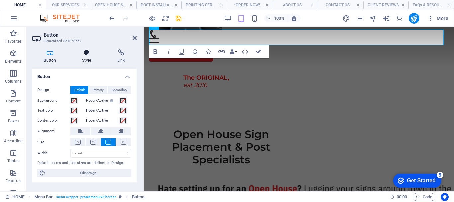
click at [85, 53] on icon at bounding box center [86, 52] width 33 height 7
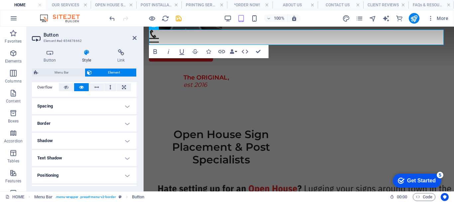
scroll to position [0, 0]
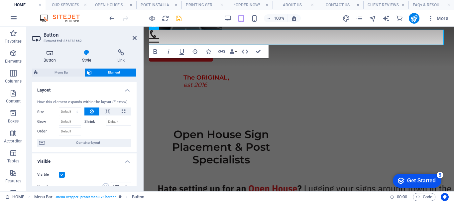
click at [52, 55] on icon at bounding box center [50, 52] width 36 height 7
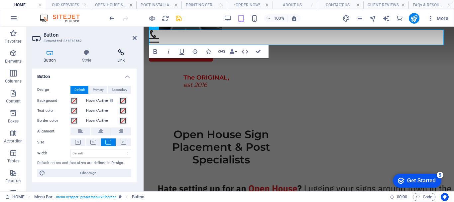
click at [124, 54] on icon at bounding box center [120, 52] width 31 height 7
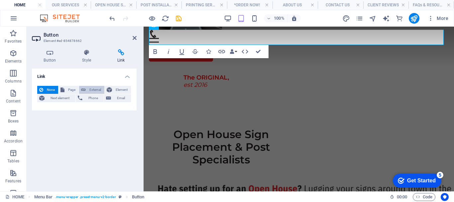
click at [90, 89] on span "External" at bounding box center [95, 90] width 15 height 8
select select "blank"
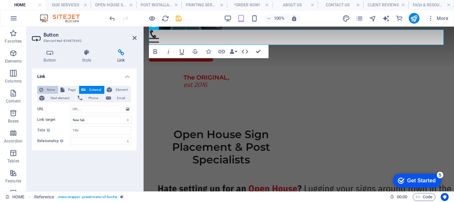
click at [47, 90] on span "None" at bounding box center [50, 90] width 11 height 8
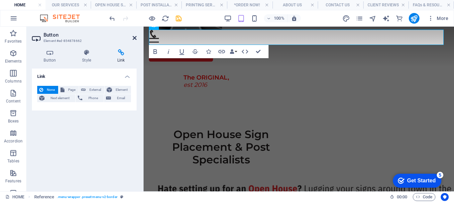
click at [135, 37] on icon at bounding box center [135, 37] width 4 height 5
